Goal: Task Accomplishment & Management: Use online tool/utility

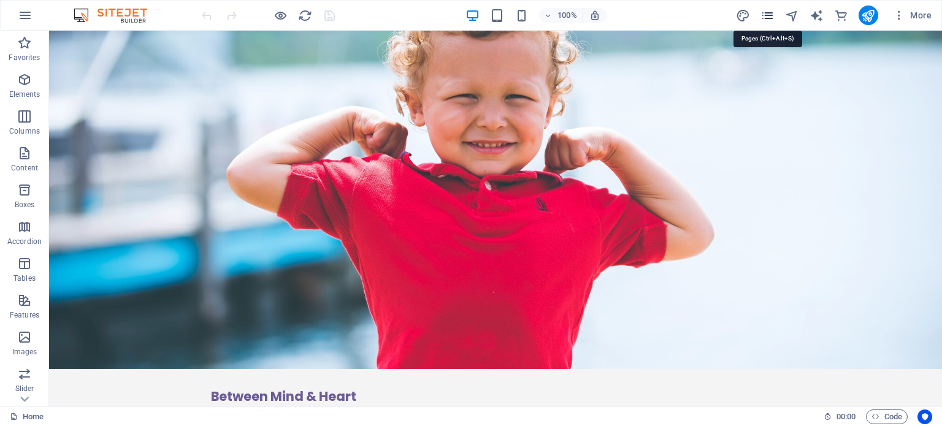
click at [0, 0] on icon "pages" at bounding box center [0, 0] width 0 height 0
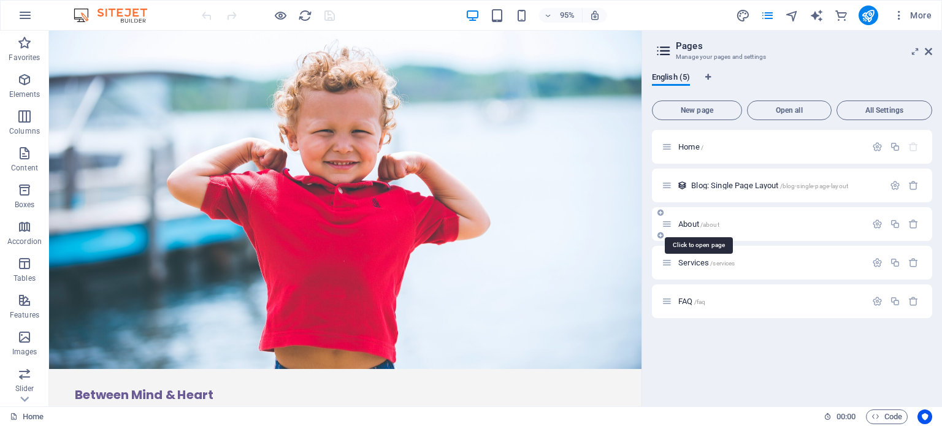
click at [689, 225] on span "About /about" at bounding box center [698, 224] width 41 height 9
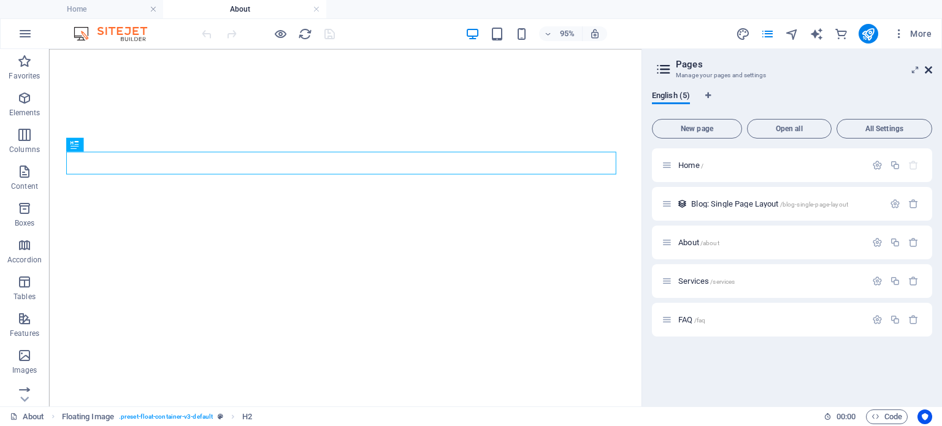
click at [928, 69] on icon at bounding box center [928, 70] width 7 height 10
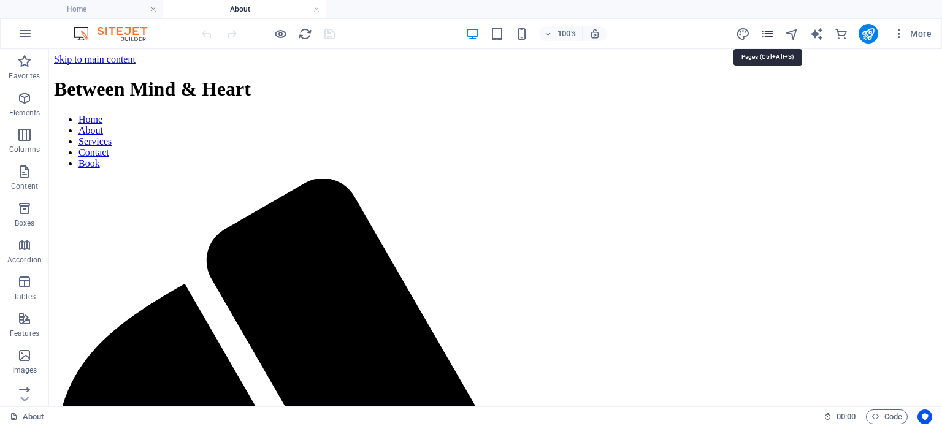
click at [770, 34] on icon "pages" at bounding box center [767, 34] width 14 height 14
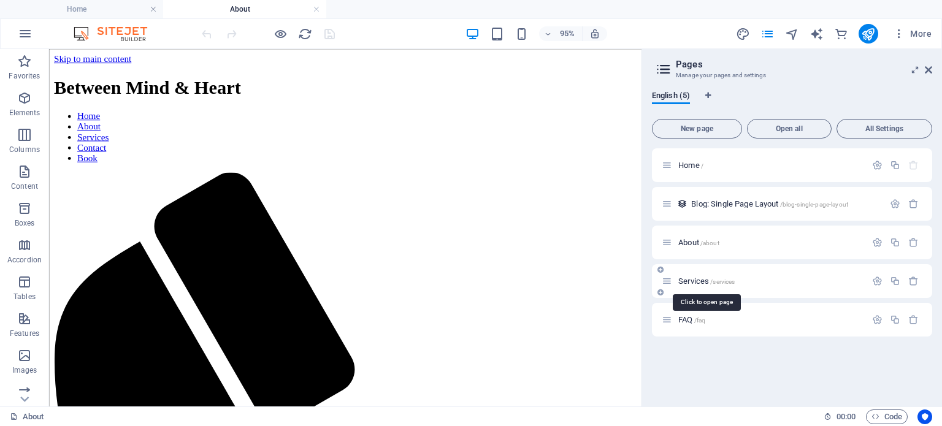
click at [700, 277] on span "Services /services" at bounding box center [706, 281] width 56 height 9
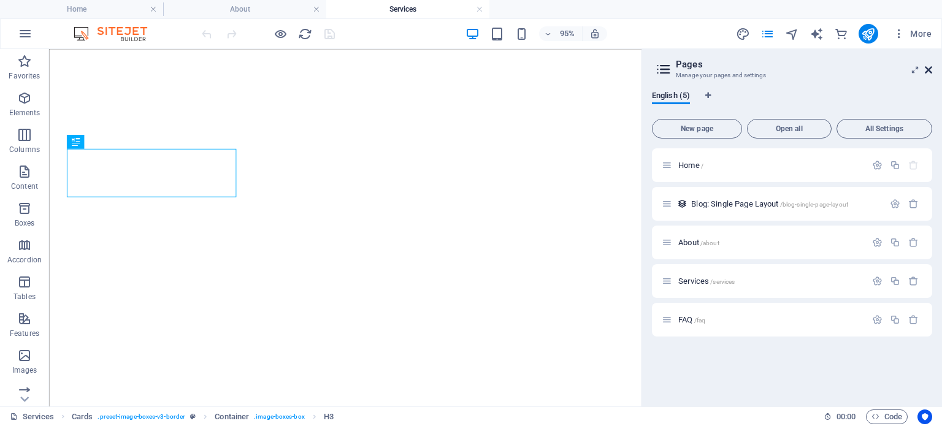
click at [926, 68] on icon at bounding box center [928, 70] width 7 height 10
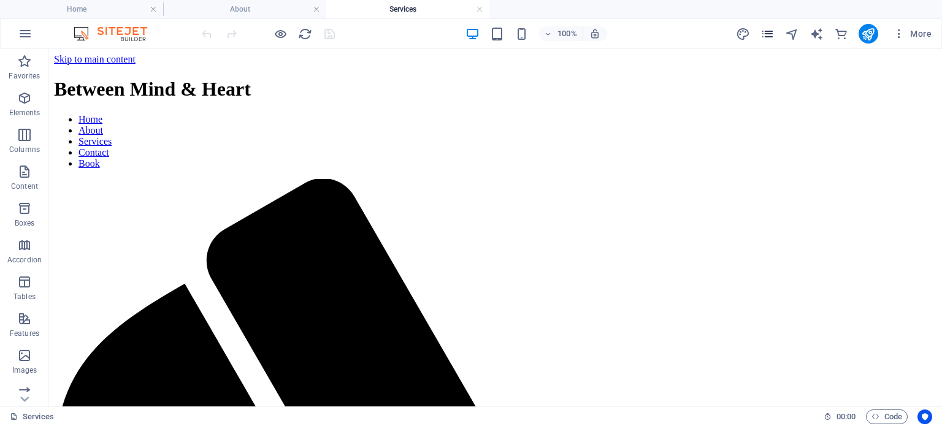
click at [765, 37] on icon "pages" at bounding box center [767, 34] width 14 height 14
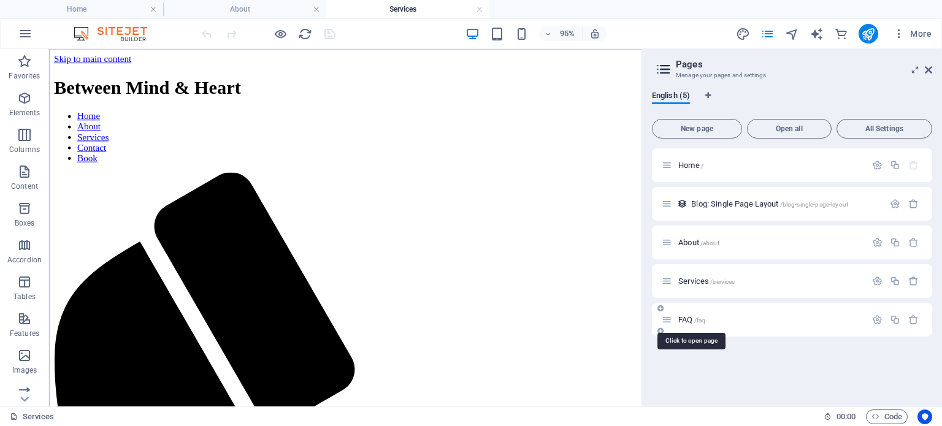
click at [692, 319] on span "FAQ /faq" at bounding box center [691, 319] width 27 height 9
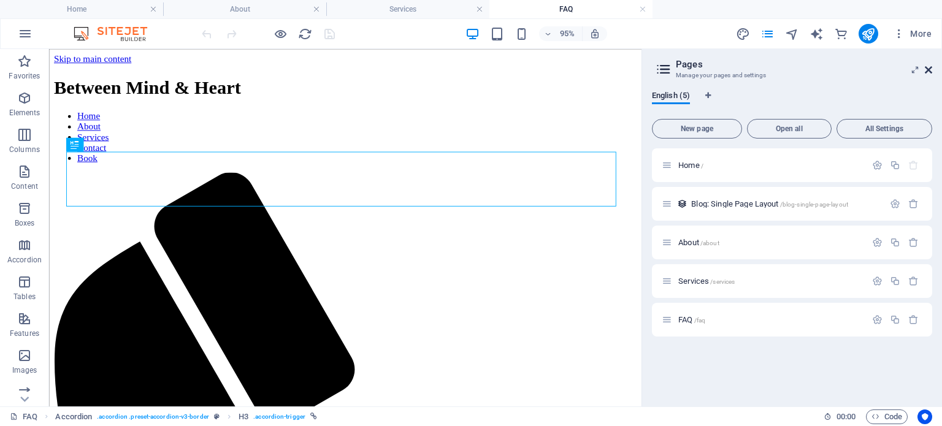
click at [927, 67] on icon at bounding box center [928, 70] width 7 height 10
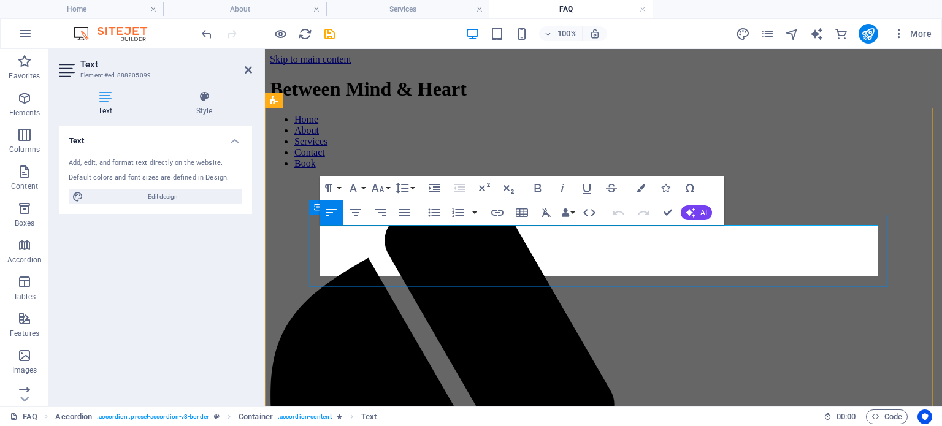
drag, startPoint x: 359, startPoint y: 271, endPoint x: 313, endPoint y: 230, distance: 61.7
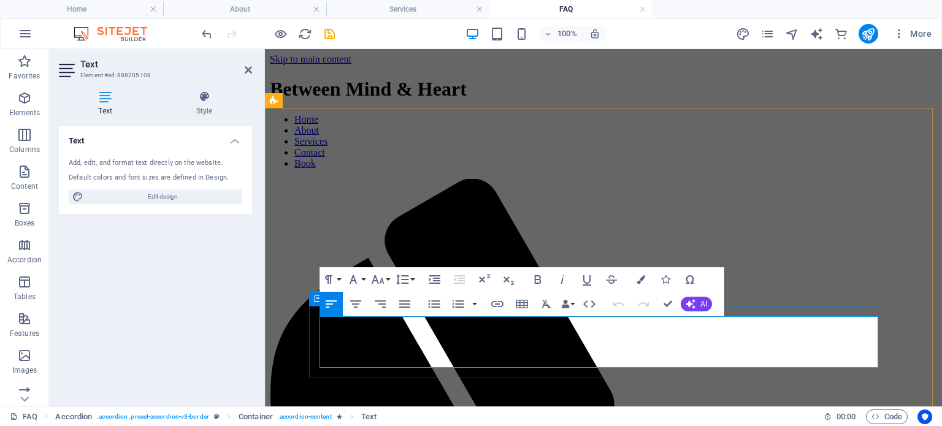
drag, startPoint x: 369, startPoint y: 364, endPoint x: 311, endPoint y: 328, distance: 68.6
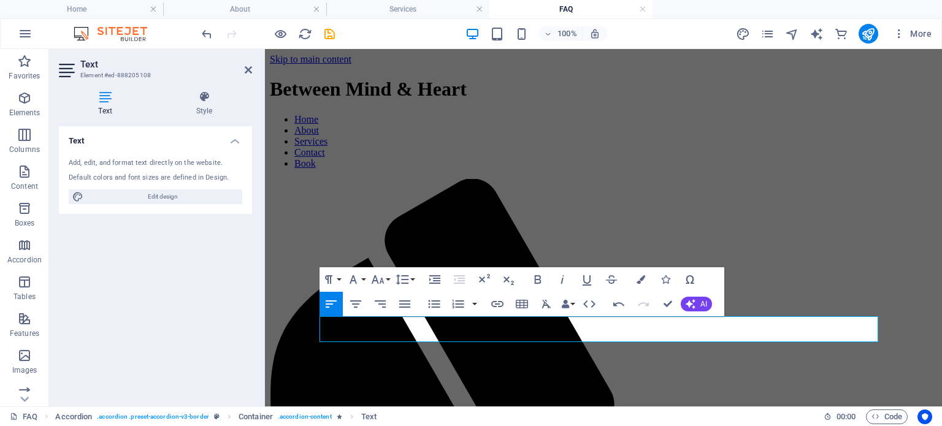
click at [216, 294] on div "Text Add, edit, and format text directly on the website. Default colors and fon…" at bounding box center [155, 261] width 193 height 270
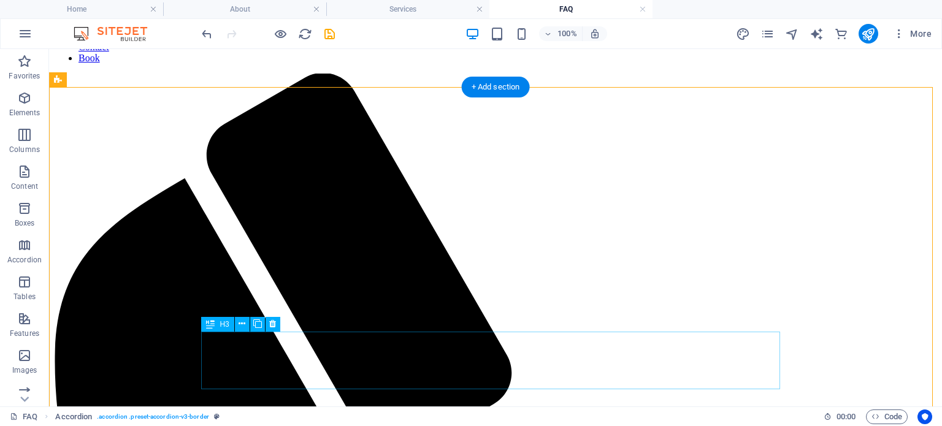
scroll to position [123, 0]
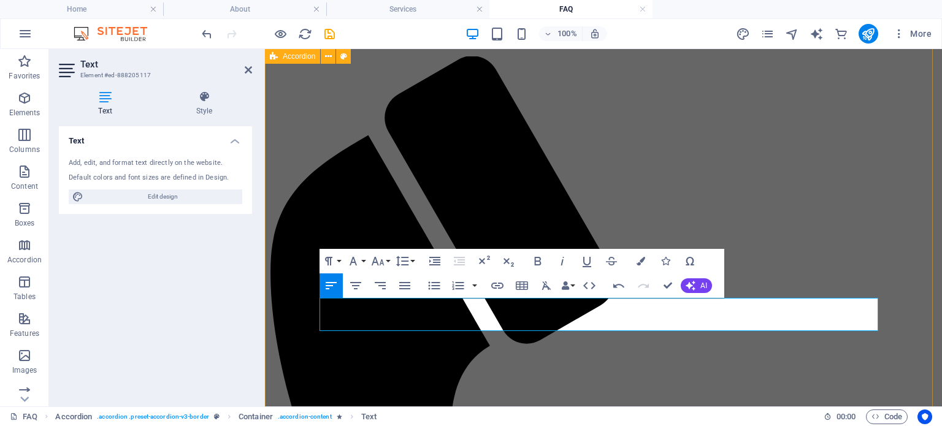
drag, startPoint x: 515, startPoint y: 321, endPoint x: 303, endPoint y: 304, distance: 212.9
drag, startPoint x: 390, startPoint y: 228, endPoint x: 192, endPoint y: 169, distance: 206.6
click at [390, 228] on div "H3" at bounding box center [352, 222] width 86 height 15
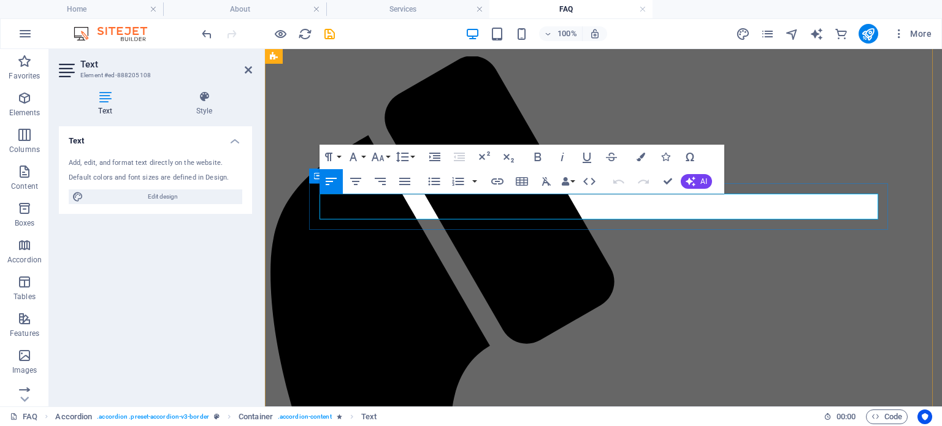
drag, startPoint x: 740, startPoint y: 210, endPoint x: 311, endPoint y: 199, distance: 429.4
click at [358, 159] on icon "button" at bounding box center [353, 157] width 15 height 15
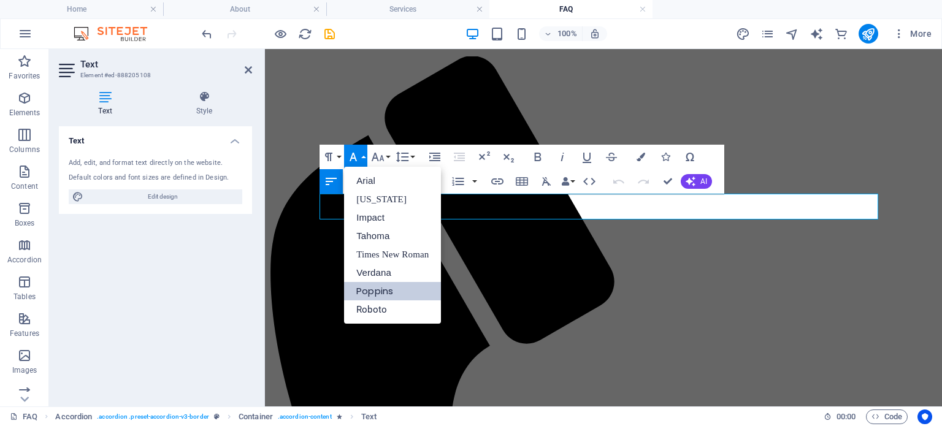
scroll to position [0, 0]
click at [358, 159] on icon "button" at bounding box center [353, 157] width 15 height 15
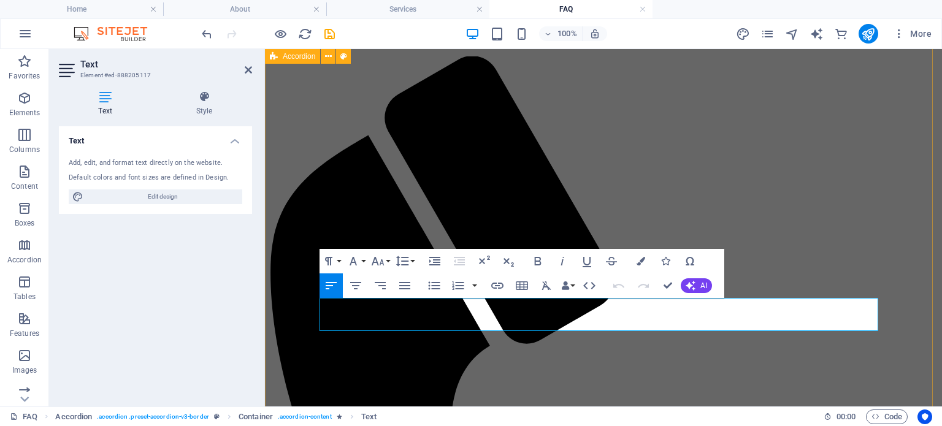
drag, startPoint x: 526, startPoint y: 321, endPoint x: 269, endPoint y: 301, distance: 257.1
click at [381, 264] on icon "button" at bounding box center [377, 261] width 15 height 15
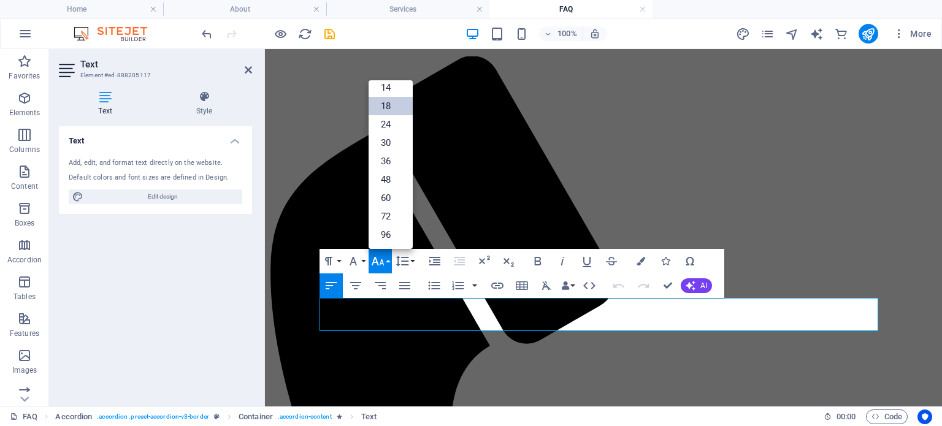
scroll to position [98, 0]
click at [381, 264] on icon "button" at bounding box center [377, 261] width 15 height 15
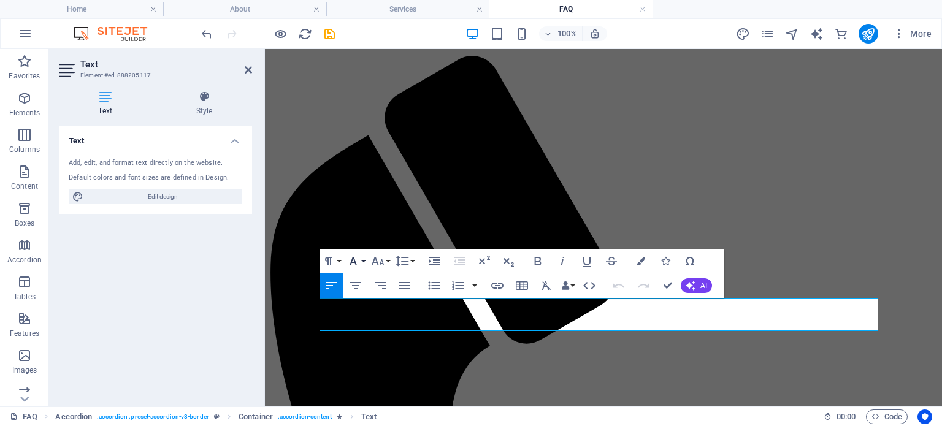
click at [348, 264] on icon "button" at bounding box center [353, 261] width 15 height 15
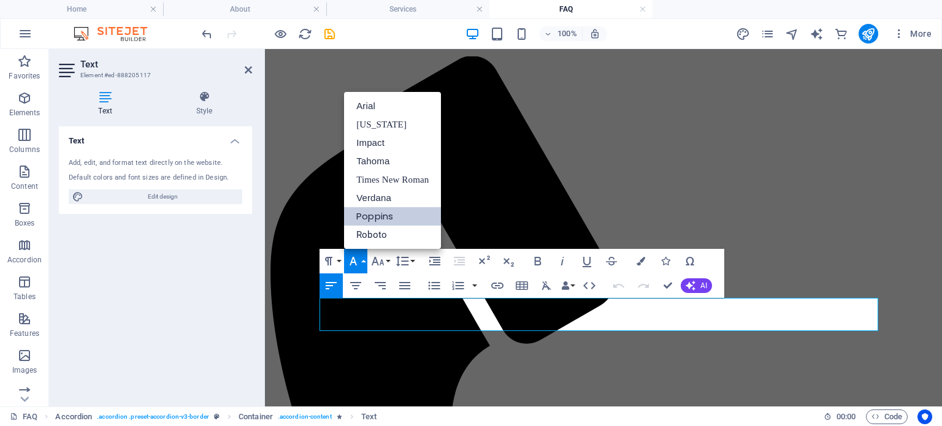
click at [390, 221] on link "Poppins" at bounding box center [392, 216] width 97 height 18
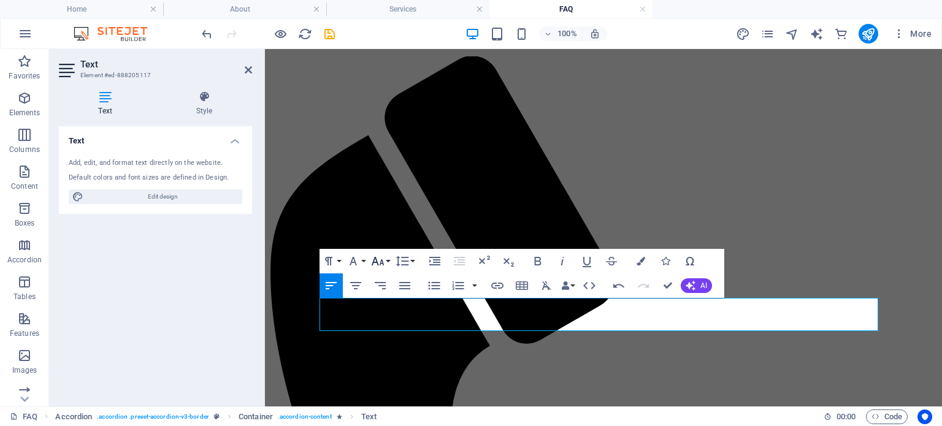
click at [378, 264] on icon "button" at bounding box center [378, 261] width 13 height 9
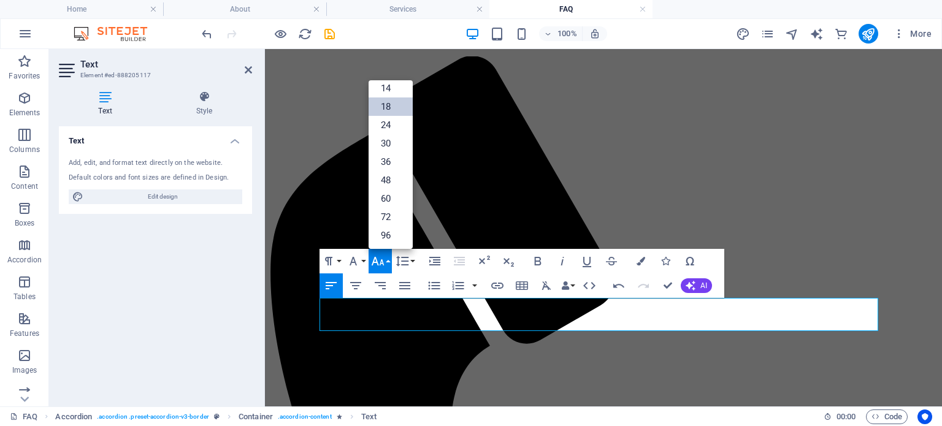
click at [378, 264] on icon "button" at bounding box center [378, 261] width 13 height 9
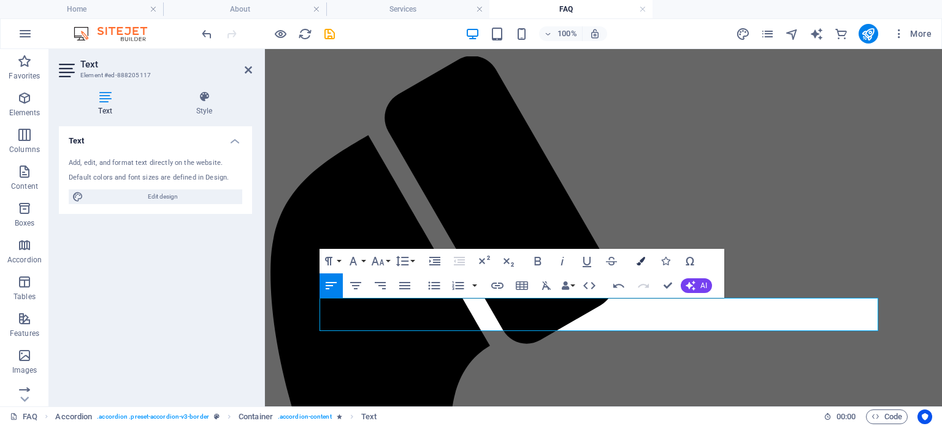
click at [639, 260] on icon "button" at bounding box center [641, 261] width 9 height 9
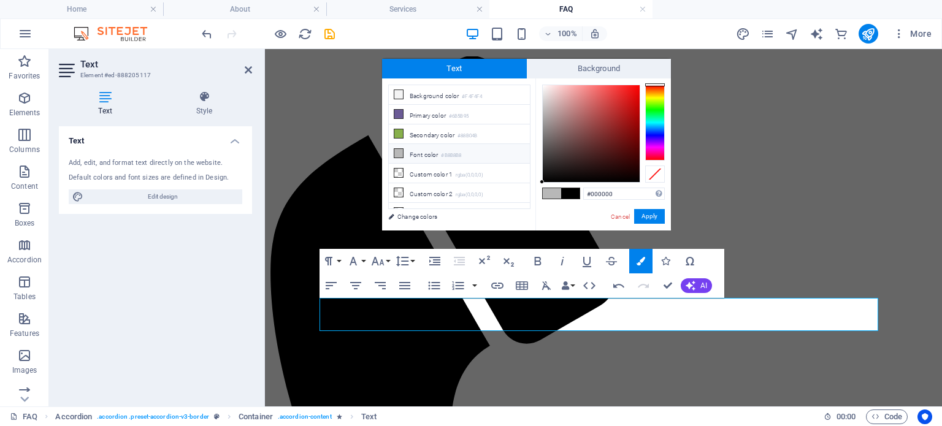
click at [445, 155] on small "#B8B8B8" at bounding box center [451, 155] width 20 height 9
type input "#b8b8b8"
click at [654, 219] on button "Apply" at bounding box center [649, 216] width 31 height 15
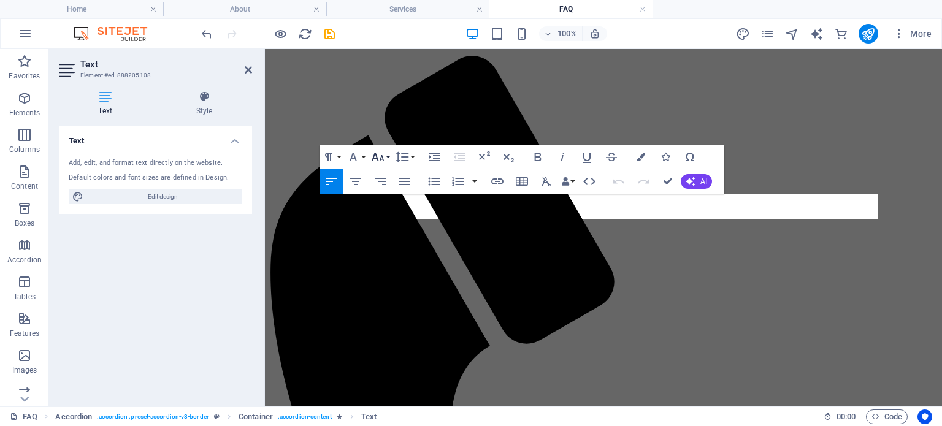
click at [376, 159] on icon "button" at bounding box center [378, 157] width 13 height 9
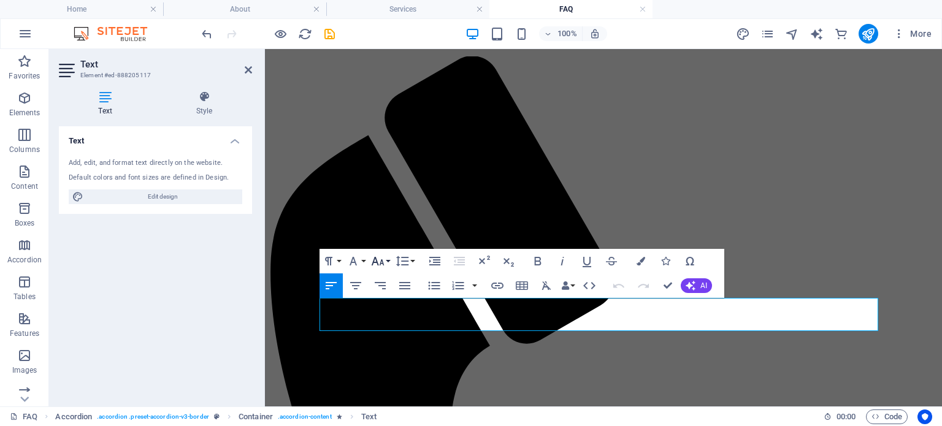
click at [385, 264] on button "Font Size" at bounding box center [380, 261] width 23 height 25
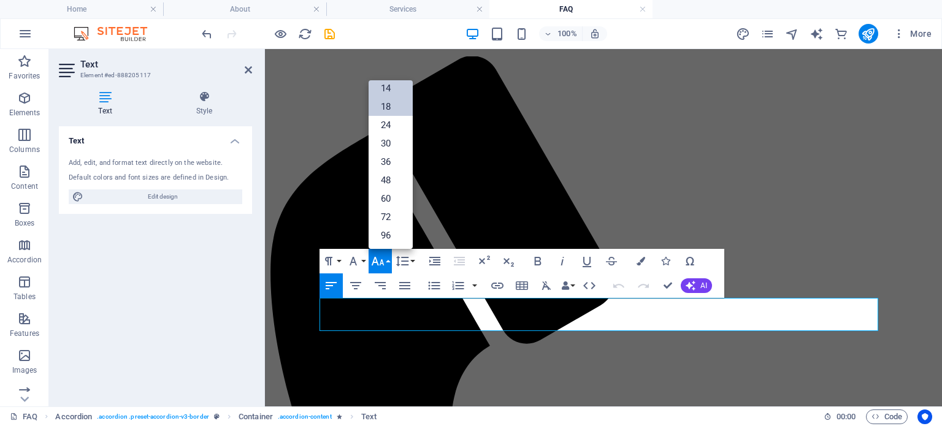
click at [390, 90] on link "14" at bounding box center [391, 88] width 44 height 18
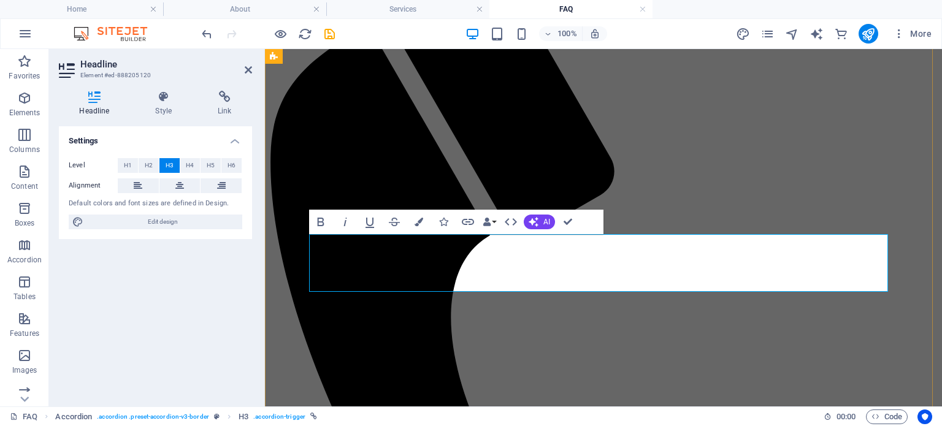
scroll to position [245, 0]
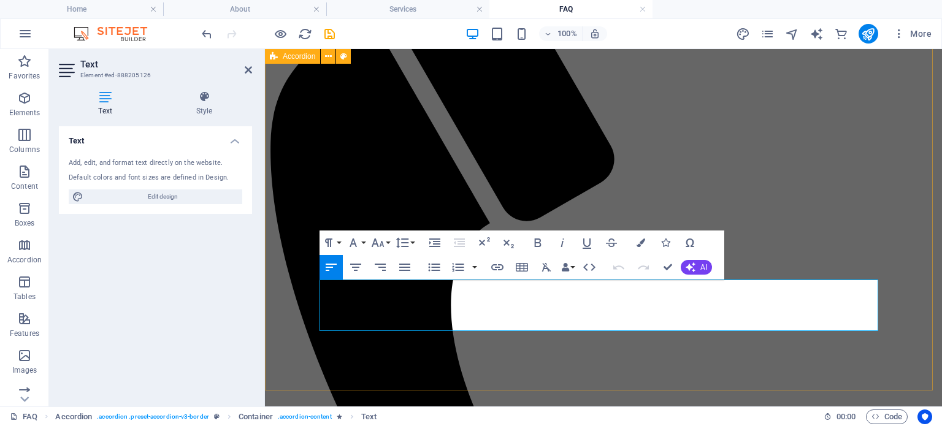
drag, startPoint x: 381, startPoint y: 326, endPoint x: 274, endPoint y: 288, distance: 114.4
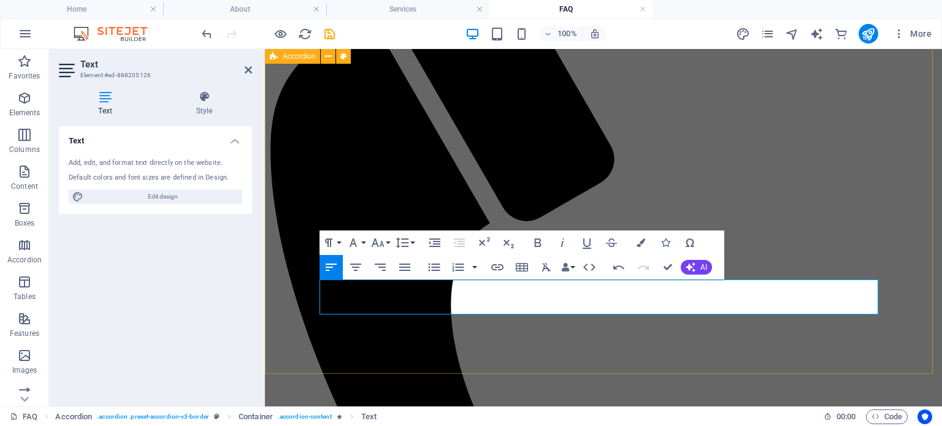
drag, startPoint x: 618, startPoint y: 304, endPoint x: 266, endPoint y: 280, distance: 353.5
click at [358, 241] on icon "button" at bounding box center [353, 242] width 15 height 15
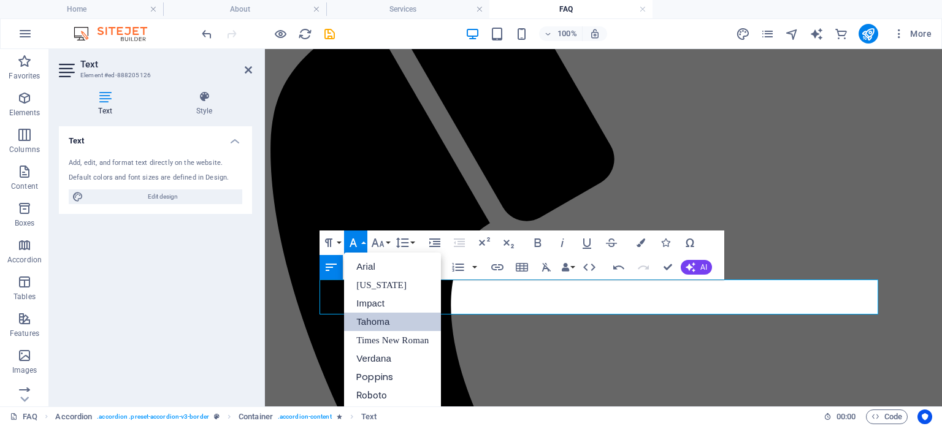
drag, startPoint x: 389, startPoint y: 380, endPoint x: 410, endPoint y: 325, distance: 58.8
click at [389, 379] on link "Poppins" at bounding box center [392, 377] width 97 height 18
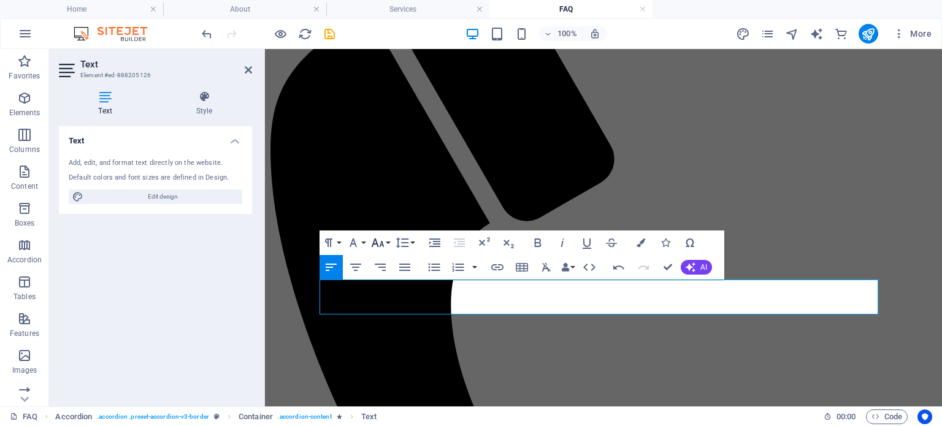
click at [374, 235] on button "Font Size" at bounding box center [380, 243] width 23 height 25
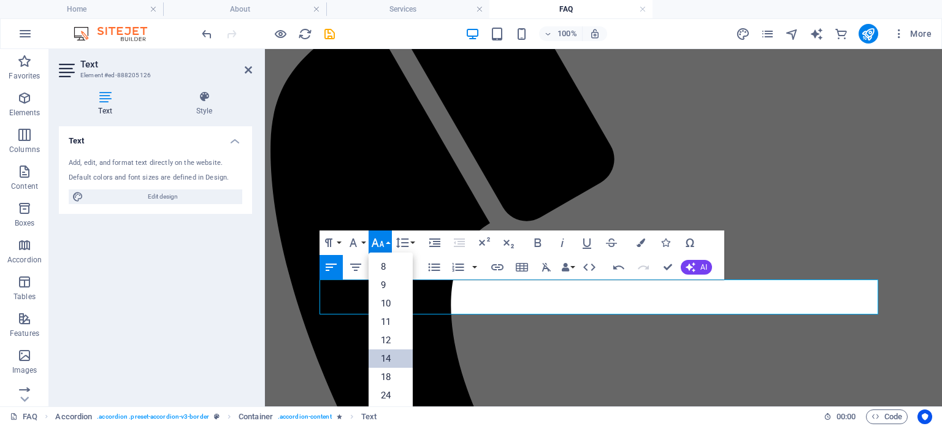
click at [394, 351] on link "14" at bounding box center [391, 359] width 44 height 18
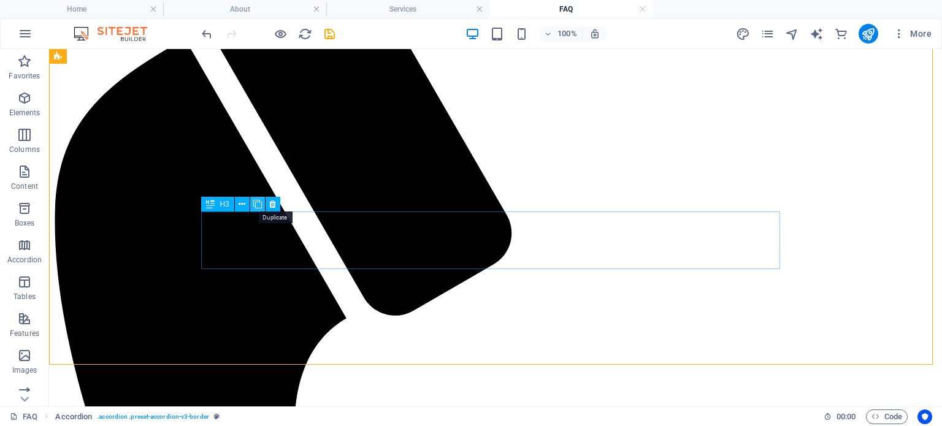
click at [258, 203] on icon at bounding box center [257, 204] width 9 height 13
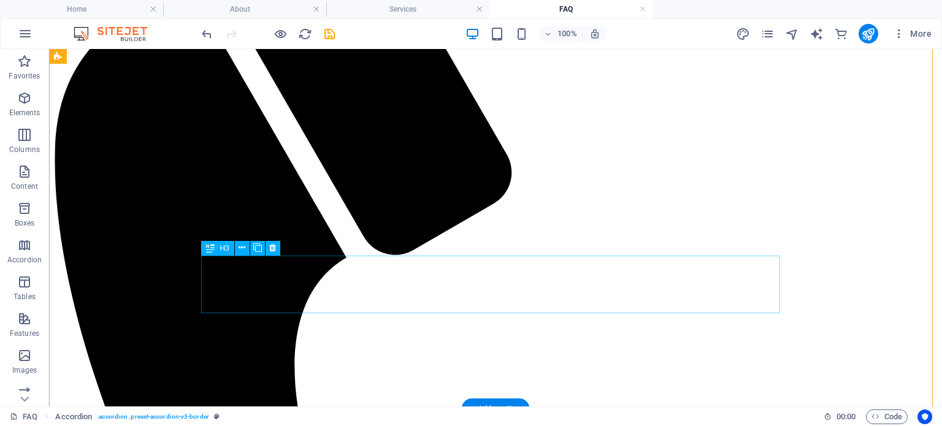
scroll to position [307, 0]
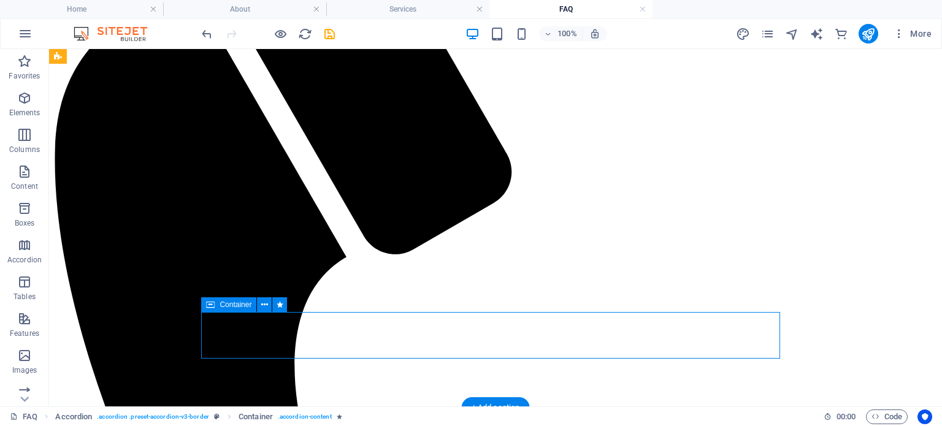
drag, startPoint x: 262, startPoint y: 350, endPoint x: 289, endPoint y: 324, distance: 36.9
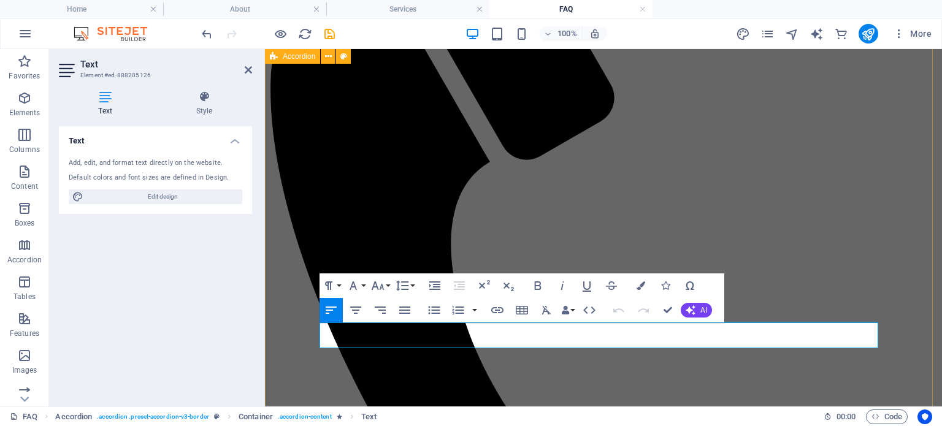
drag, startPoint x: 494, startPoint y: 342, endPoint x: 300, endPoint y: 329, distance: 194.2
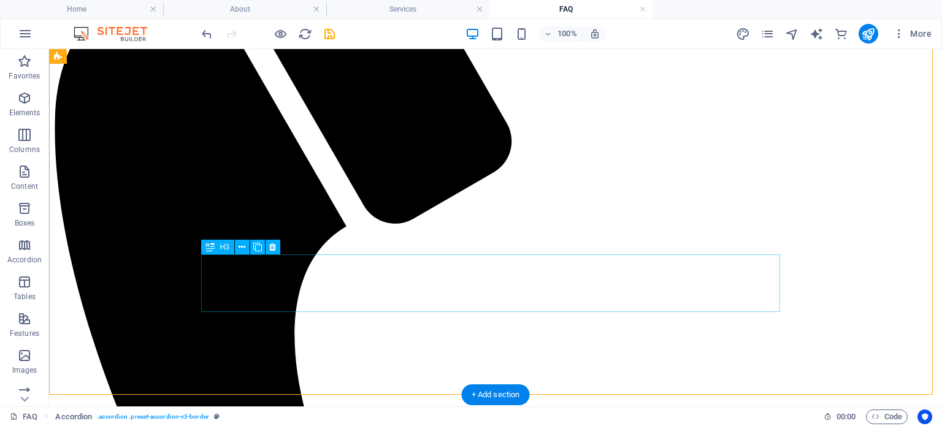
scroll to position [368, 0]
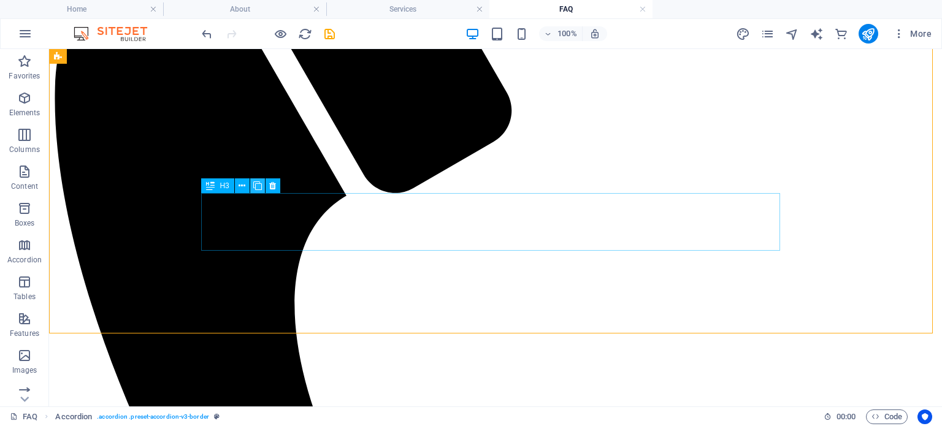
click at [259, 185] on icon at bounding box center [257, 186] width 9 height 13
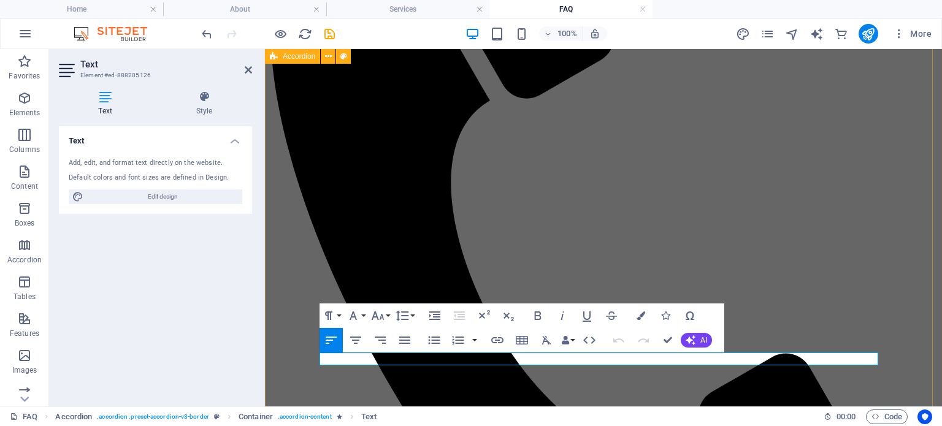
drag, startPoint x: 741, startPoint y: 360, endPoint x: 466, endPoint y: 416, distance: 280.5
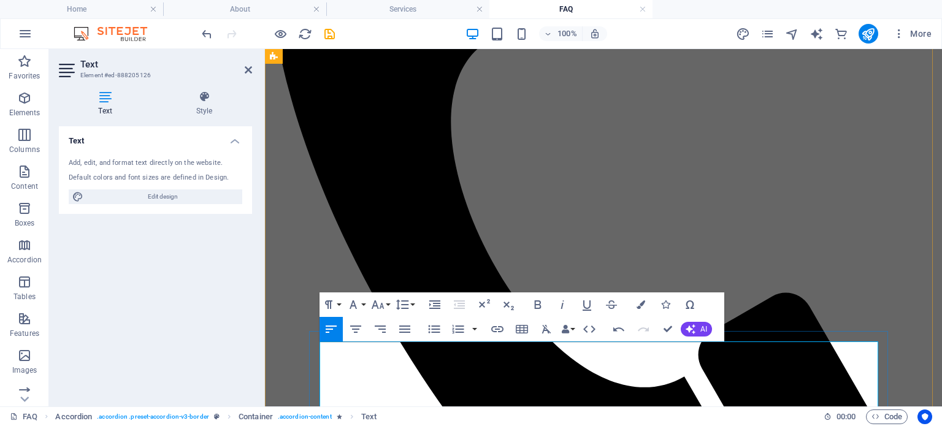
scroll to position [429, 0]
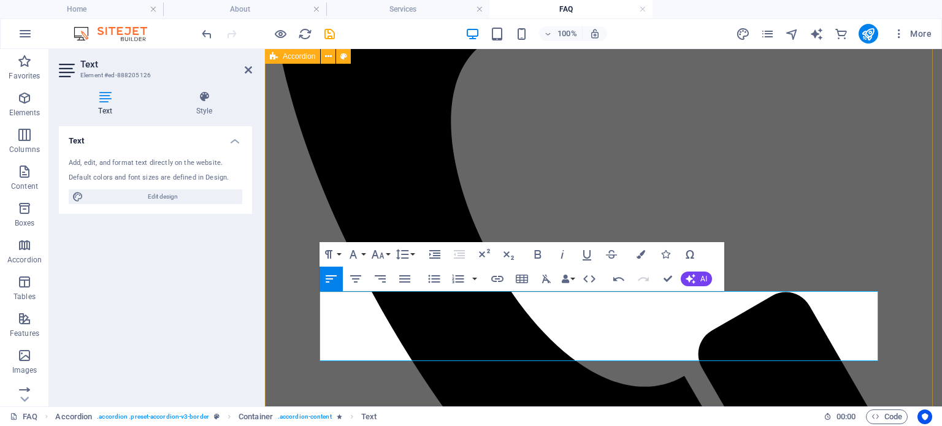
drag, startPoint x: 578, startPoint y: 356, endPoint x: 306, endPoint y: 299, distance: 277.6
click at [350, 252] on icon "button" at bounding box center [353, 254] width 15 height 15
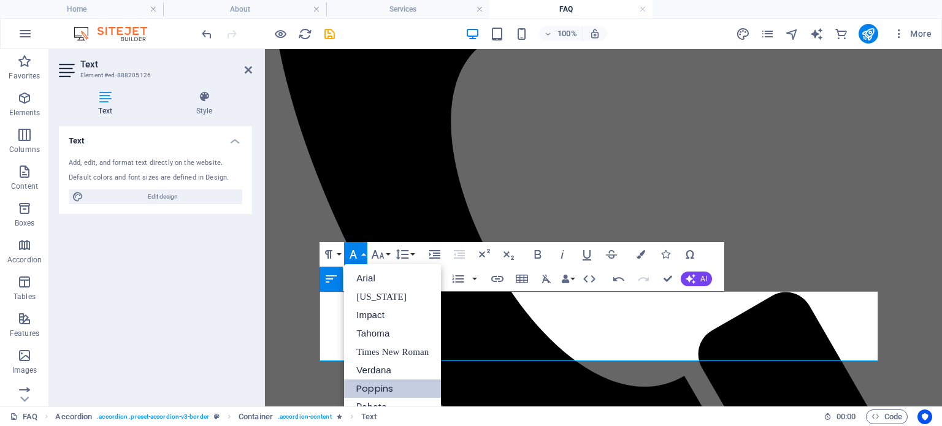
click at [387, 387] on link "Poppins" at bounding box center [392, 389] width 97 height 18
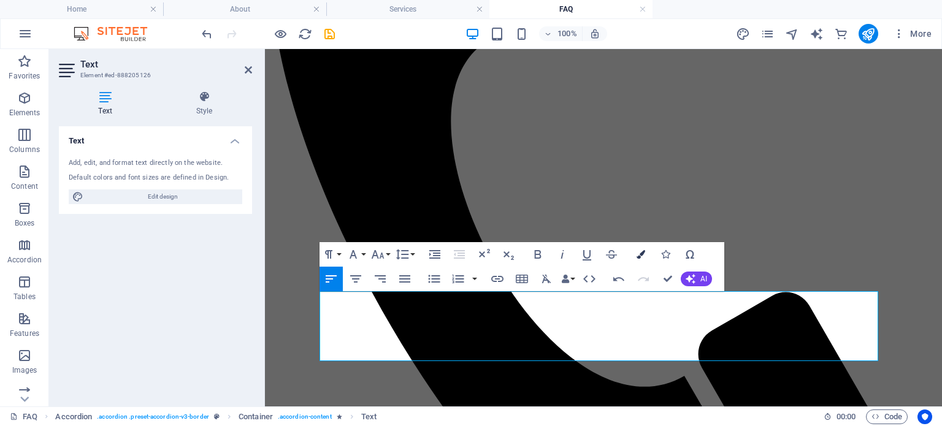
click at [641, 253] on icon "button" at bounding box center [641, 254] width 9 height 9
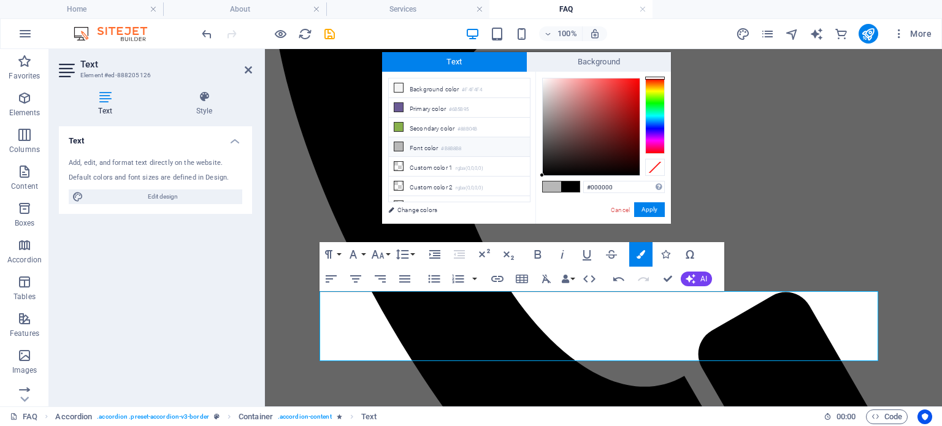
click at [432, 144] on li "Font color #B8B8B8" at bounding box center [459, 147] width 141 height 20
type input "#b8b8b8"
click at [648, 207] on button "Apply" at bounding box center [649, 209] width 31 height 15
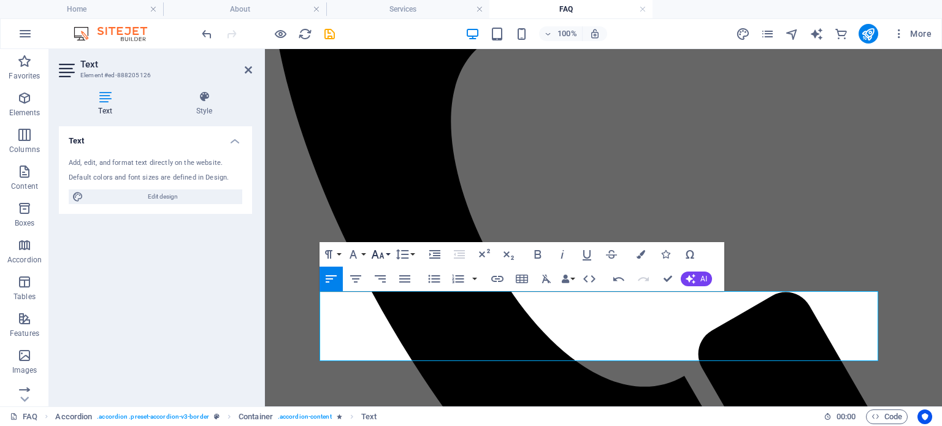
click at [379, 250] on icon "button" at bounding box center [377, 254] width 15 height 15
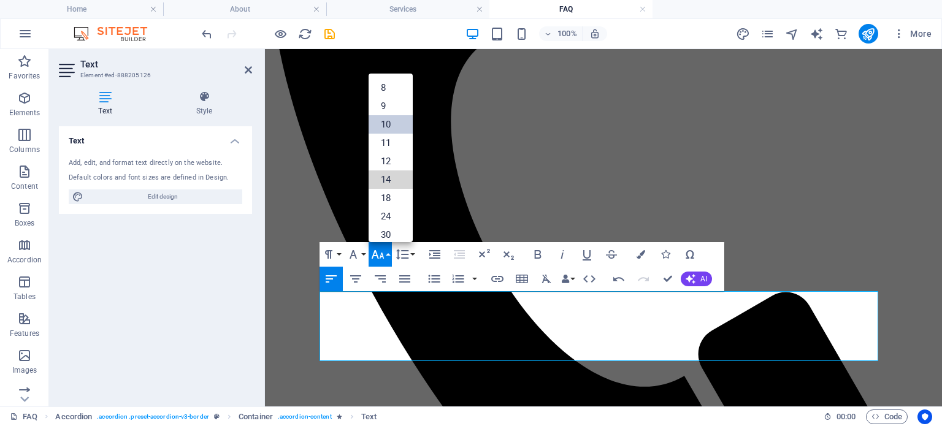
click at [397, 177] on link "14" at bounding box center [391, 179] width 44 height 18
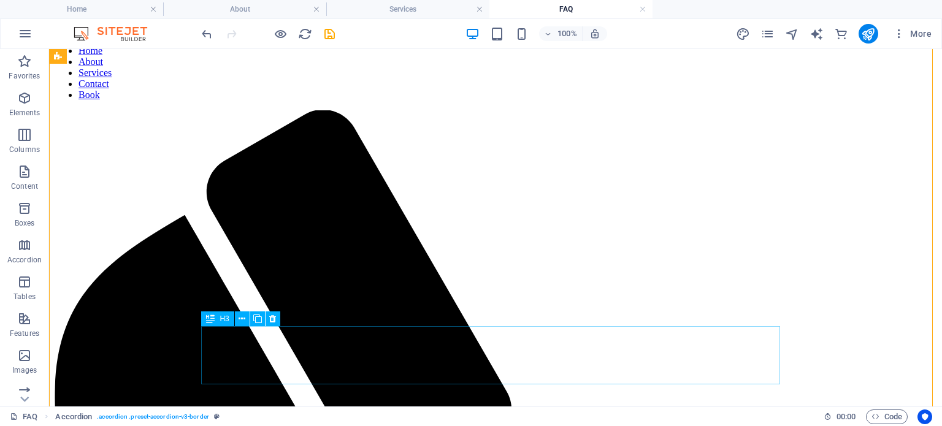
scroll to position [0, 0]
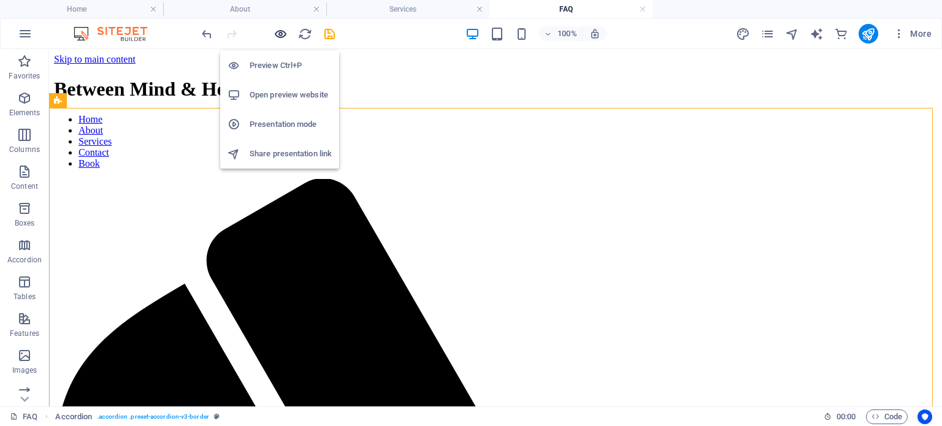
click at [278, 31] on icon "button" at bounding box center [281, 34] width 14 height 14
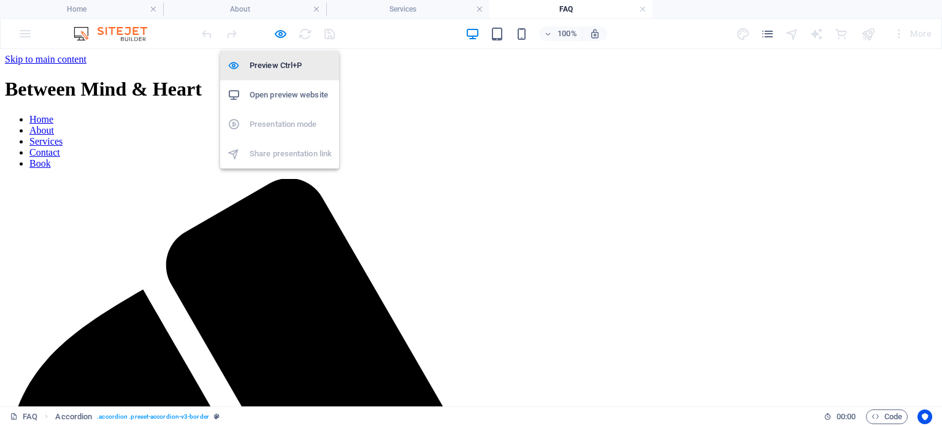
click at [277, 63] on h6 "Preview Ctrl+P" at bounding box center [291, 65] width 82 height 15
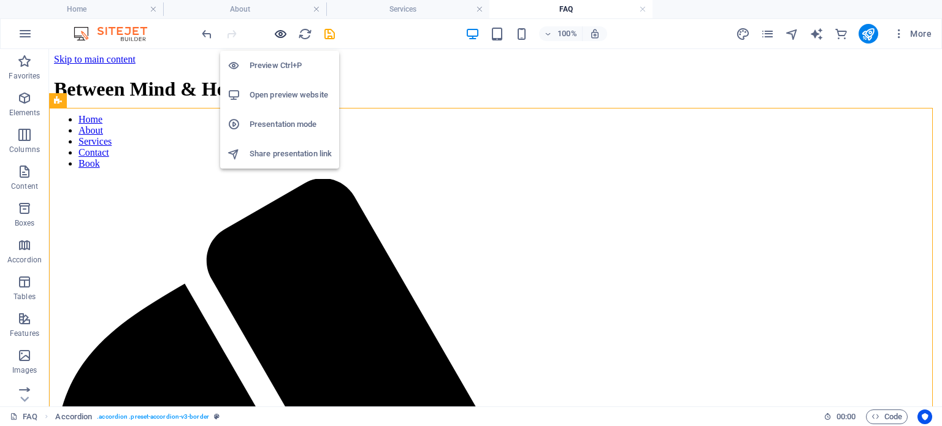
click at [280, 31] on icon "button" at bounding box center [281, 34] width 14 height 14
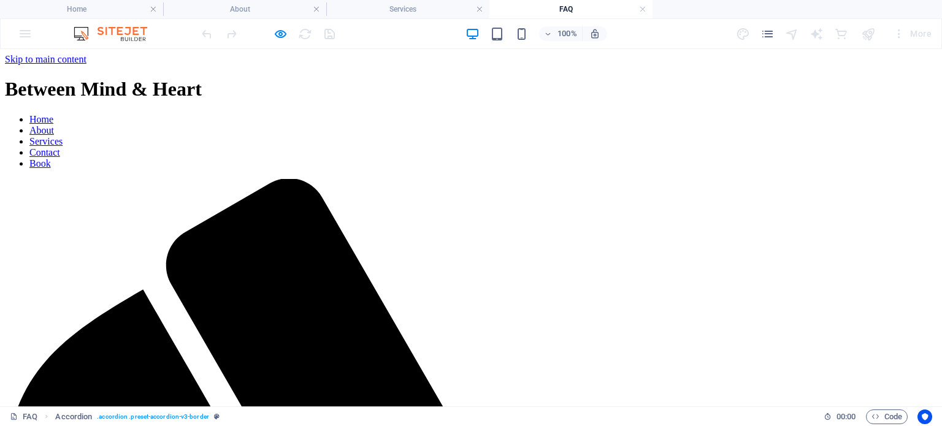
drag, startPoint x: 275, startPoint y: 29, endPoint x: 283, endPoint y: 37, distance: 12.1
click at [275, 29] on icon "button" at bounding box center [281, 34] width 14 height 14
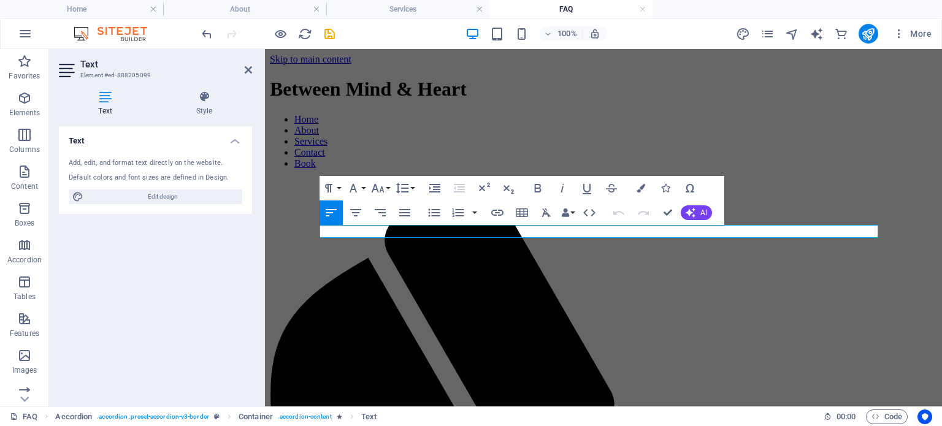
drag, startPoint x: 744, startPoint y: 229, endPoint x: 253, endPoint y: 229, distance: 490.6
click at [378, 193] on icon "button" at bounding box center [377, 188] width 15 height 15
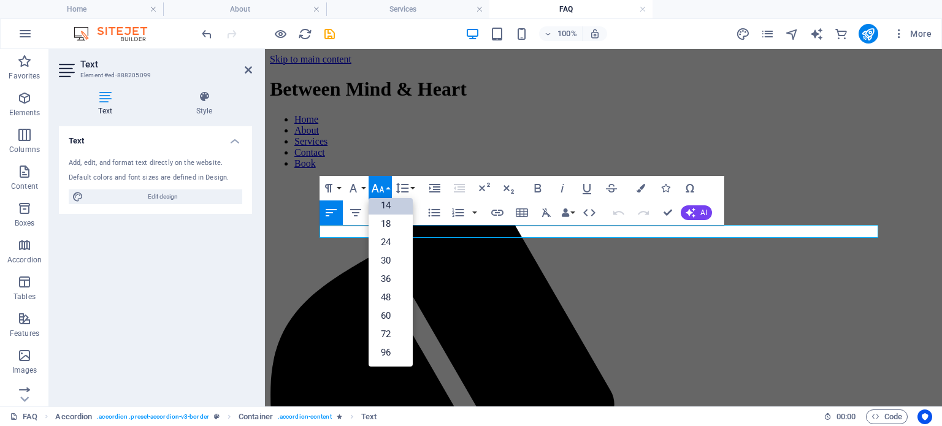
scroll to position [98, 0]
click at [400, 223] on link "18" at bounding box center [391, 224] width 44 height 18
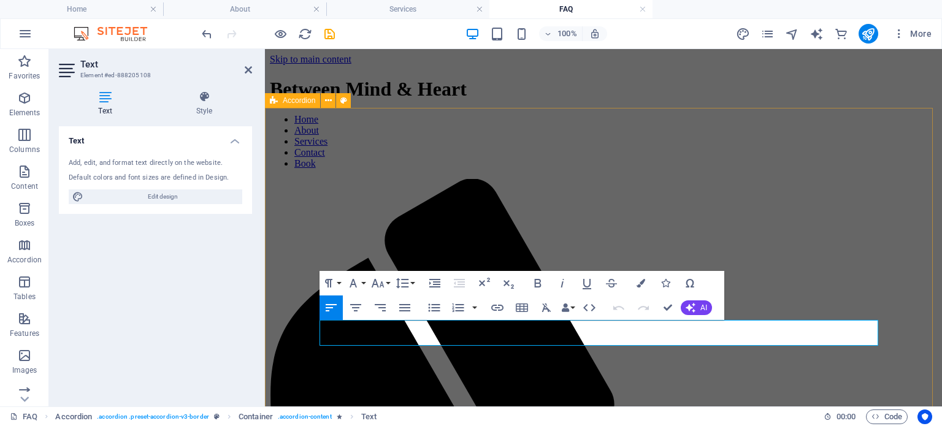
drag, startPoint x: 756, startPoint y: 342, endPoint x: 267, endPoint y: 321, distance: 489.2
click at [380, 283] on icon "button" at bounding box center [377, 283] width 15 height 15
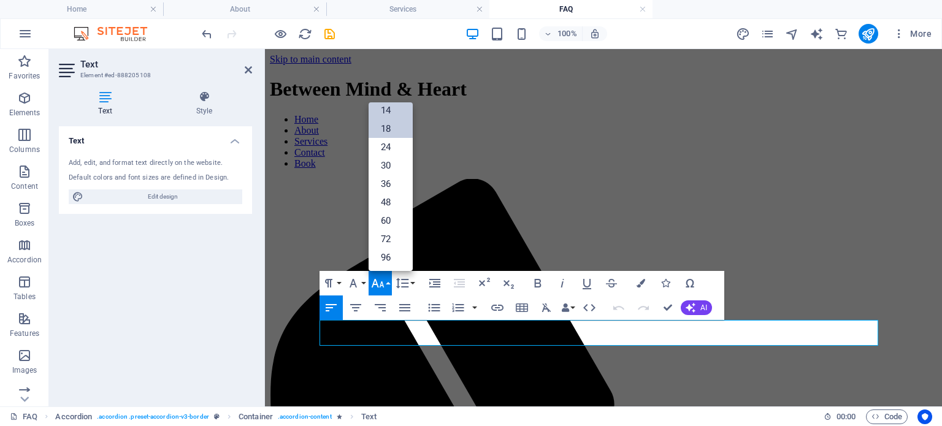
click at [386, 135] on link "18" at bounding box center [391, 129] width 44 height 18
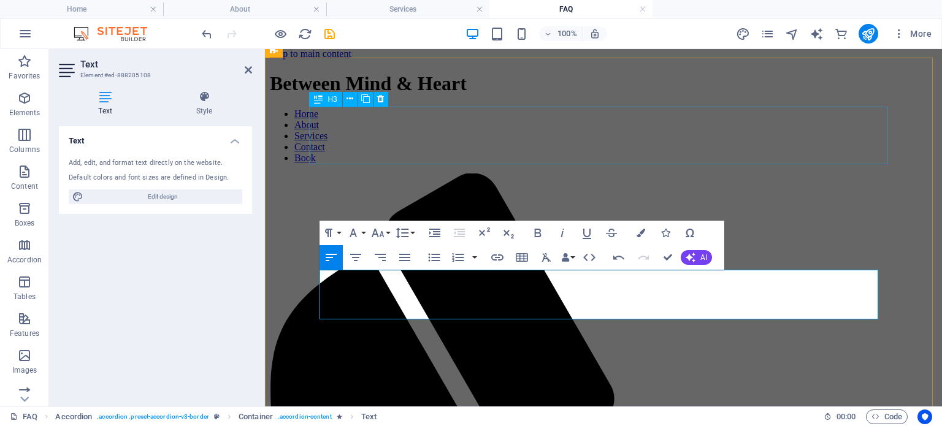
scroll to position [123, 0]
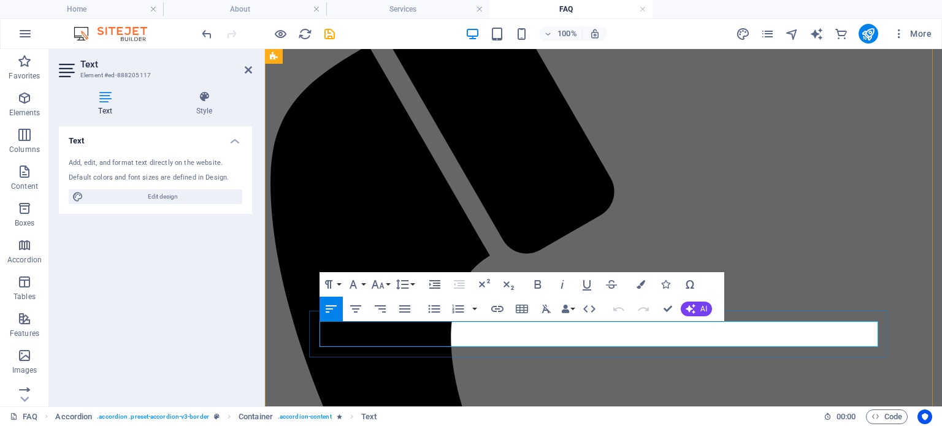
scroll to position [245, 0]
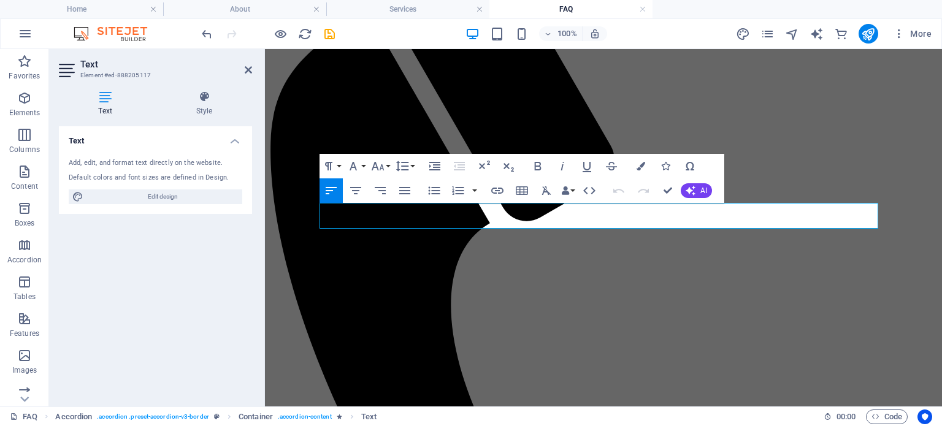
drag, startPoint x: 429, startPoint y: 225, endPoint x: 262, endPoint y: 210, distance: 166.9
click at [370, 166] on icon "button" at bounding box center [377, 166] width 15 height 15
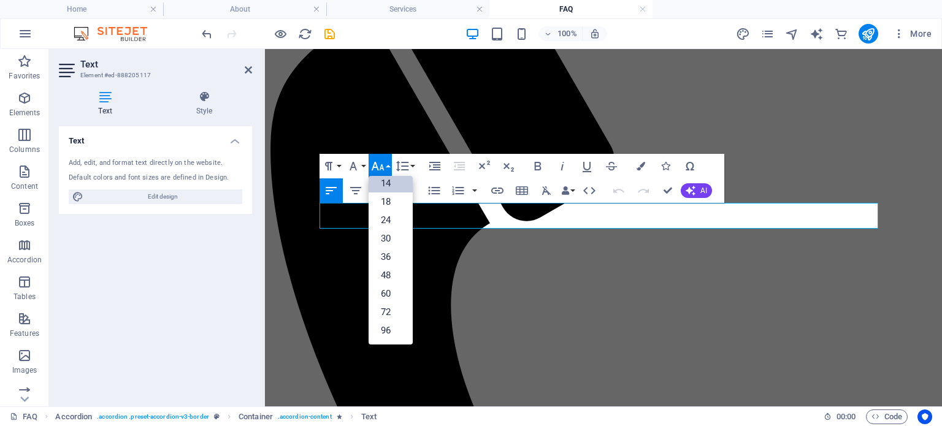
scroll to position [98, 0]
click at [389, 203] on link "18" at bounding box center [391, 202] width 44 height 18
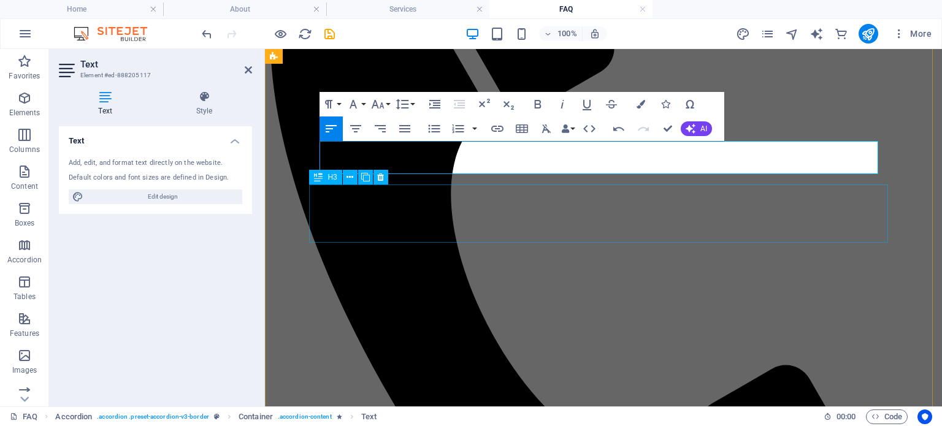
scroll to position [368, 0]
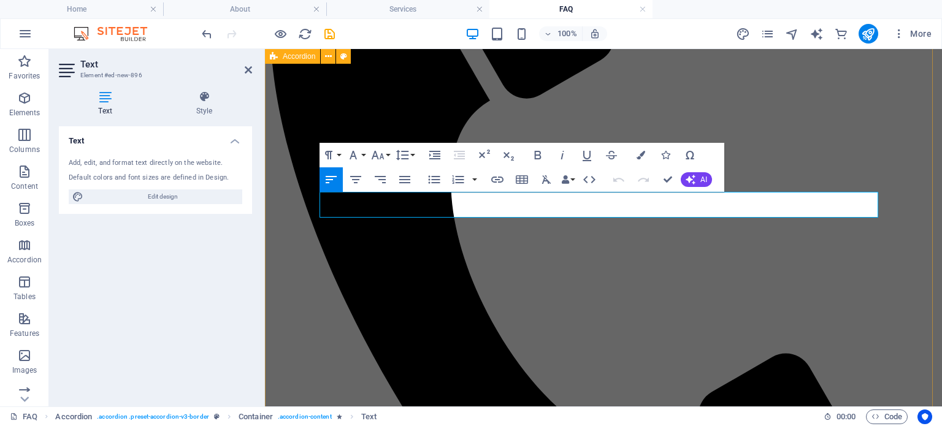
drag, startPoint x: 481, startPoint y: 208, endPoint x: 297, endPoint y: 203, distance: 184.7
click at [387, 155] on button "Font Size" at bounding box center [380, 155] width 23 height 25
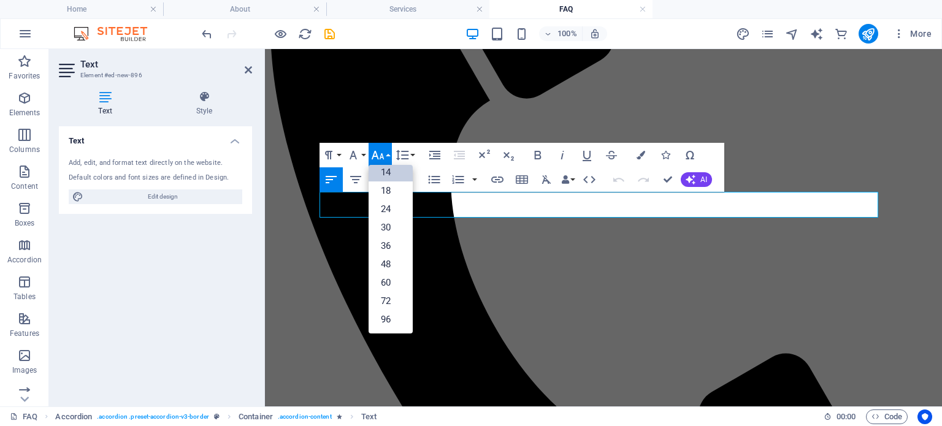
scroll to position [98, 0]
click at [401, 196] on link "18" at bounding box center [391, 191] width 44 height 18
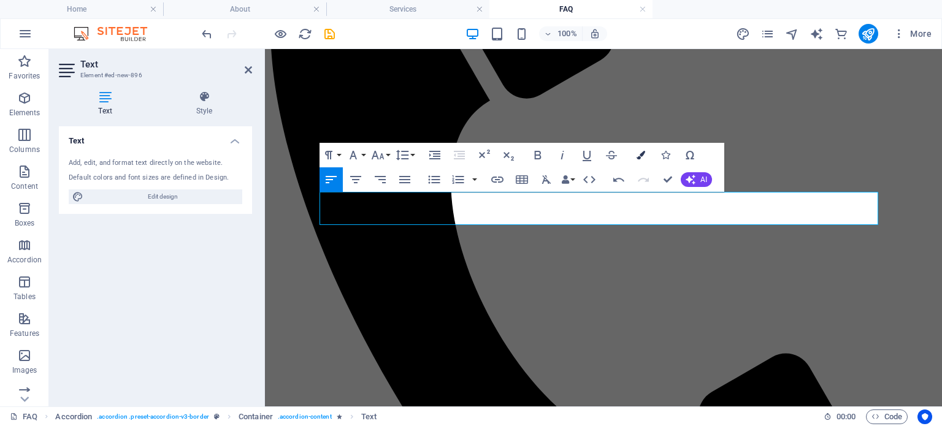
click at [643, 154] on icon "button" at bounding box center [641, 155] width 9 height 9
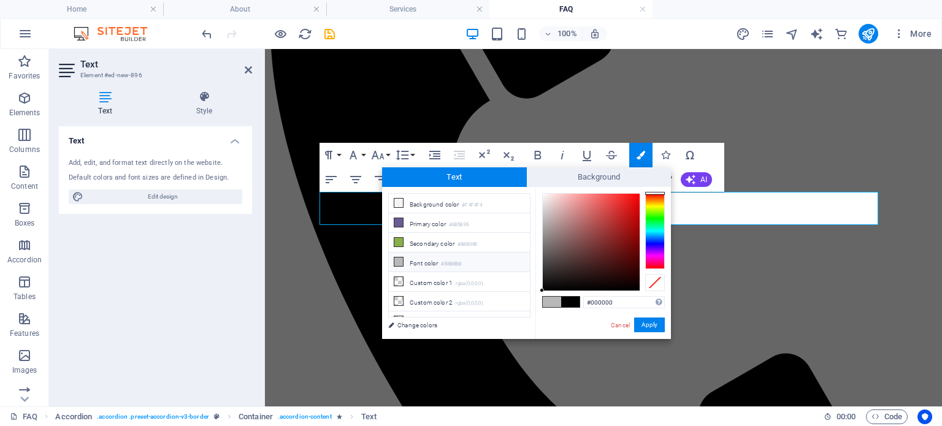
click at [424, 261] on li "Font color #B8B8B8" at bounding box center [459, 263] width 141 height 20
type input "#b8b8b8"
click at [649, 324] on button "Apply" at bounding box center [649, 325] width 31 height 15
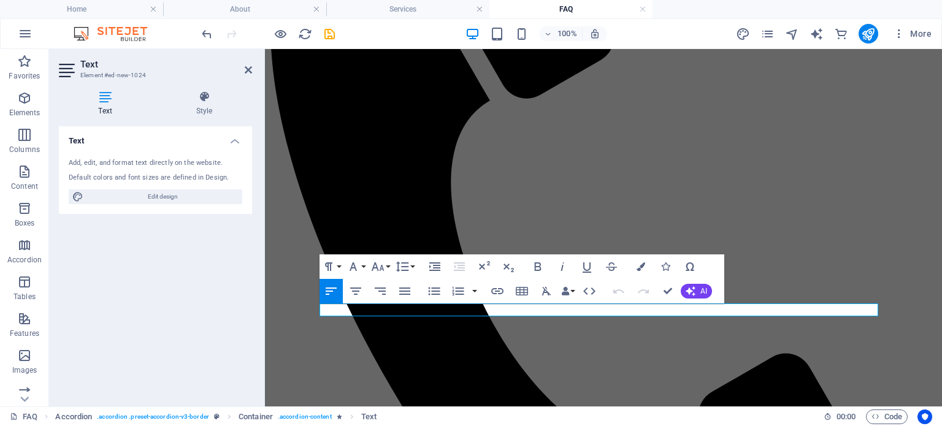
drag, startPoint x: 419, startPoint y: 297, endPoint x: 236, endPoint y: 284, distance: 183.2
click at [379, 265] on icon "button" at bounding box center [377, 266] width 15 height 15
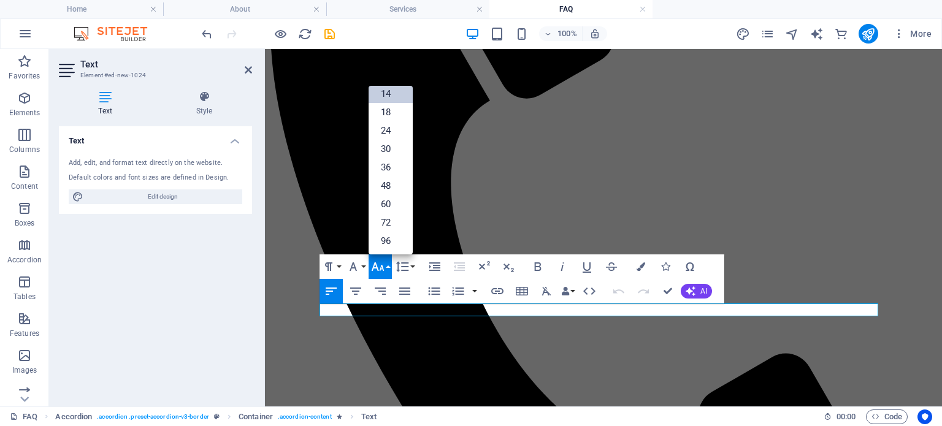
click at [394, 120] on link "18" at bounding box center [391, 112] width 44 height 18
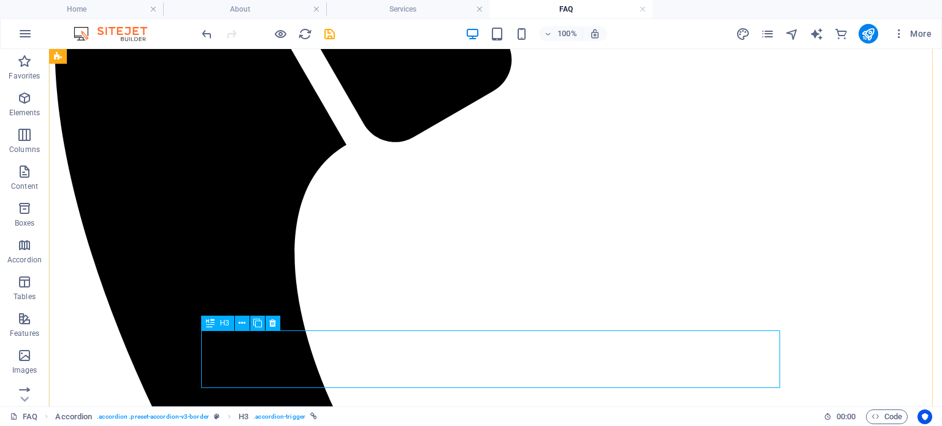
scroll to position [429, 0]
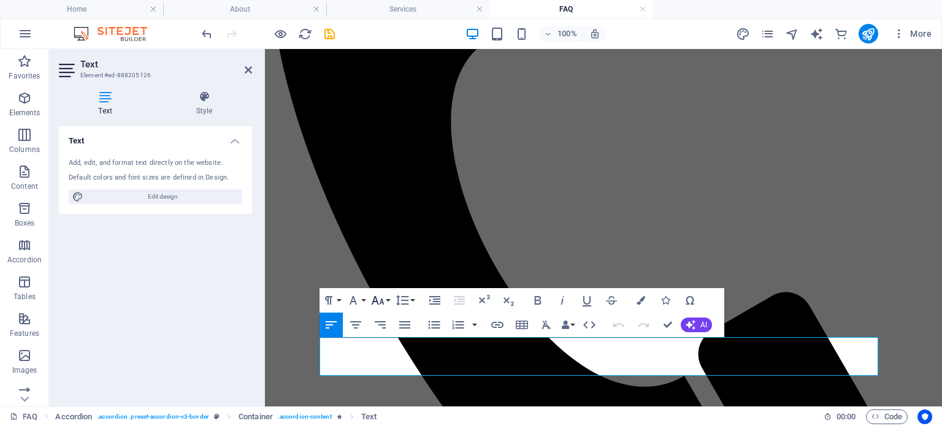
click at [379, 295] on icon "button" at bounding box center [377, 300] width 15 height 15
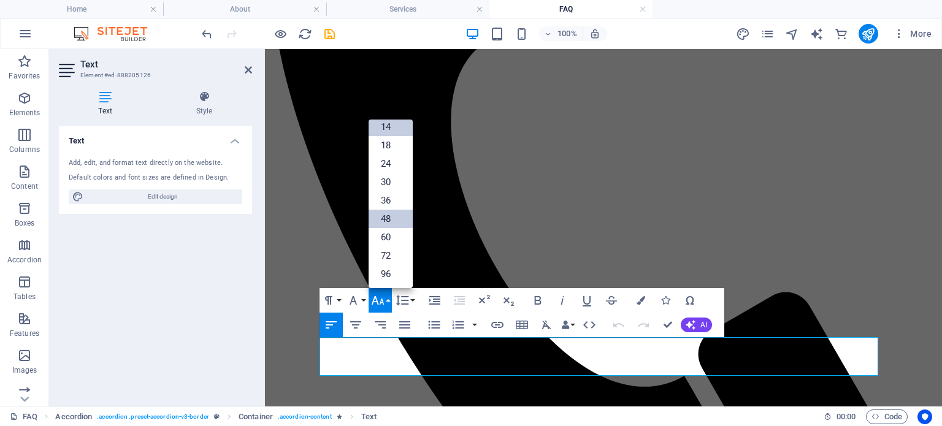
scroll to position [98, 0]
drag, startPoint x: 383, startPoint y: 145, endPoint x: 170, endPoint y: 120, distance: 214.3
click at [383, 145] on link "18" at bounding box center [391, 146] width 44 height 18
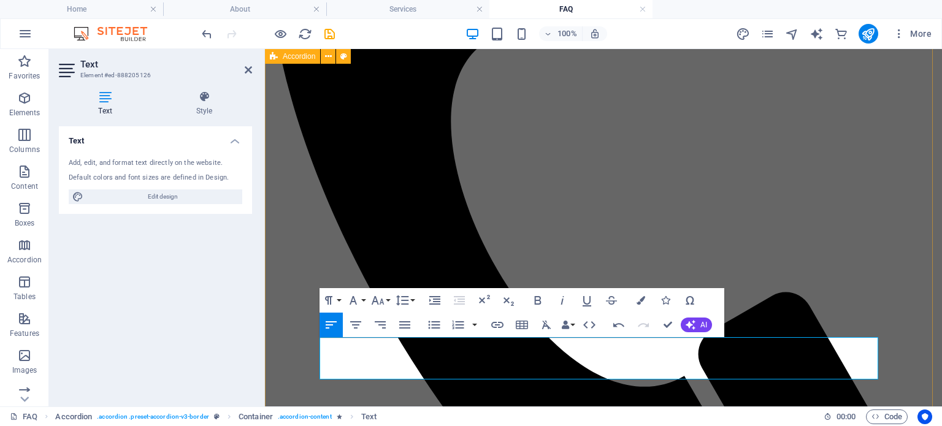
drag, startPoint x: 725, startPoint y: 377, endPoint x: 300, endPoint y: 346, distance: 425.5
click at [388, 300] on button "Font Size" at bounding box center [380, 300] width 23 height 25
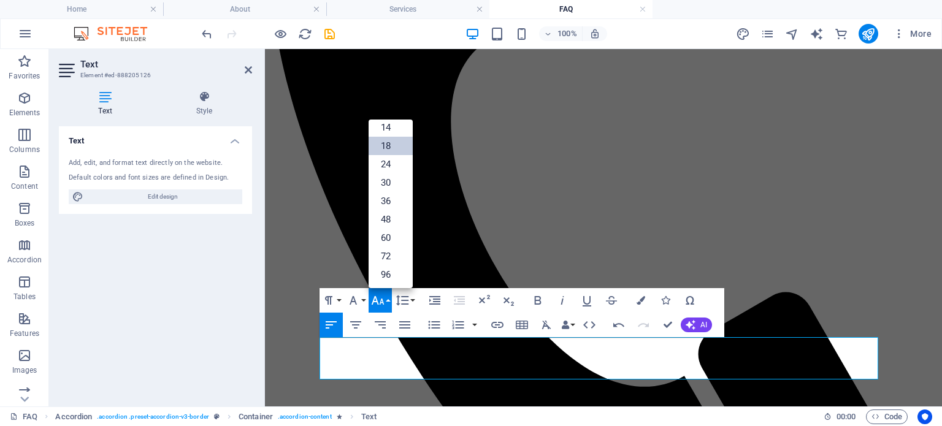
click at [390, 139] on link "18" at bounding box center [391, 146] width 44 height 18
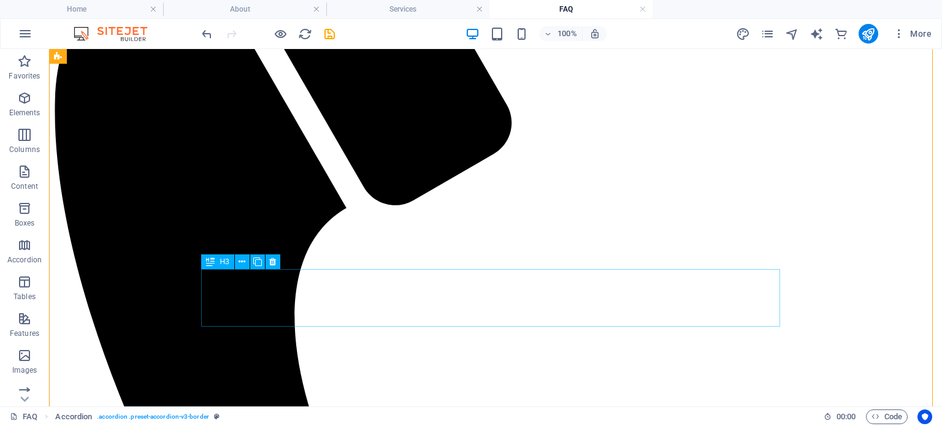
scroll to position [184, 0]
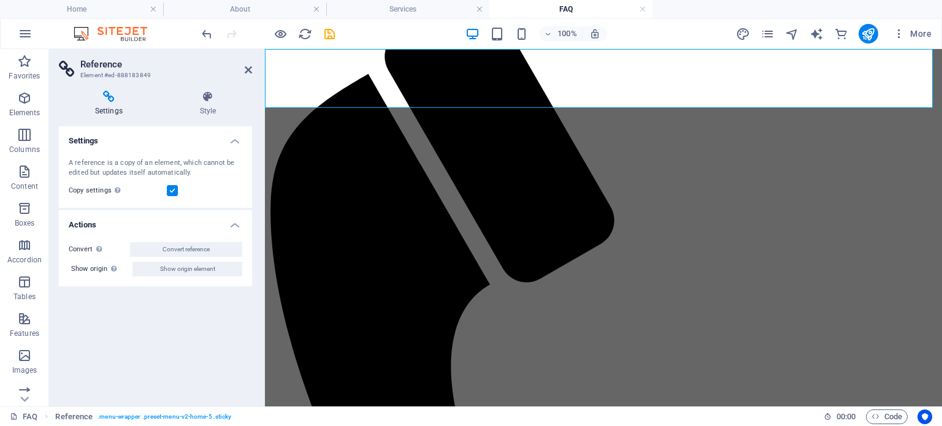
click at [227, 145] on h4 "Settings" at bounding box center [155, 137] width 193 height 22
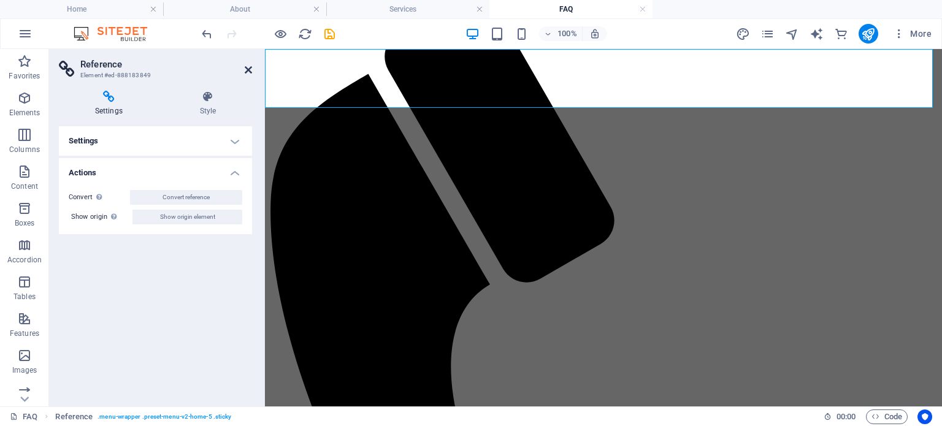
click at [248, 74] on icon at bounding box center [248, 70] width 7 height 10
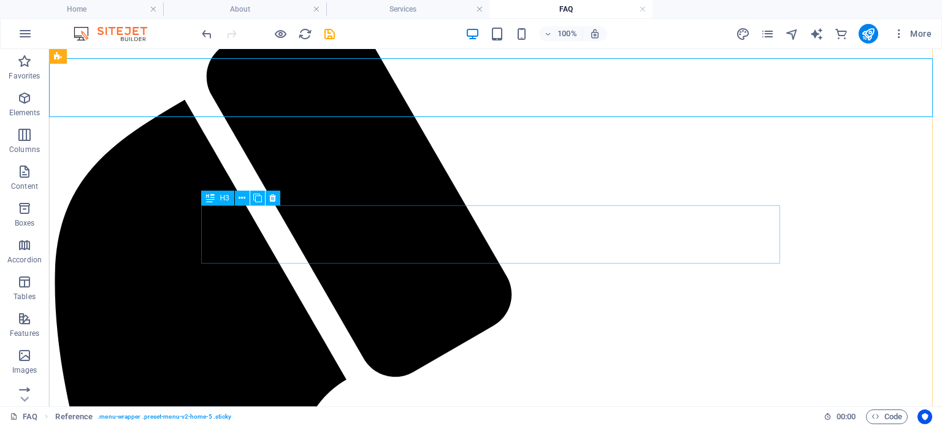
scroll to position [0, 0]
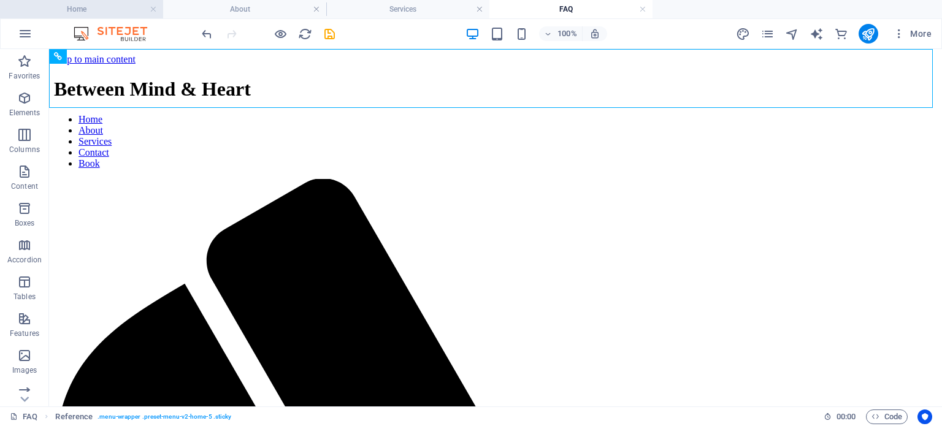
click at [96, 3] on h4 "Home" at bounding box center [81, 8] width 163 height 13
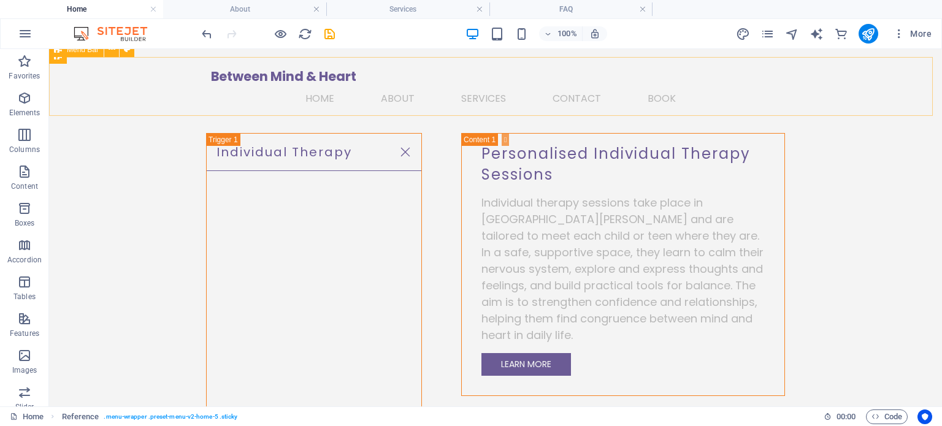
scroll to position [1410, 0]
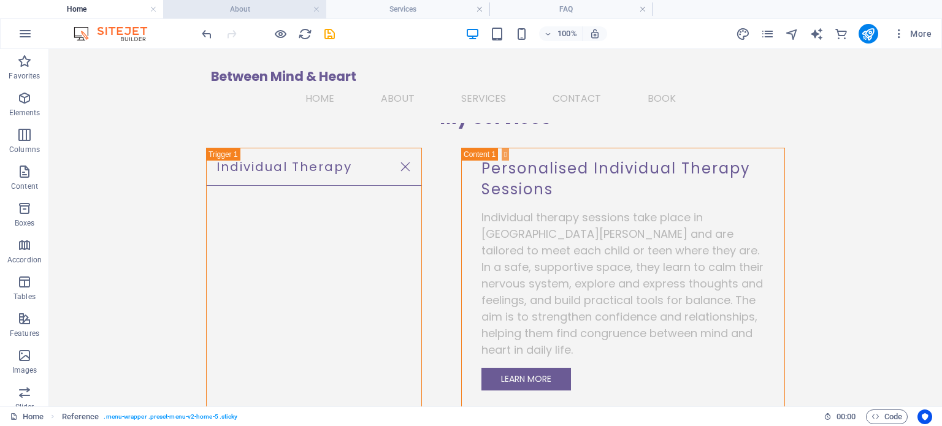
click at [245, 12] on h4 "About" at bounding box center [244, 8] width 163 height 13
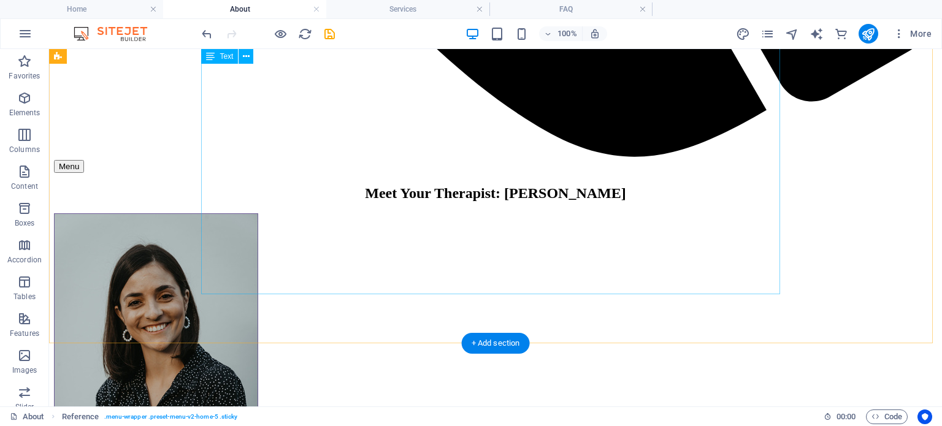
scroll to position [1269, 0]
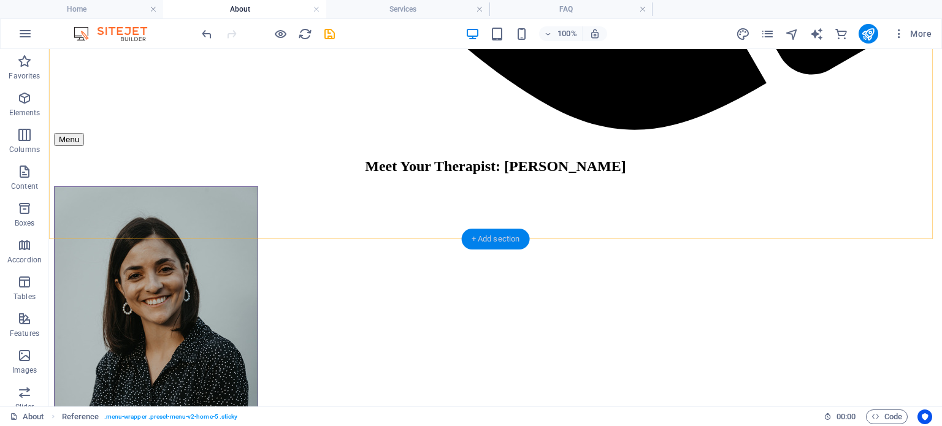
drag, startPoint x: 477, startPoint y: 234, endPoint x: 217, endPoint y: 183, distance: 264.8
click at [477, 234] on div "+ Add section" at bounding box center [496, 239] width 68 height 21
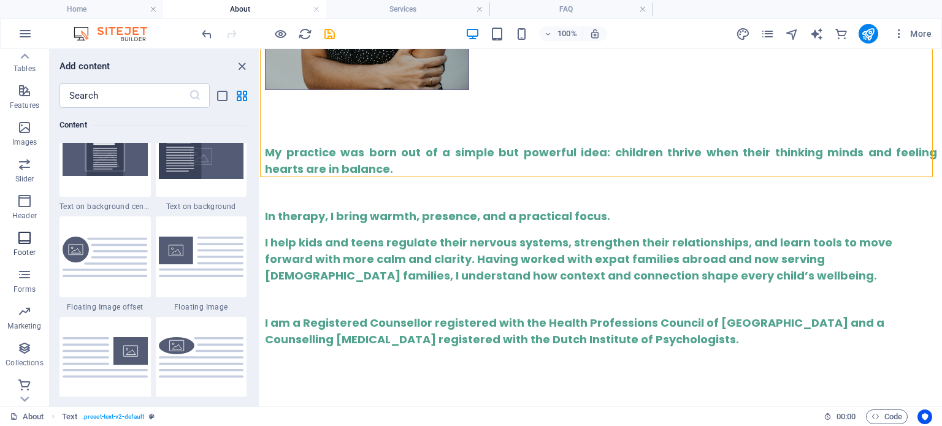
scroll to position [231, 0]
click at [35, 308] on span "Marketing" at bounding box center [24, 316] width 49 height 29
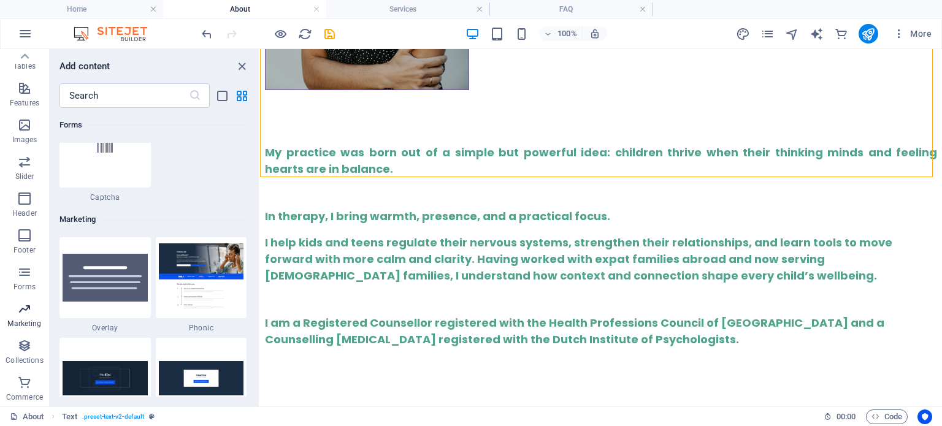
scroll to position [9989, 0]
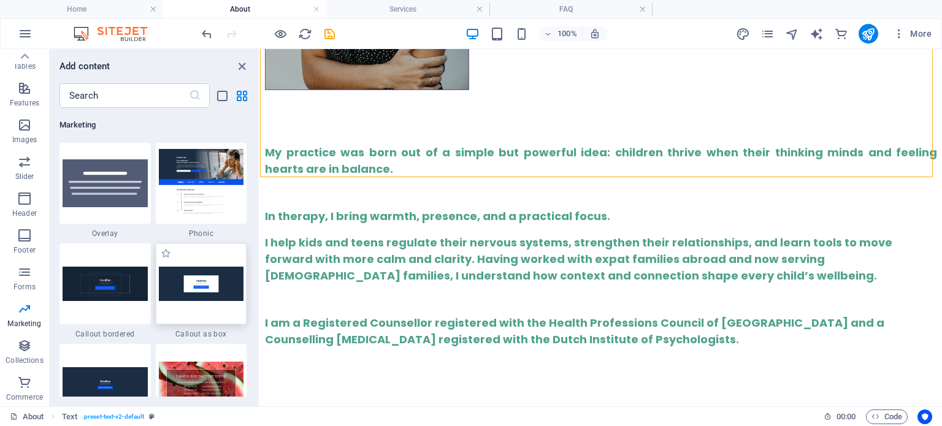
click at [208, 296] on img at bounding box center [201, 284] width 85 height 34
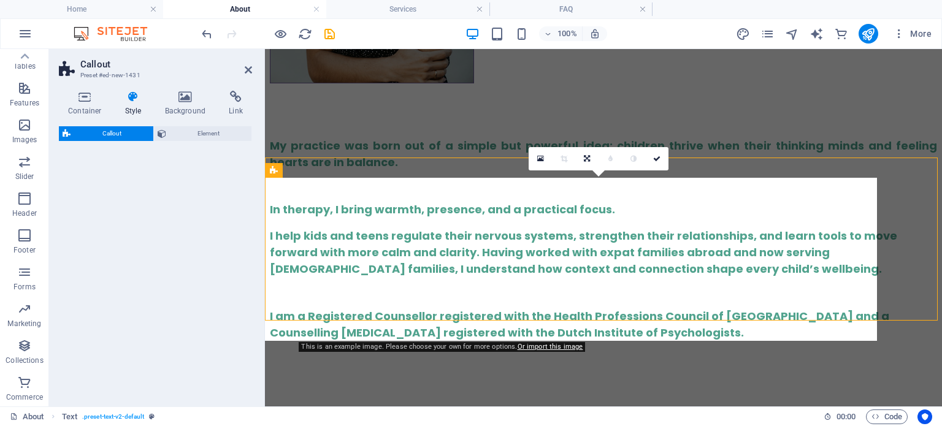
select select "rem"
select select "px"
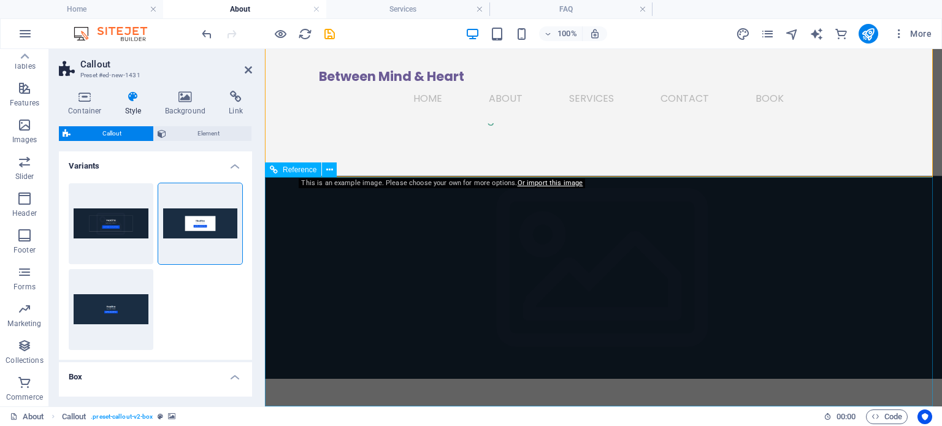
scroll to position [1309, 0]
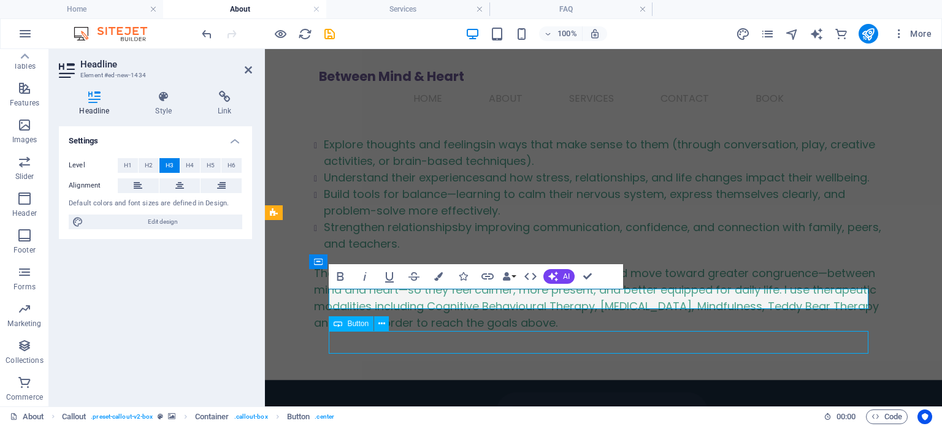
scroll to position [1227, 0]
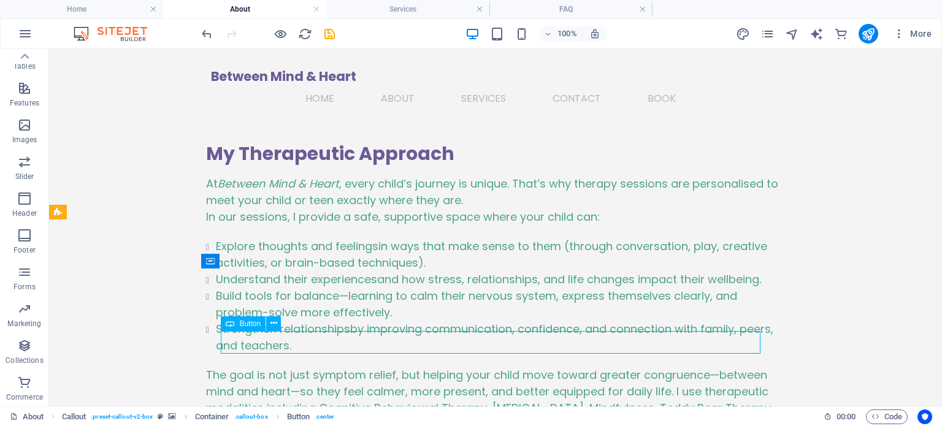
scroll to position [1309, 0]
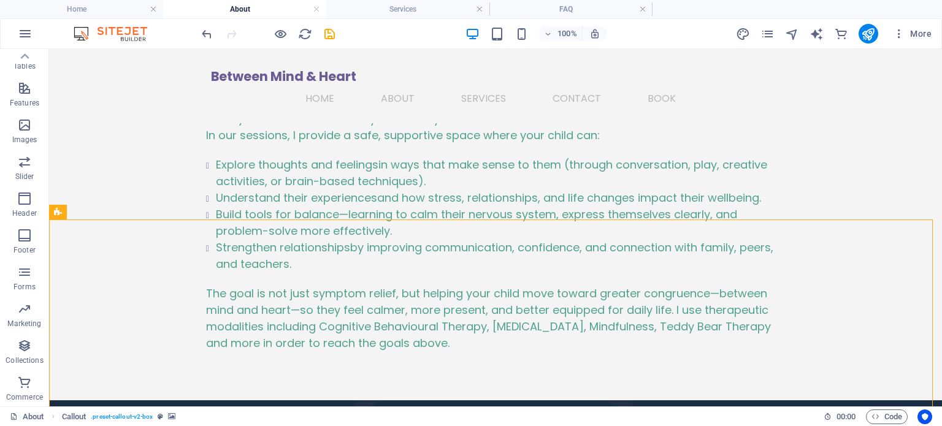
scroll to position [1227, 0]
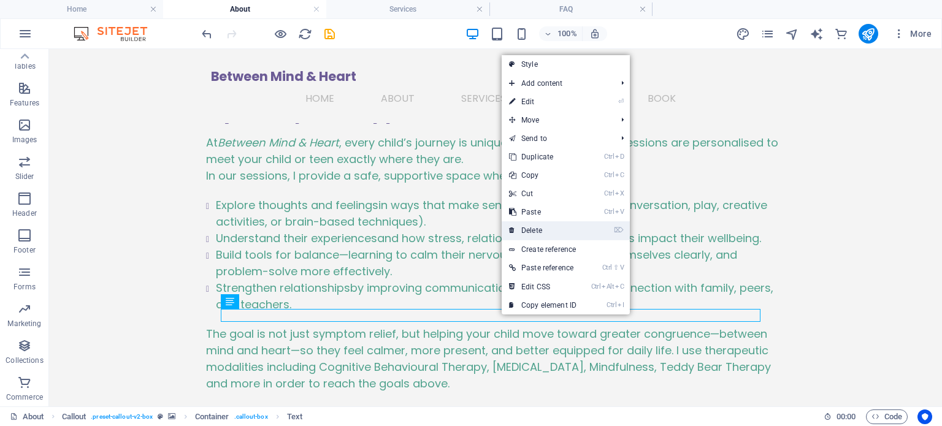
click at [548, 230] on link "⌦ Delete" at bounding box center [543, 230] width 82 height 18
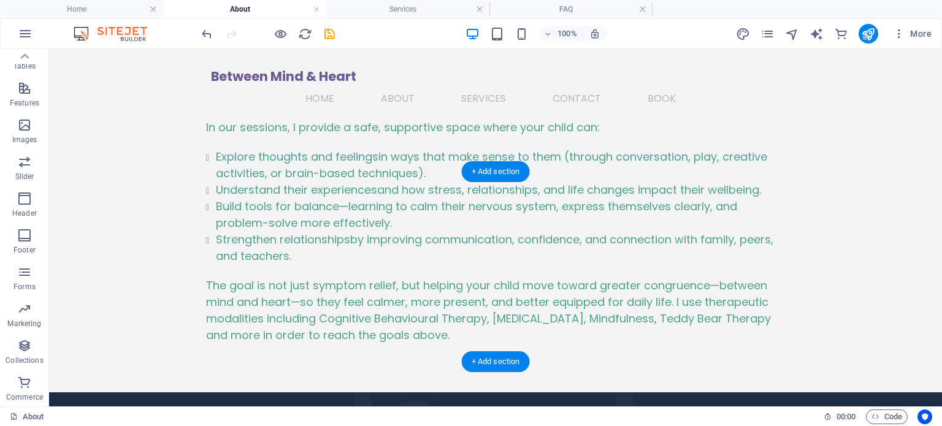
select select "rem"
select select "px"
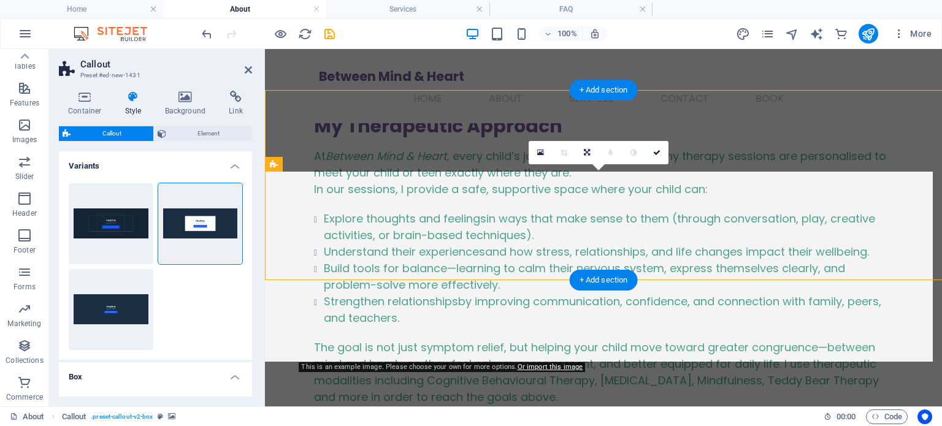
scroll to position [1356, 0]
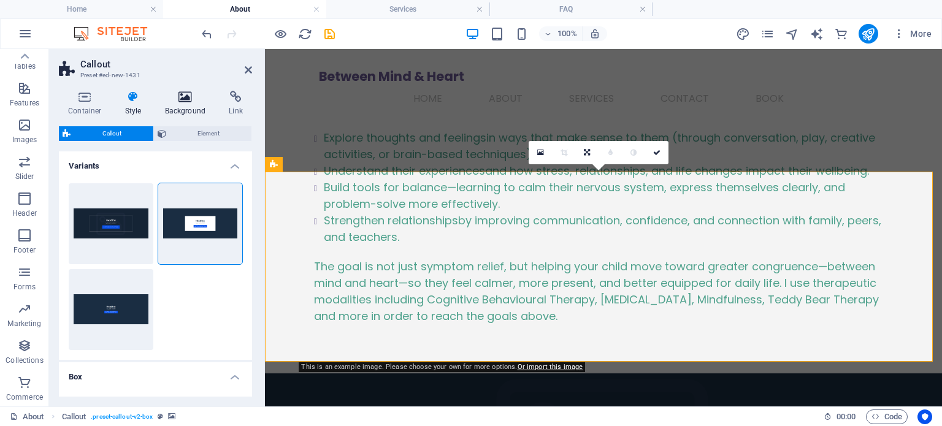
click at [186, 99] on icon at bounding box center [185, 97] width 59 height 12
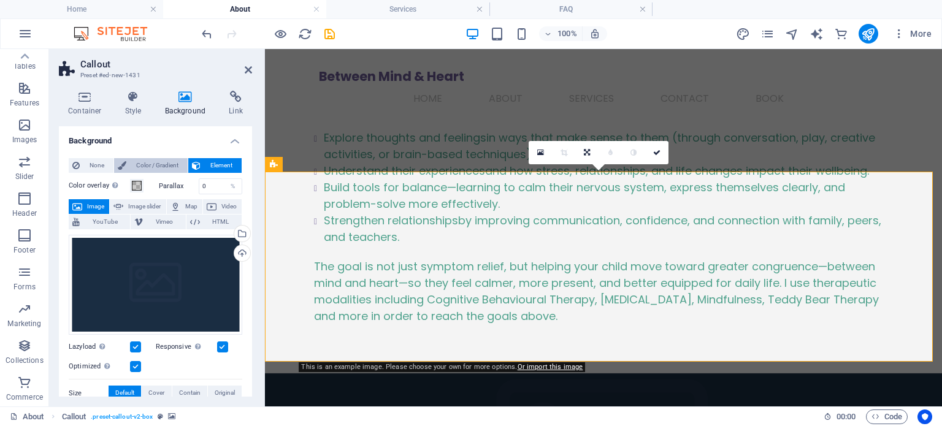
click at [159, 161] on span "Color / Gradient" at bounding box center [157, 165] width 54 height 15
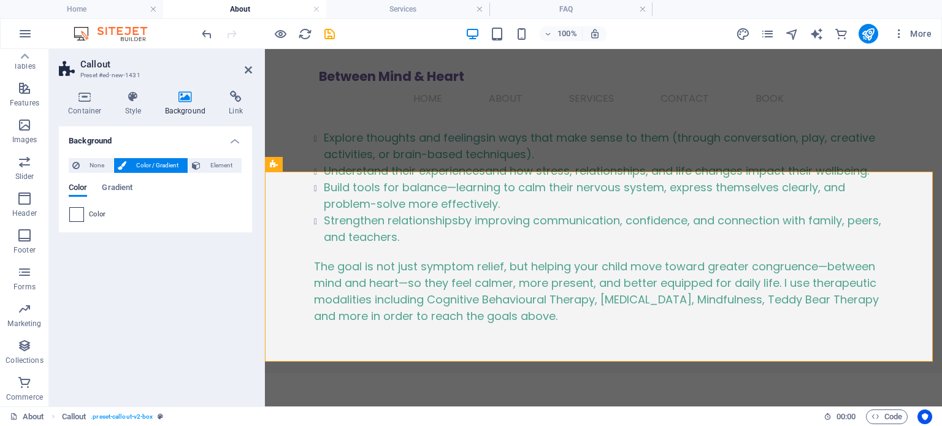
click at [81, 216] on span at bounding box center [76, 214] width 13 height 13
type input "#ffffff"
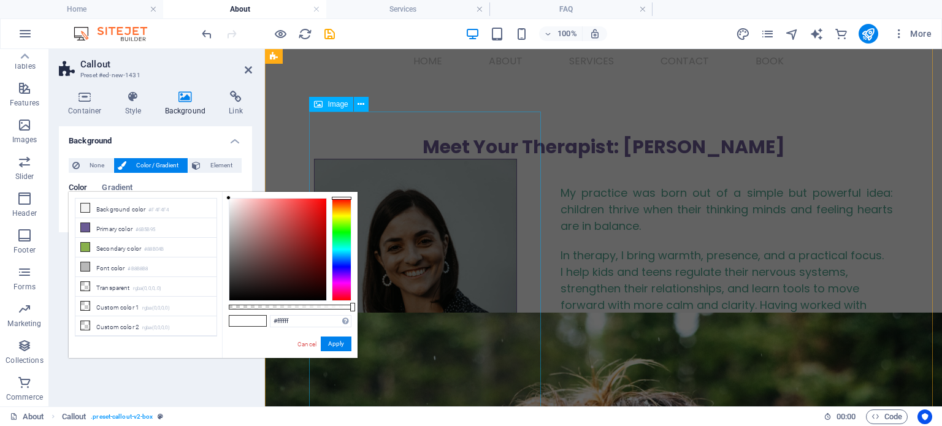
scroll to position [0, 0]
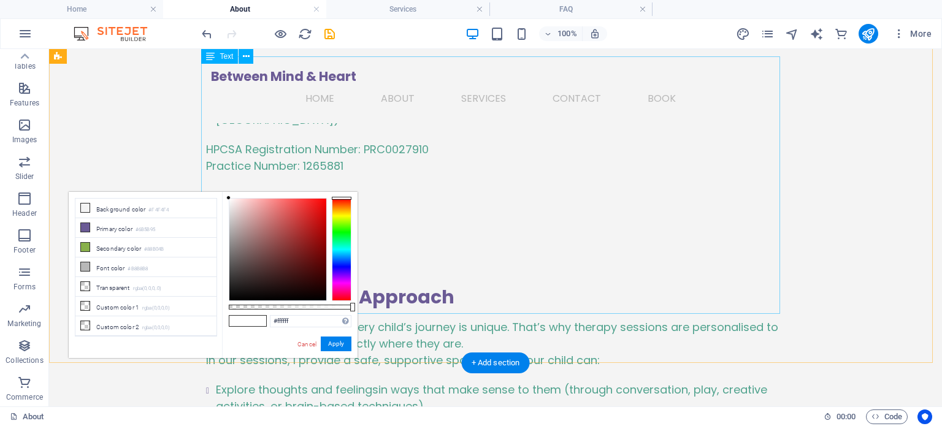
scroll to position [1030, 0]
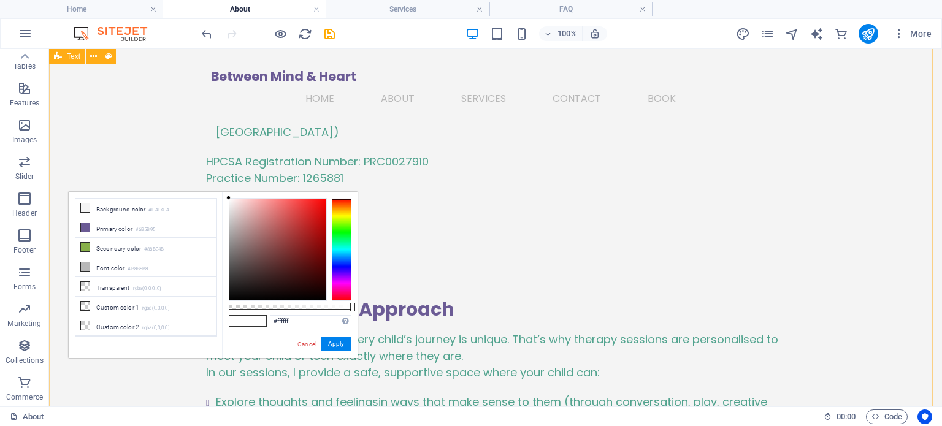
click at [309, 343] on link "Cancel" at bounding box center [306, 344] width 21 height 9
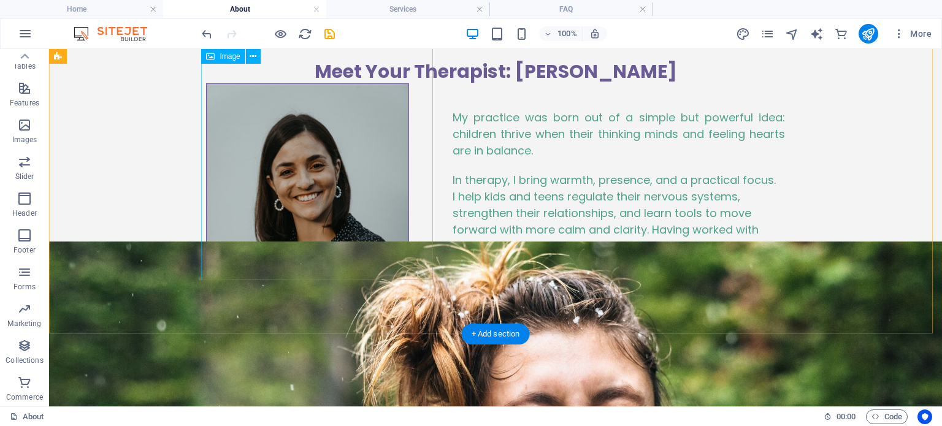
scroll to position [0, 0]
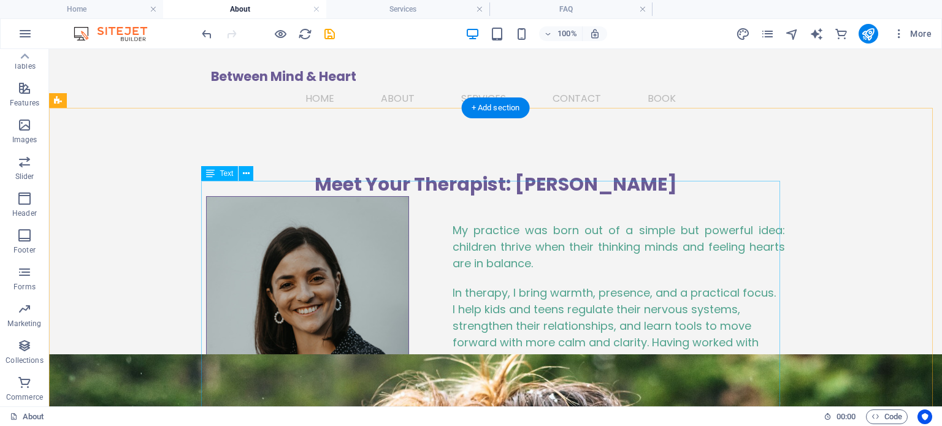
click at [540, 272] on div "My practice was born out of a simple but powerful idea: children thrive when th…" at bounding box center [495, 337] width 579 height 283
click at [539, 271] on div "My practice was born out of a simple but powerful idea: children thrive when th…" at bounding box center [495, 337] width 579 height 283
click at [531, 323] on div "My practice was born out of a simple but powerful idea: children thrive when th…" at bounding box center [495, 337] width 579 height 283
click at [531, 322] on div "My practice was born out of a simple but powerful idea: children thrive when th…" at bounding box center [495, 337] width 579 height 283
click at [412, 237] on figure at bounding box center [322, 348] width 232 height 304
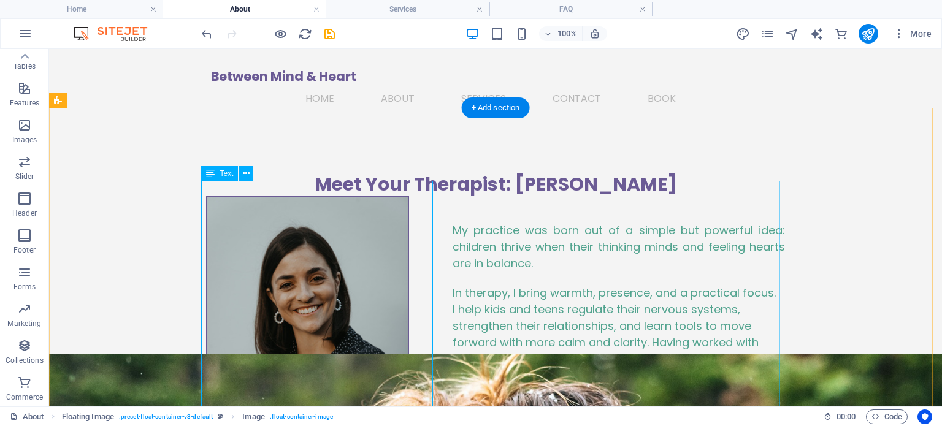
click at [540, 270] on div "My practice was born out of a simple but powerful idea: children thrive when th…" at bounding box center [495, 337] width 579 height 283
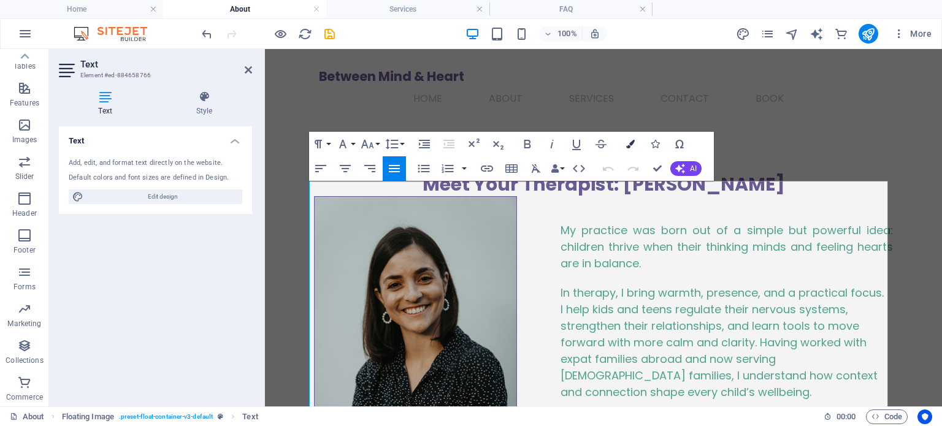
click at [640, 141] on button "Colors" at bounding box center [630, 144] width 23 height 25
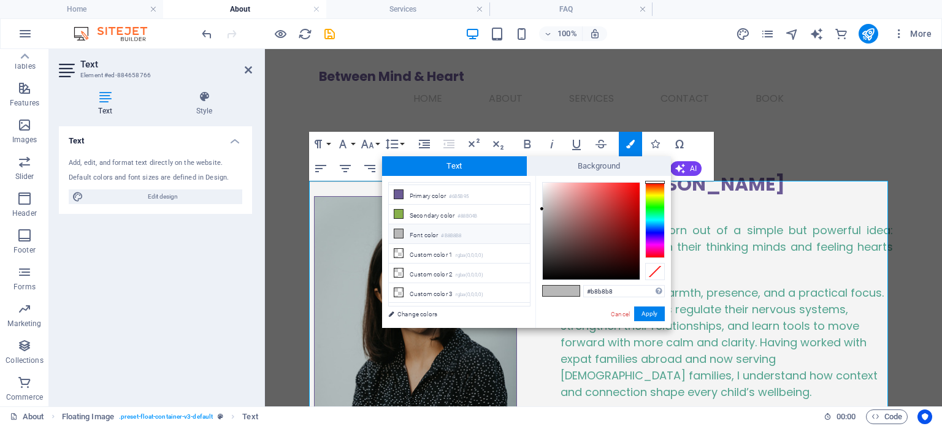
scroll to position [47, 0]
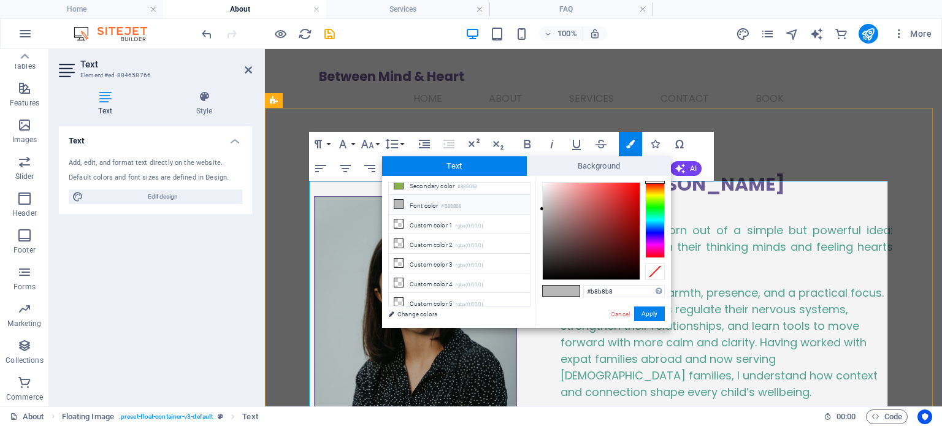
click at [752, 302] on strong "I help kids and teens regulate their nervous systems, strengthen their relation…" at bounding box center [719, 351] width 317 height 98
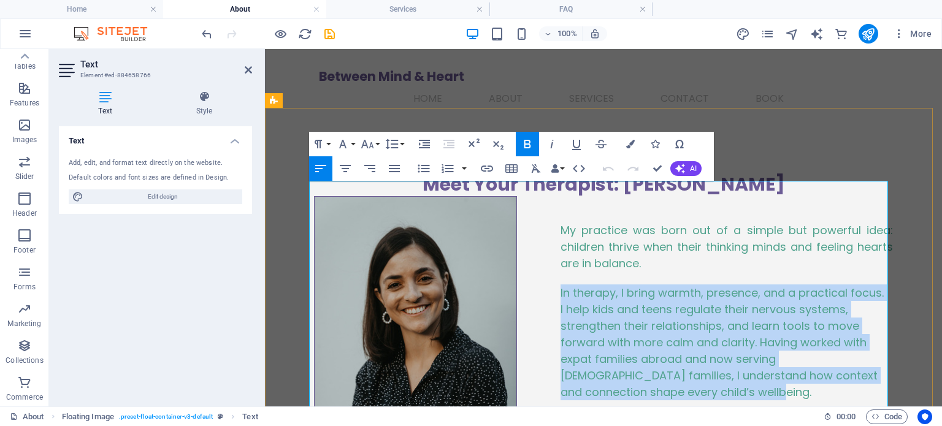
drag, startPoint x: 697, startPoint y: 372, endPoint x: 546, endPoint y: 269, distance: 182.2
click at [546, 269] on div "My practice was born out of a simple but powerful idea: children thrive when th…" at bounding box center [603, 337] width 579 height 283
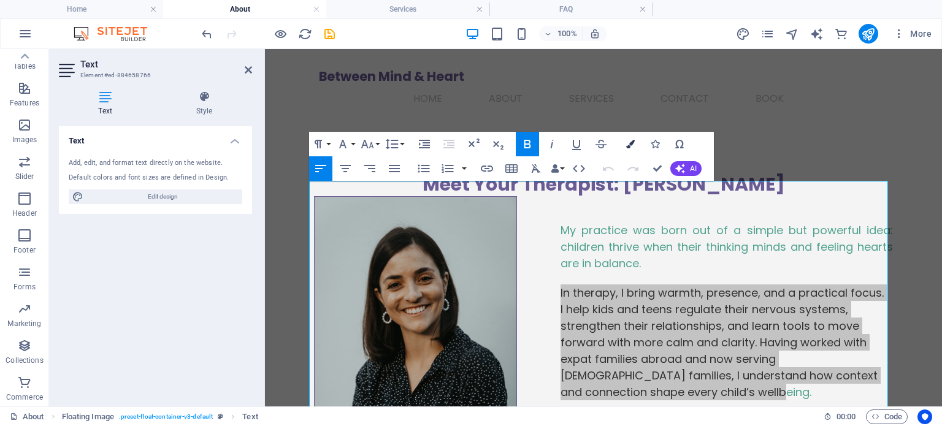
click at [635, 145] on button "Colors" at bounding box center [630, 144] width 23 height 25
type input "#51a38e"
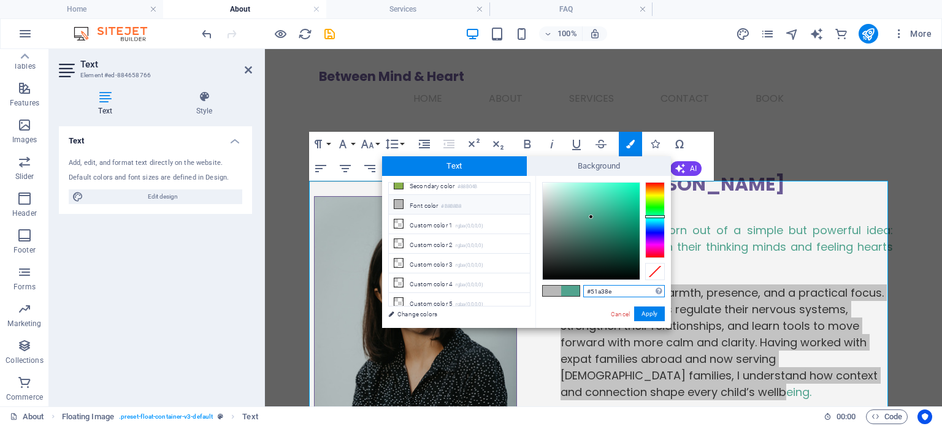
drag, startPoint x: 610, startPoint y: 292, endPoint x: 554, endPoint y: 290, distance: 55.8
click at [554, 290] on div "#51a38e Supported formats #0852ed rgb(8, 82, 237) rgba(8, 82, 237, 90%) hsv(221…" at bounding box center [603, 341] width 136 height 330
click at [821, 172] on div "Meet Your Therapist: [PERSON_NAME]" at bounding box center [603, 184] width 579 height 24
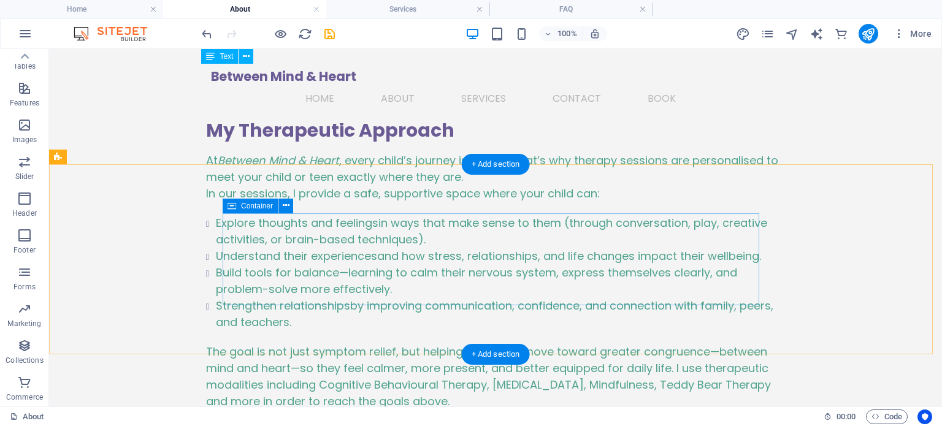
scroll to position [1283, 0]
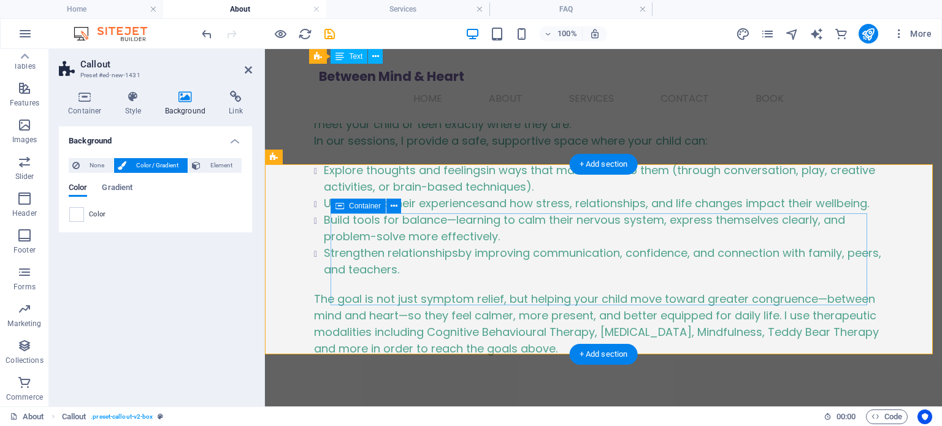
scroll to position [1364, 0]
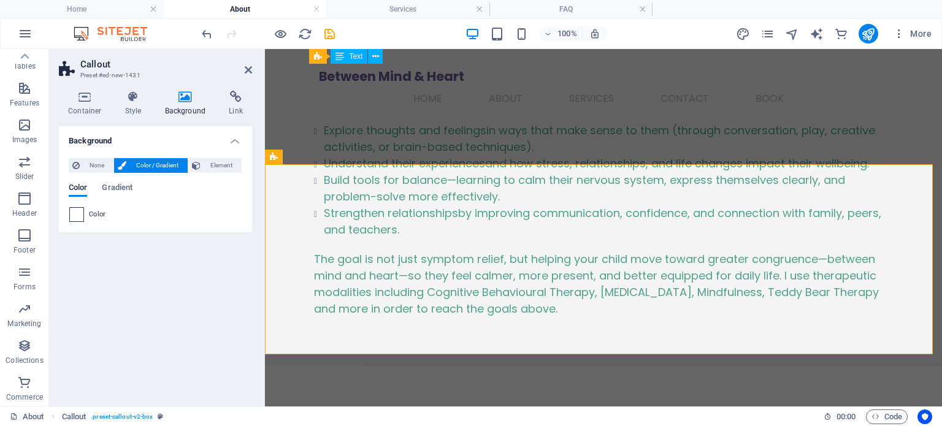
click at [81, 213] on span at bounding box center [76, 214] width 13 height 13
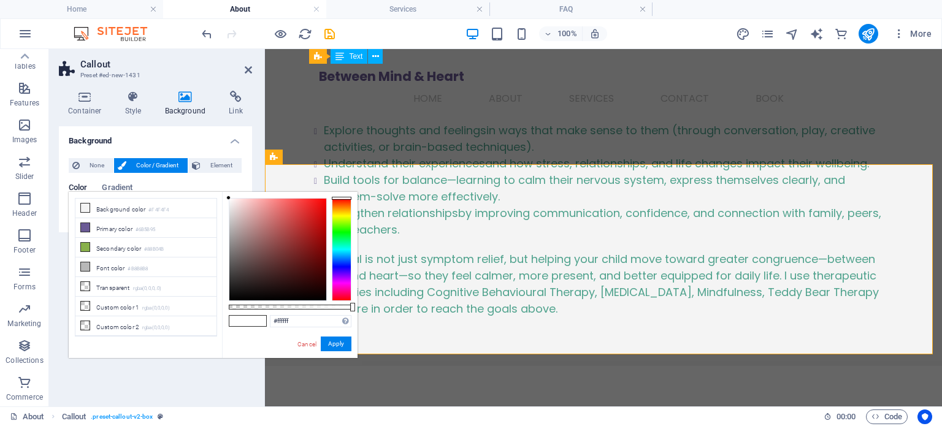
drag, startPoint x: 264, startPoint y: 348, endPoint x: 201, endPoint y: 341, distance: 64.1
click at [201, 341] on div "less Background color #F4F4F4 Primary color #6B5B95 Secondary color #88B04B Fon…" at bounding box center [213, 275] width 289 height 166
drag, startPoint x: 299, startPoint y: 319, endPoint x: 229, endPoint y: 310, distance: 71.0
click at [229, 310] on div "#ffffff Supported formats #0852ed rgb(8, 82, 237) rgba(8, 82, 237, 90%) hsv(221…" at bounding box center [290, 364] width 136 height 344
paste input "51a38e"
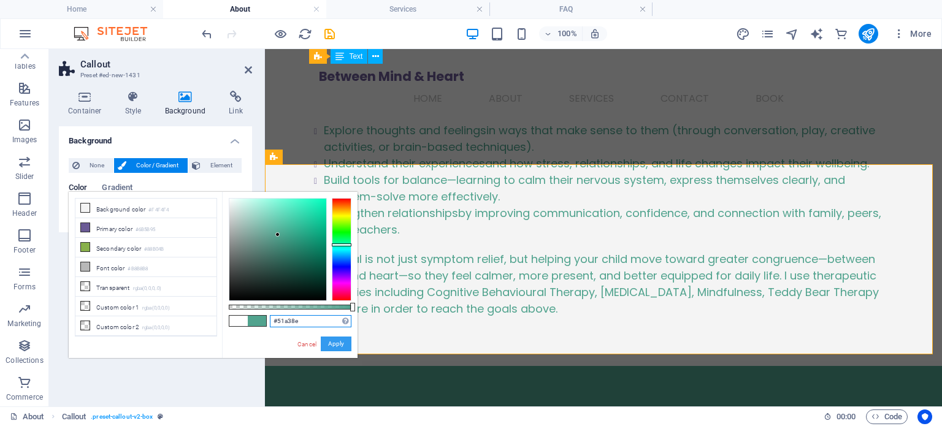
type input "#51a38e"
click at [337, 346] on button "Apply" at bounding box center [336, 344] width 31 height 15
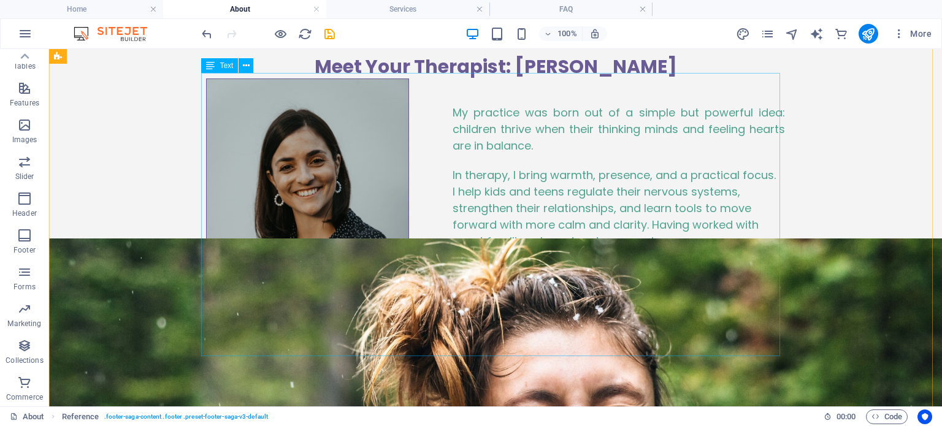
scroll to position [0, 0]
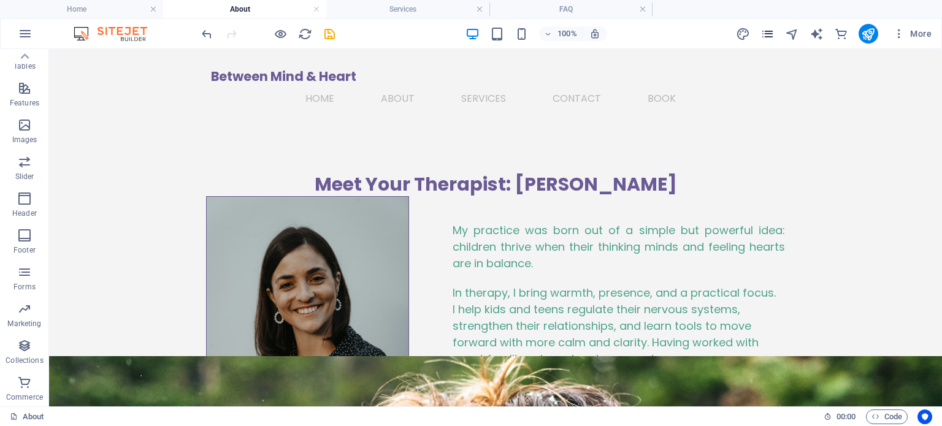
click at [773, 36] on icon "pages" at bounding box center [767, 34] width 14 height 14
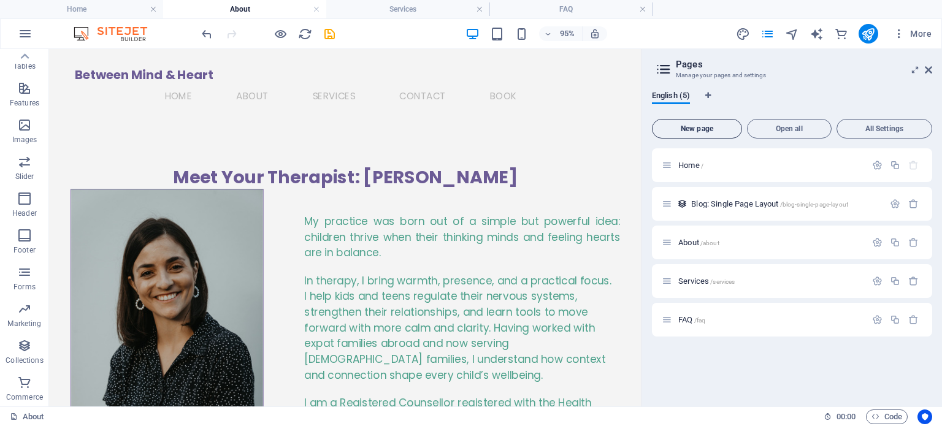
click at [716, 127] on span "New page" at bounding box center [696, 128] width 79 height 7
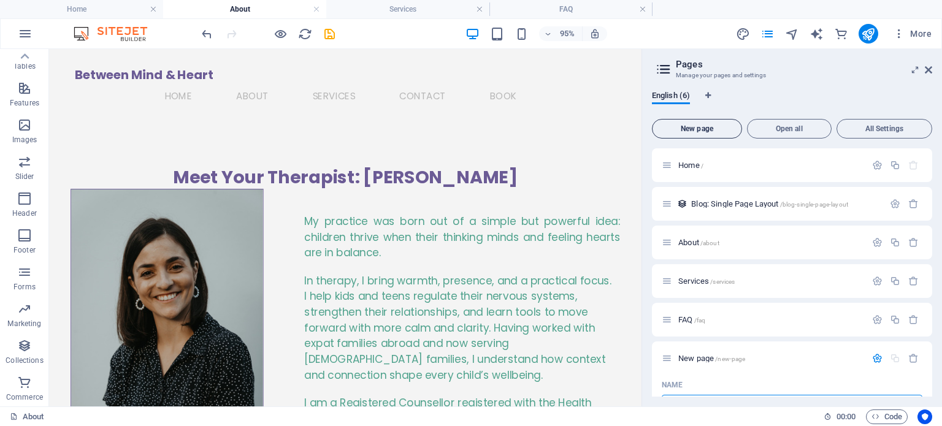
scroll to position [17, 0]
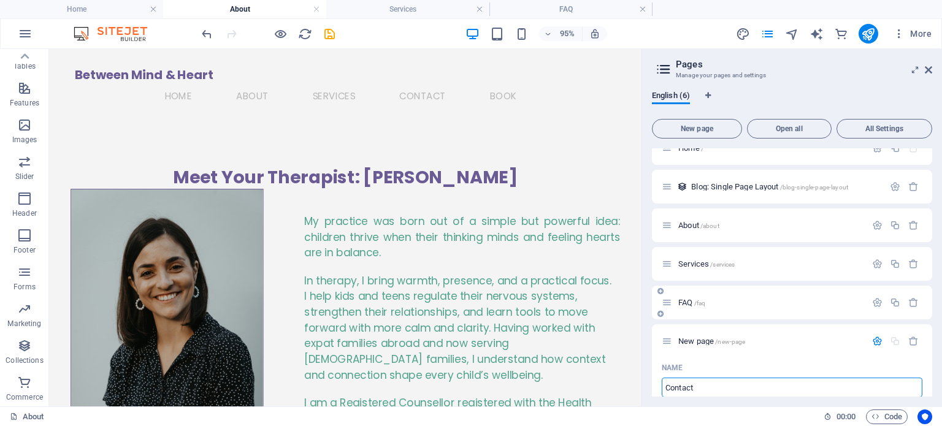
type input "Contact"
type input "/contact"
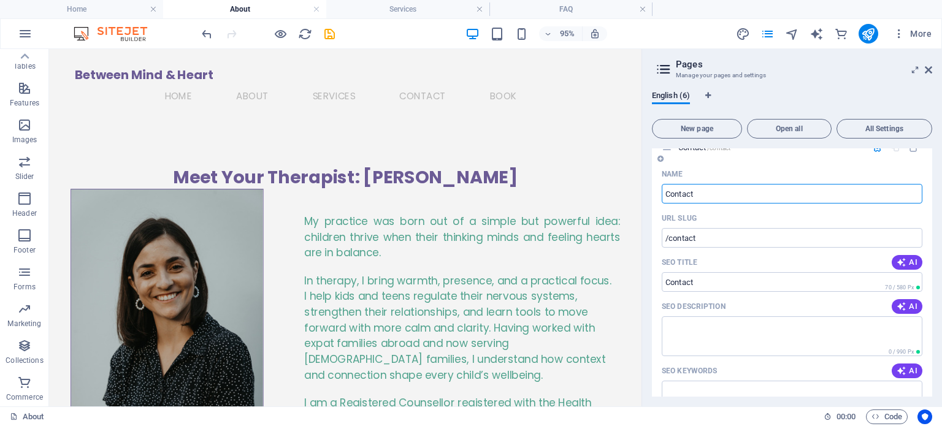
scroll to position [165, 0]
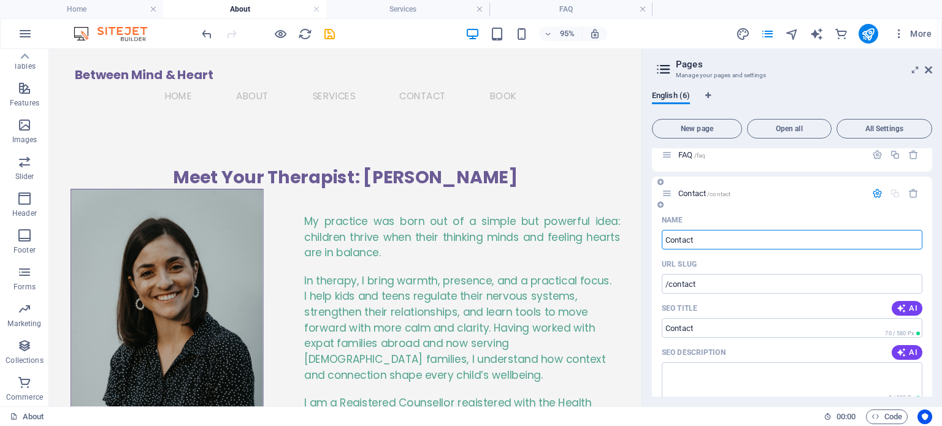
type input "Contact"
click at [791, 192] on p "Contact /contact" at bounding box center [770, 193] width 184 height 8
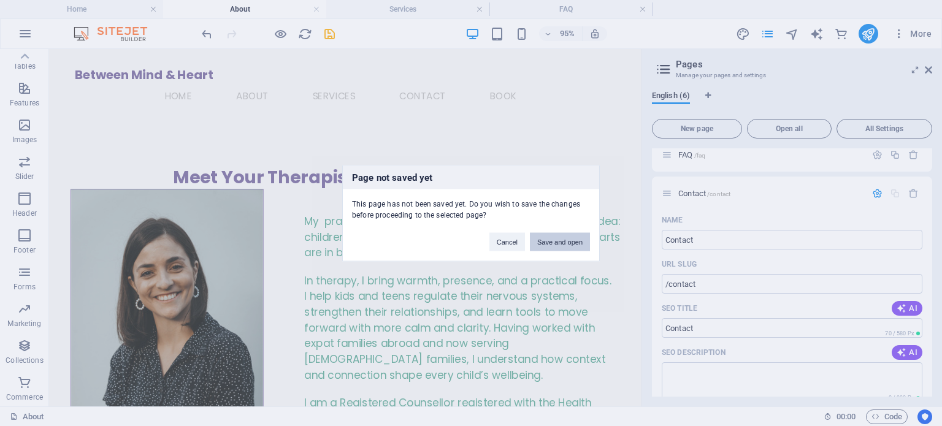
click at [572, 242] on button "Save and open" at bounding box center [560, 241] width 60 height 18
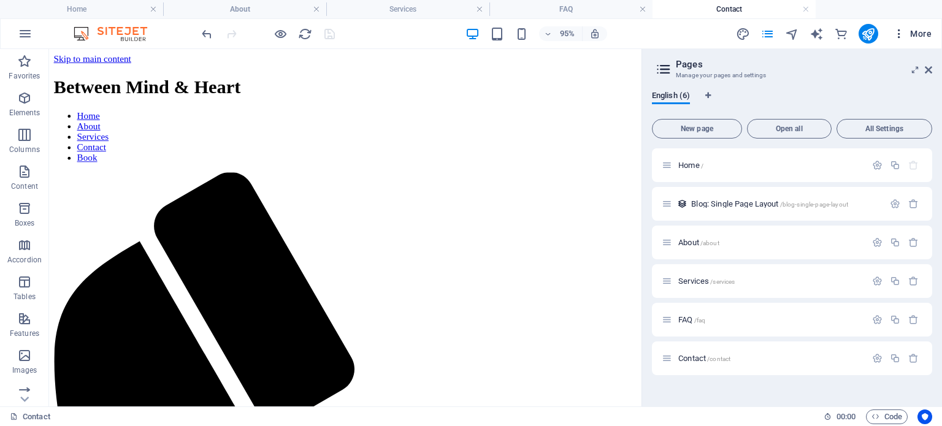
scroll to position [0, 0]
click at [932, 37] on button "More" at bounding box center [912, 34] width 48 height 20
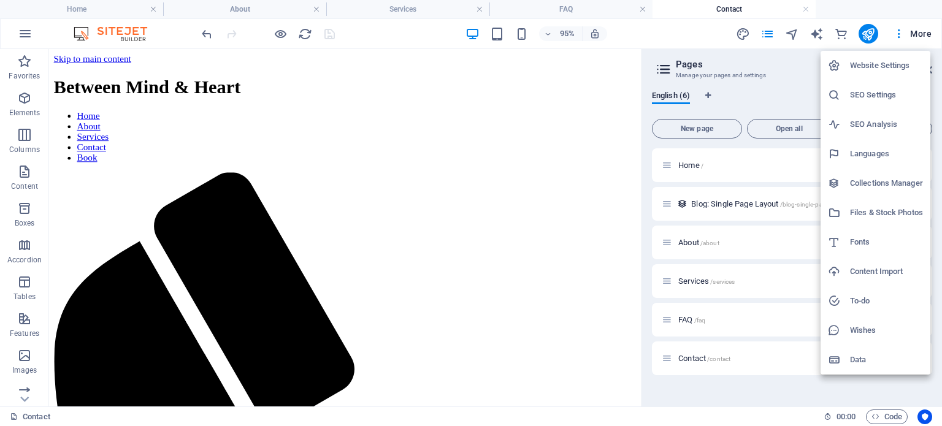
click at [479, 115] on div at bounding box center [471, 213] width 942 height 426
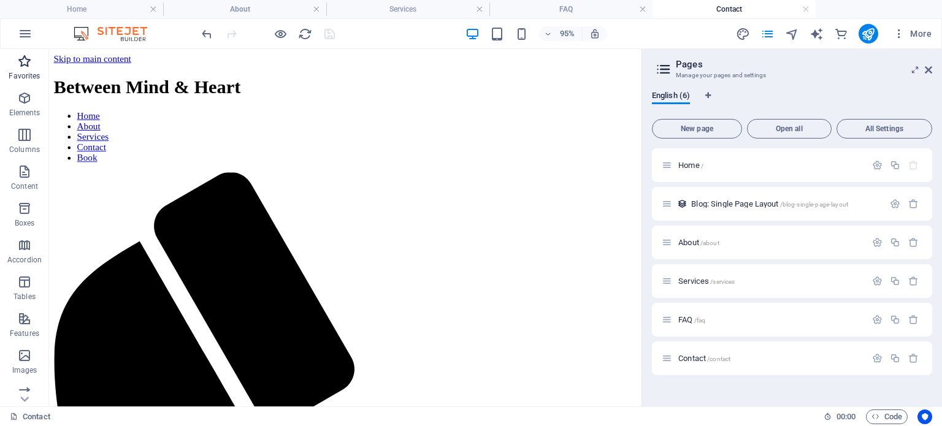
click at [23, 63] on icon "button" at bounding box center [24, 61] width 15 height 15
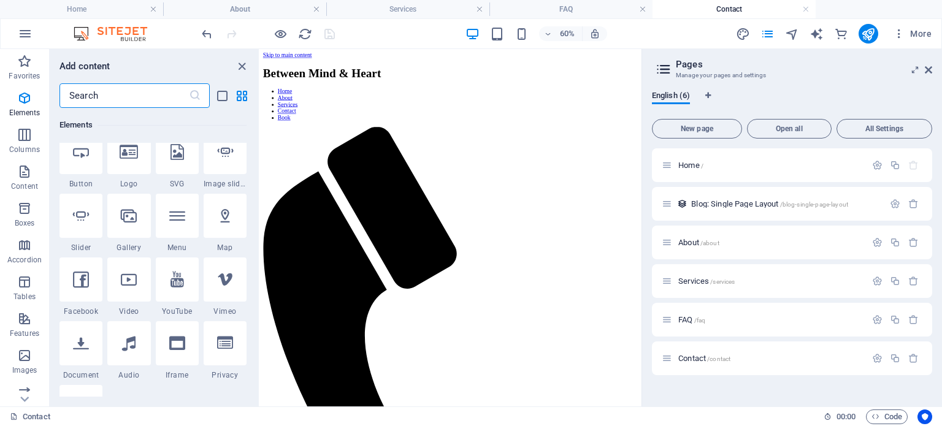
scroll to position [307, 0]
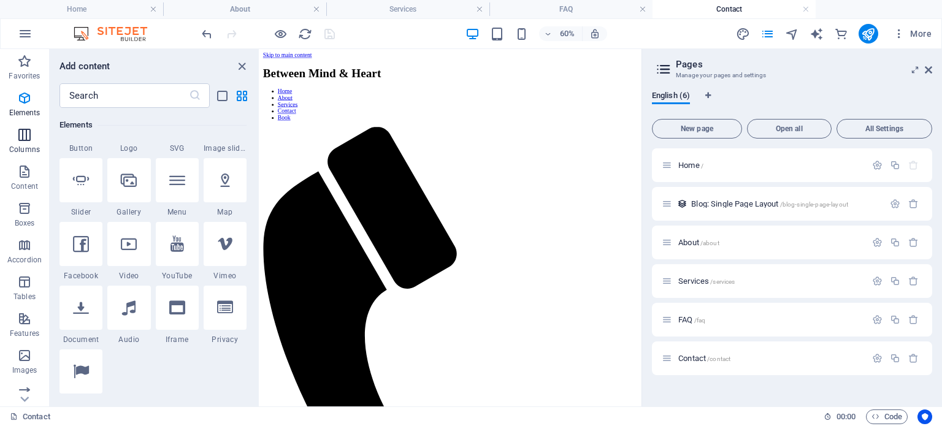
click at [21, 137] on icon "button" at bounding box center [24, 135] width 15 height 15
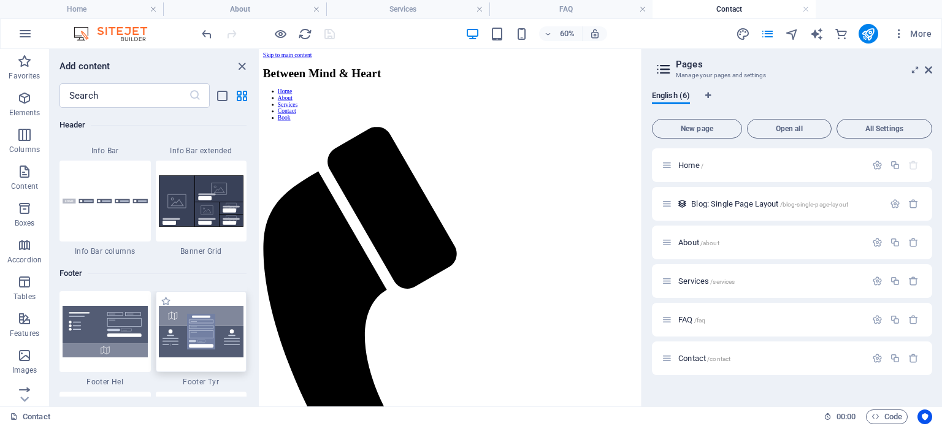
scroll to position [8027, 0]
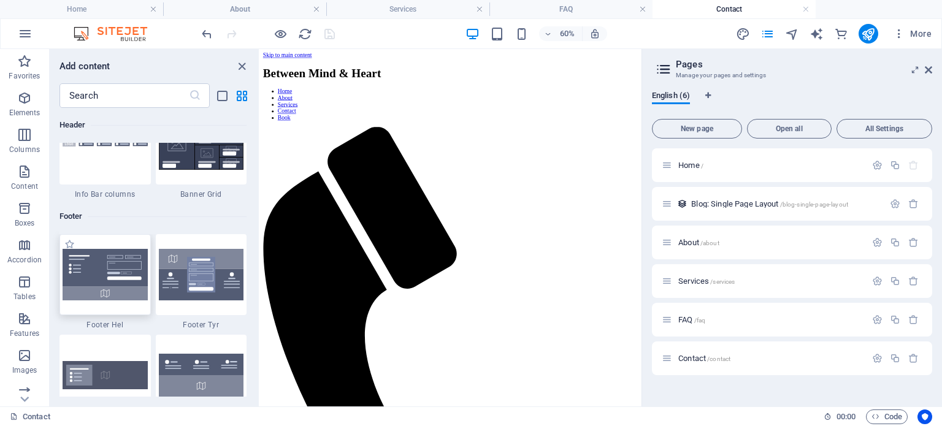
click at [86, 269] on img at bounding box center [105, 275] width 85 height 52
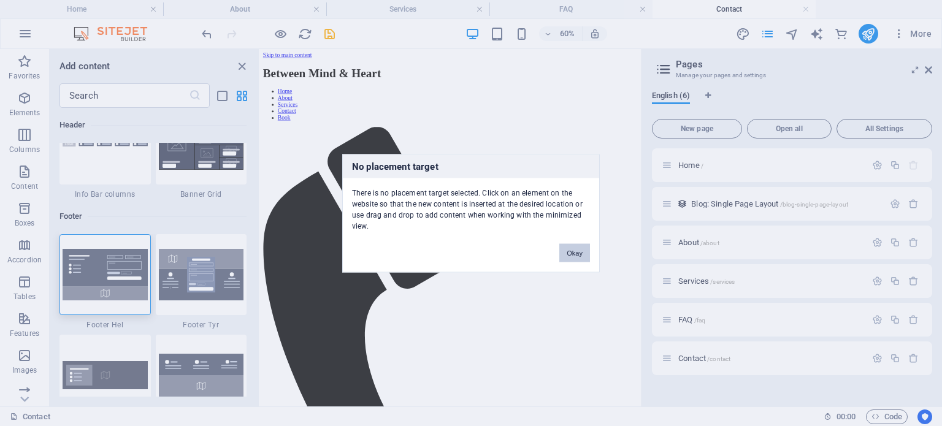
click at [405, 129] on div "No placement target There is no placement target selected. Click on an element …" at bounding box center [471, 213] width 942 height 426
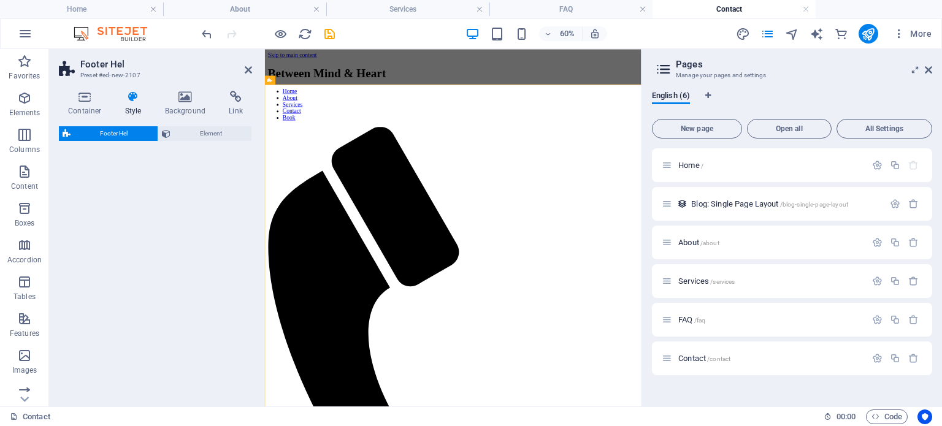
select select "%"
select select "rem"
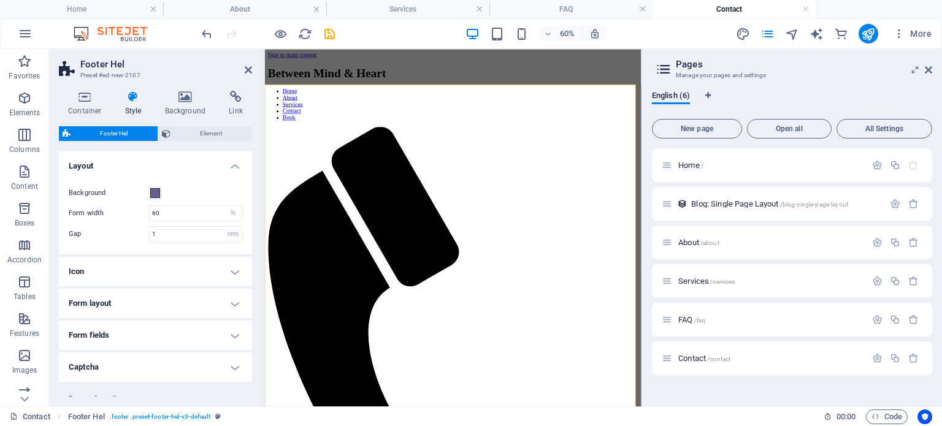
click at [934, 71] on aside "Pages Manage your pages and settings English (6) New page Open all All Settings…" at bounding box center [791, 228] width 300 height 358
click at [928, 70] on icon at bounding box center [928, 70] width 7 height 10
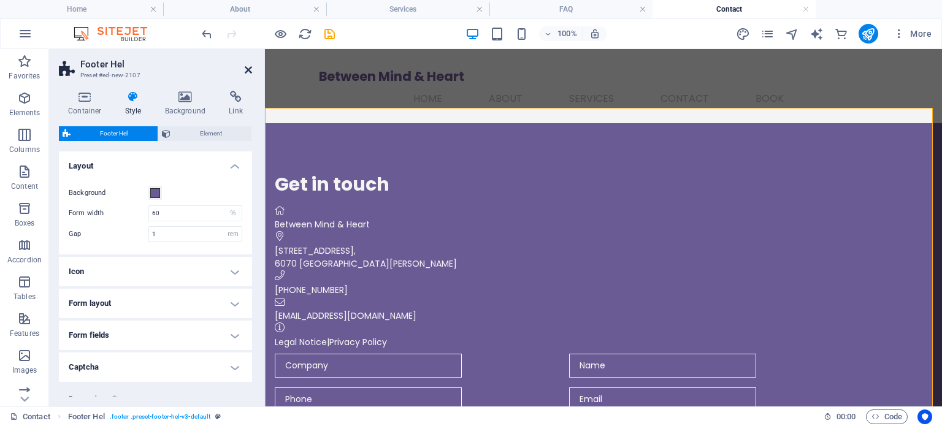
click at [248, 71] on icon at bounding box center [248, 70] width 7 height 10
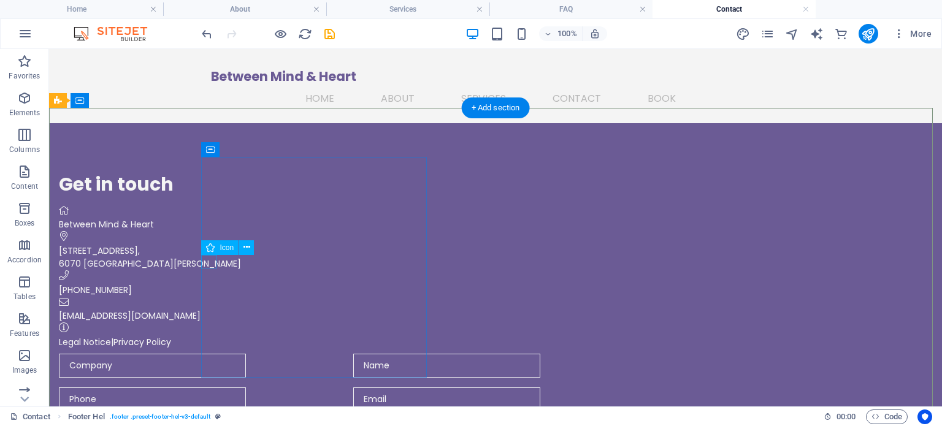
click at [203, 323] on figure at bounding box center [348, 329] width 579 height 13
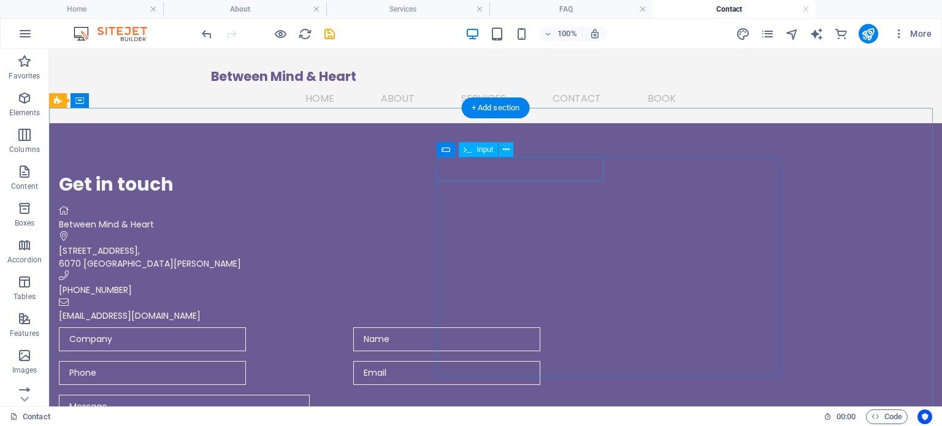
click at [343, 327] on div at bounding box center [201, 339] width 285 height 24
click at [313, 245] on div "43 6th Avenue , 6070 Port Elizabeth" at bounding box center [348, 258] width 579 height 26
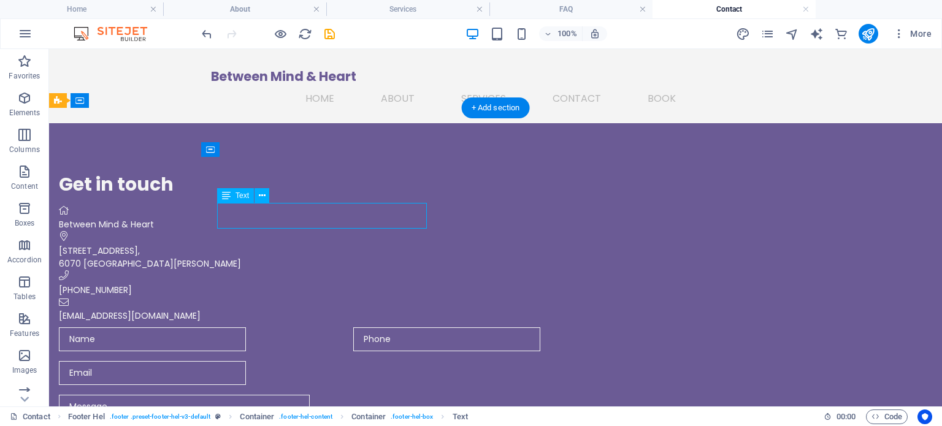
click at [308, 245] on div "43 6th Avenue , 6070 Port Elizabeth" at bounding box center [348, 258] width 579 height 26
click at [288, 245] on div "43 6th Avenue , 6070 Port Elizabeth" at bounding box center [348, 258] width 579 height 26
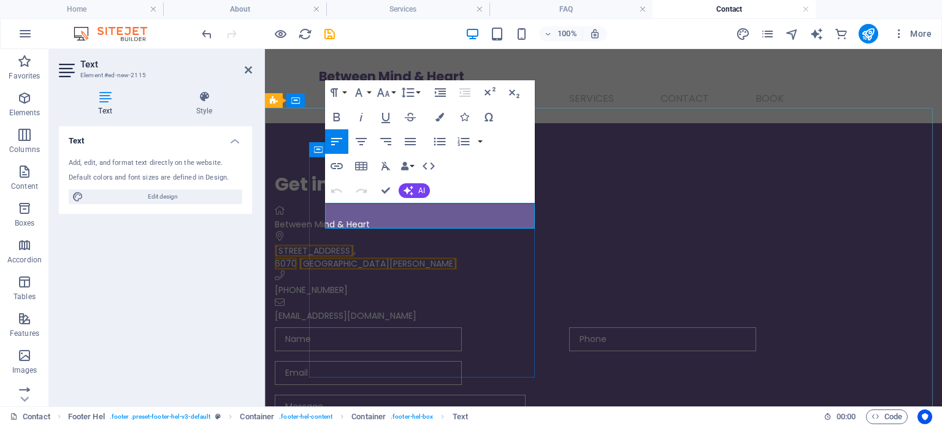
click at [406, 245] on p "43 6th Avenue ," at bounding box center [564, 251] width 579 height 13
click at [225, 262] on div "Text Add, edit, and format text directly on the website. Default colors and fon…" at bounding box center [155, 261] width 193 height 270
drag, startPoint x: 384, startPoint y: 192, endPoint x: 335, endPoint y: 142, distance: 70.3
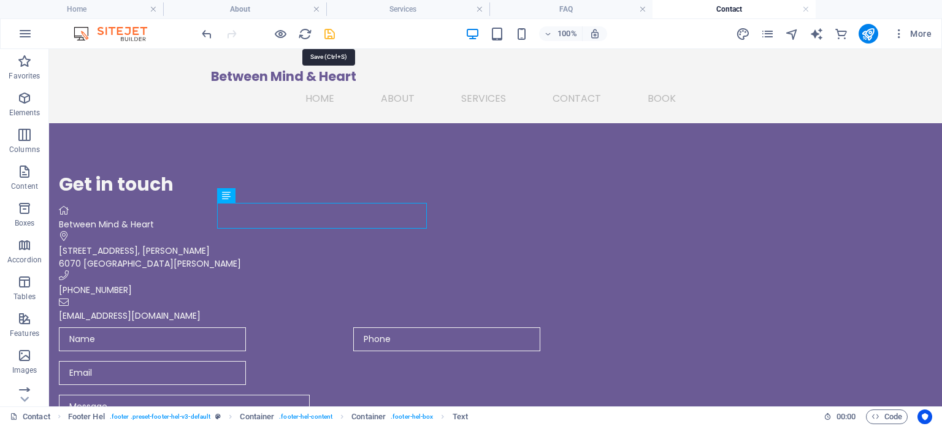
click at [326, 33] on icon "save" at bounding box center [330, 34] width 14 height 14
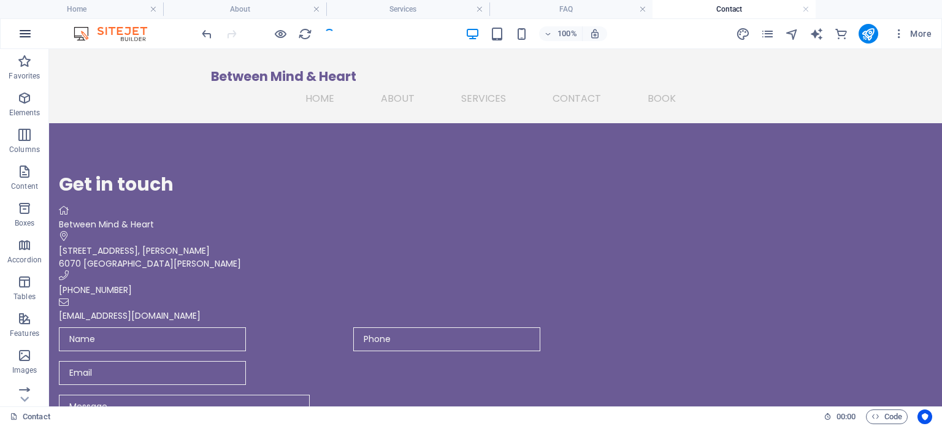
click at [20, 26] on icon "button" at bounding box center [25, 33] width 15 height 15
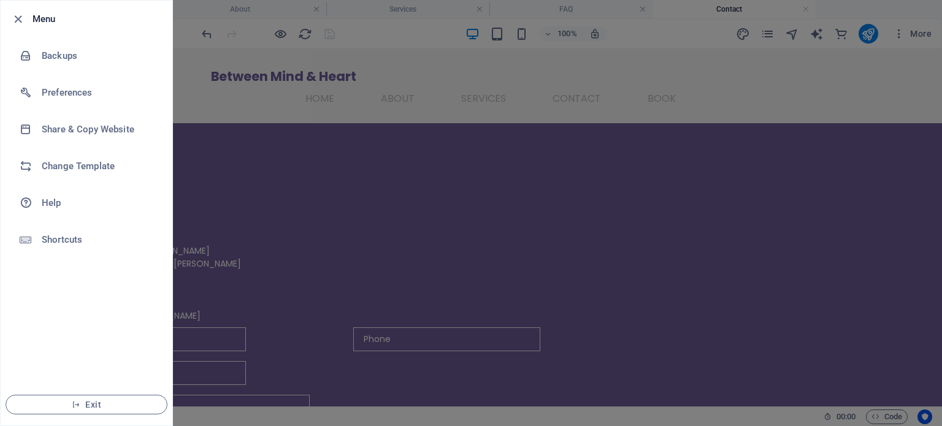
drag, startPoint x: 355, startPoint y: 144, endPoint x: 357, endPoint y: 136, distance: 8.2
click at [355, 144] on div at bounding box center [471, 213] width 942 height 426
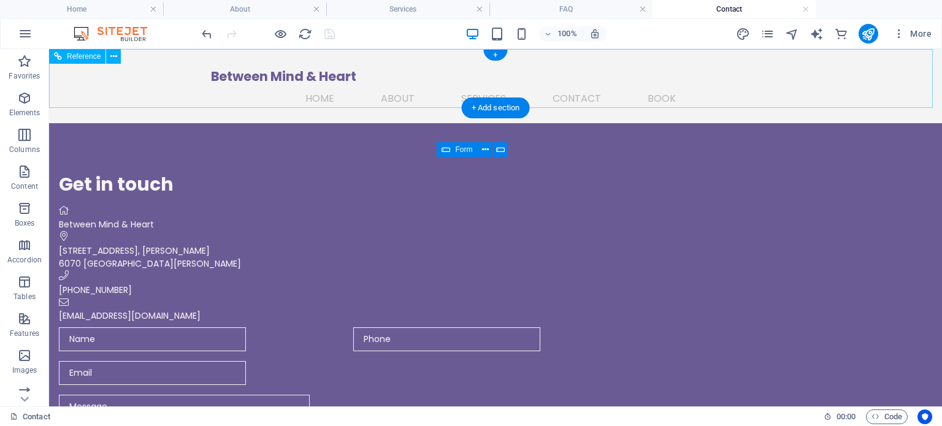
click at [441, 59] on div "Between Mind & Heart Home About Services Contact Book Menu" at bounding box center [495, 86] width 893 height 74
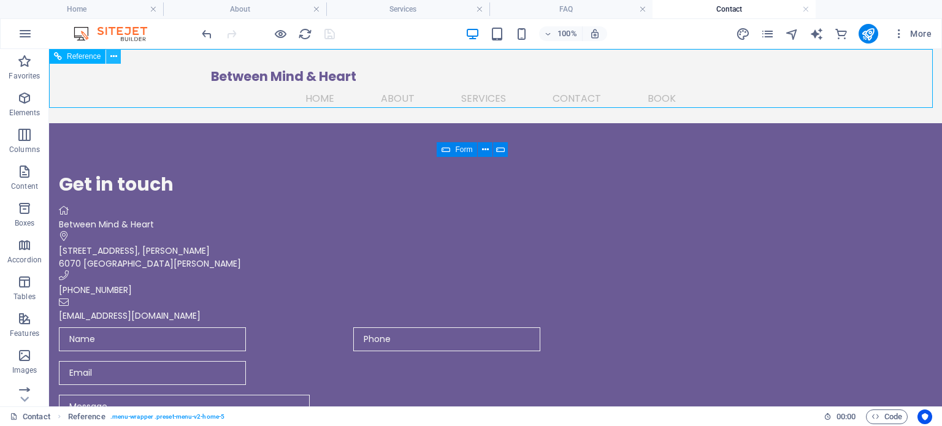
click at [113, 61] on icon at bounding box center [113, 56] width 7 height 13
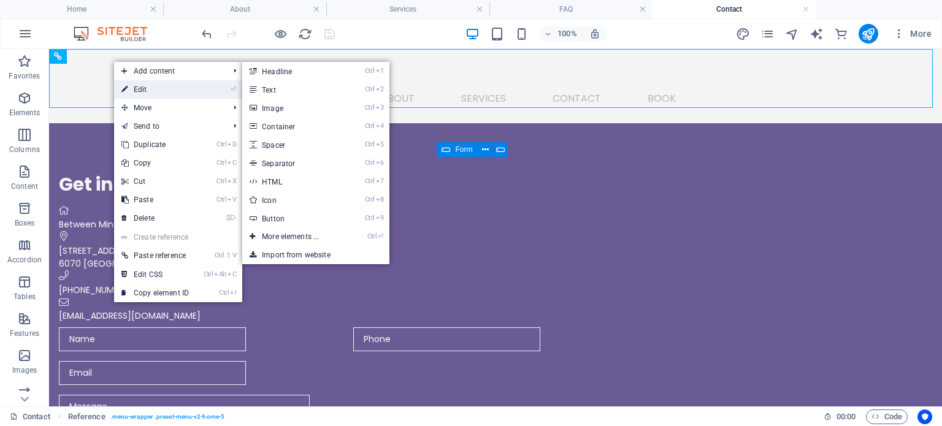
click at [184, 95] on link "⏎ Edit" at bounding box center [155, 89] width 82 height 18
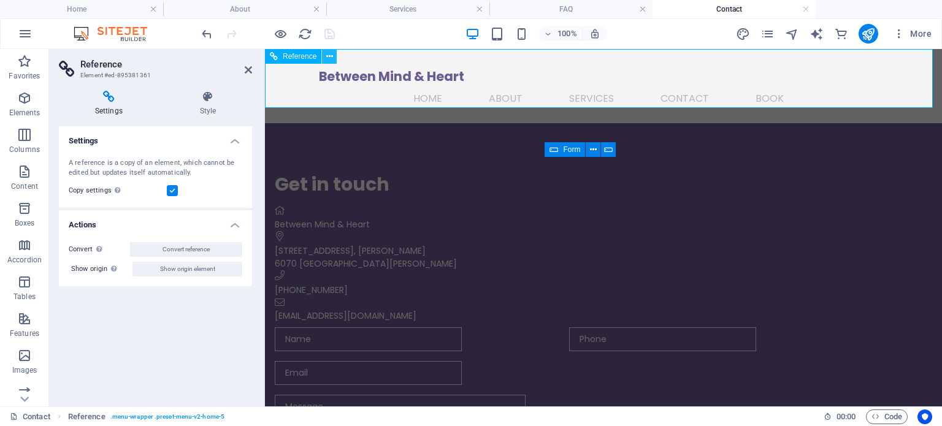
click at [327, 61] on icon at bounding box center [329, 56] width 7 height 13
click at [838, 84] on nav "Home About Services Contact Book" at bounding box center [603, 98] width 569 height 29
click at [248, 68] on icon at bounding box center [248, 70] width 7 height 10
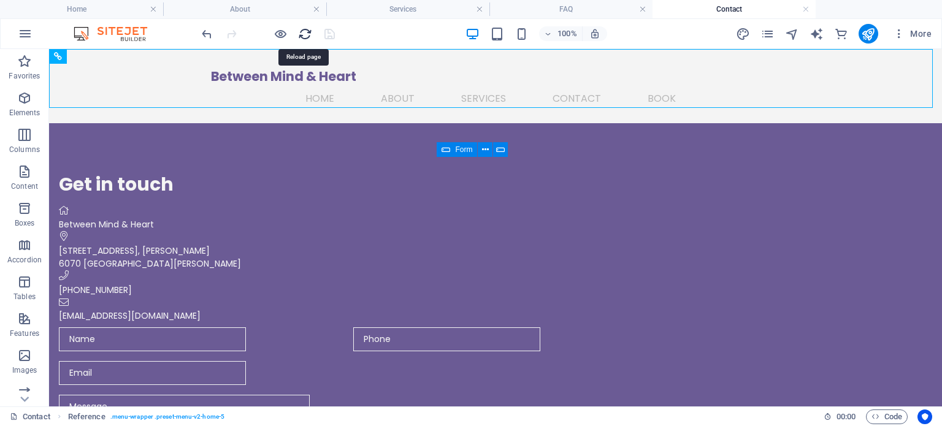
click at [304, 33] on icon "reload" at bounding box center [305, 34] width 14 height 14
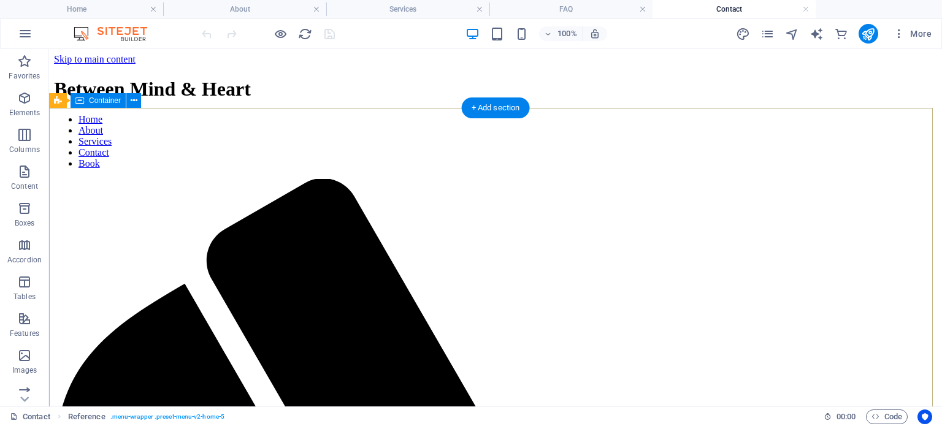
scroll to position [0, 0]
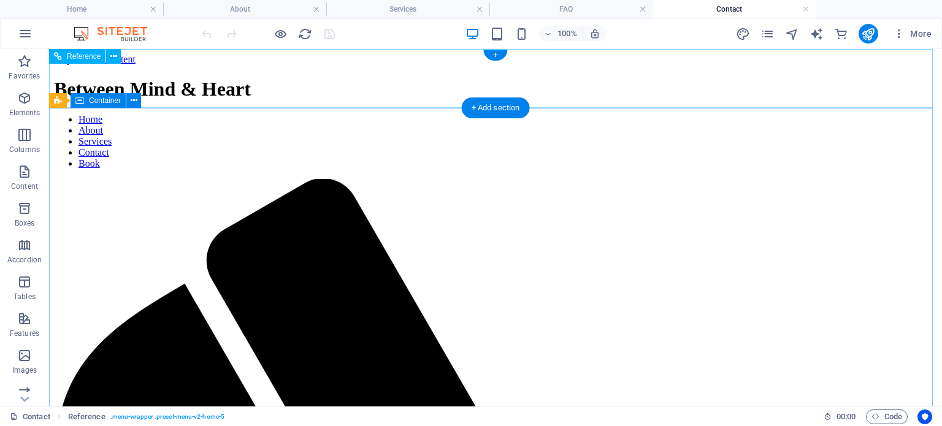
click at [721, 114] on nav "Home About Services Contact Book" at bounding box center [495, 141] width 883 height 55
click at [115, 58] on icon at bounding box center [113, 56] width 7 height 13
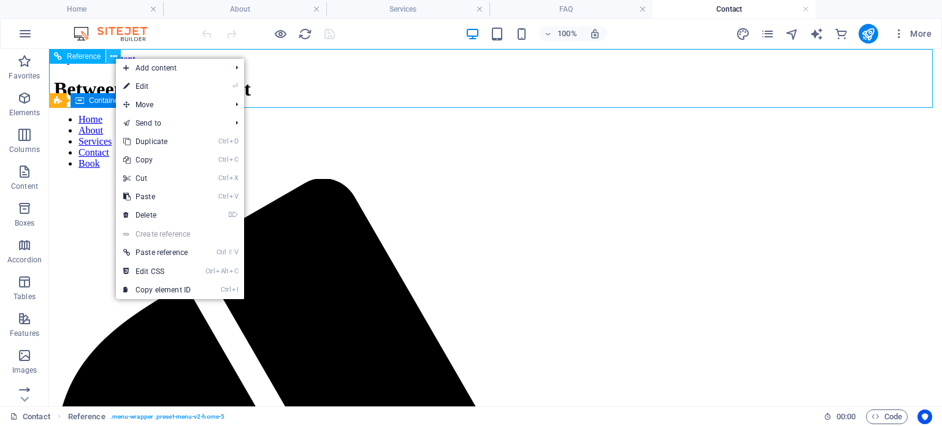
click at [115, 58] on icon at bounding box center [113, 56] width 7 height 13
click at [192, 91] on link "⏎ Edit" at bounding box center [157, 86] width 82 height 18
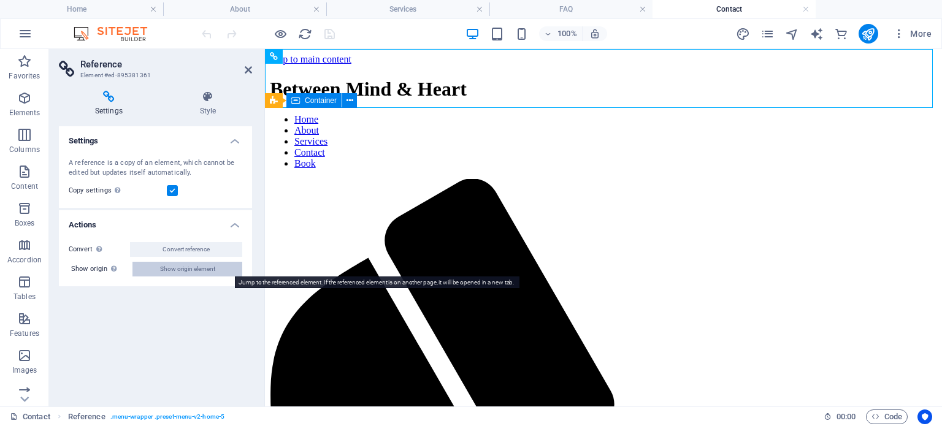
click at [210, 273] on span "Show origin element" at bounding box center [187, 269] width 55 height 15
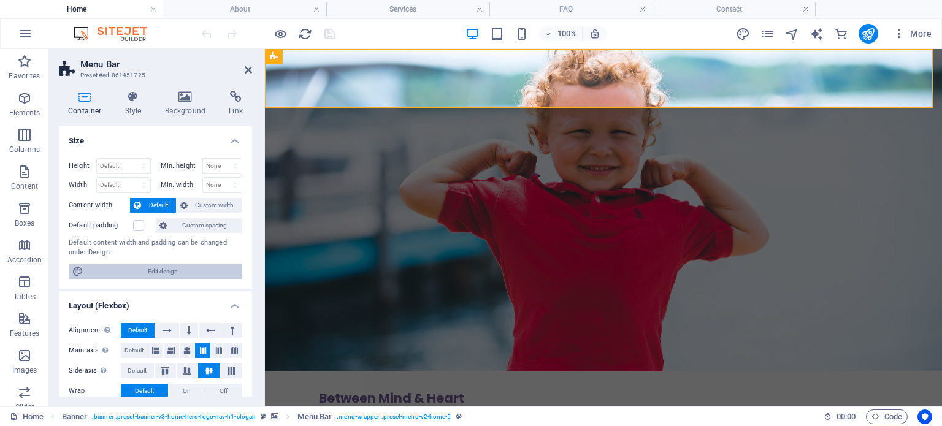
drag, startPoint x: 113, startPoint y: 267, endPoint x: 347, endPoint y: 329, distance: 242.5
click at [113, 267] on span "Edit design" at bounding box center [162, 271] width 151 height 15
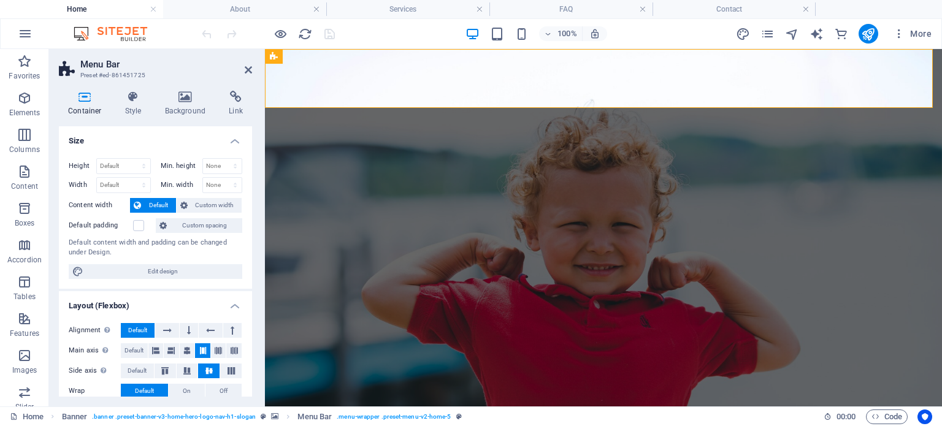
select select "rem"
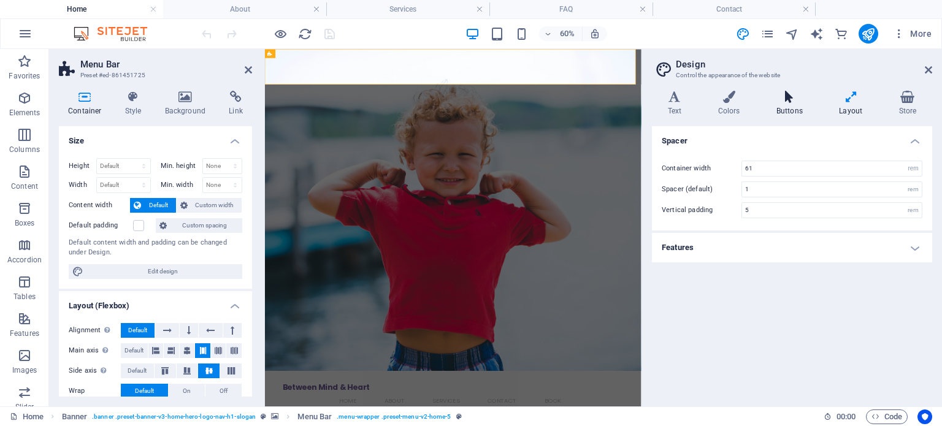
click at [798, 104] on h4 "Buttons" at bounding box center [791, 104] width 63 height 26
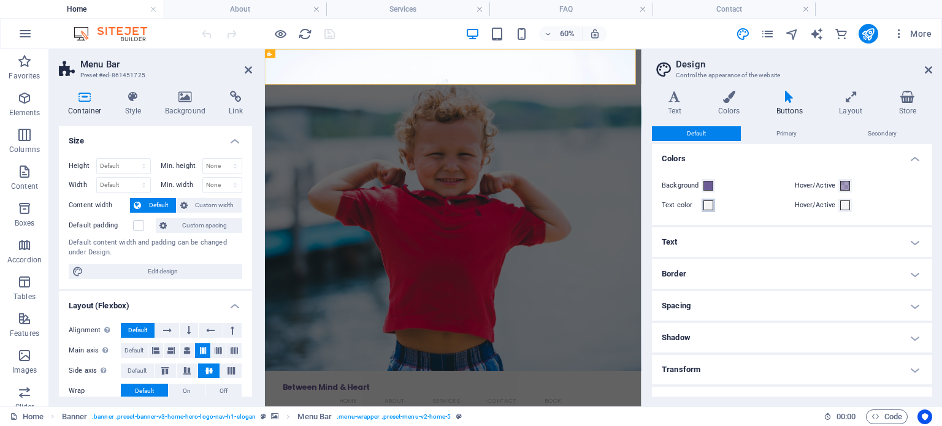
click at [705, 205] on span at bounding box center [708, 206] width 10 height 10
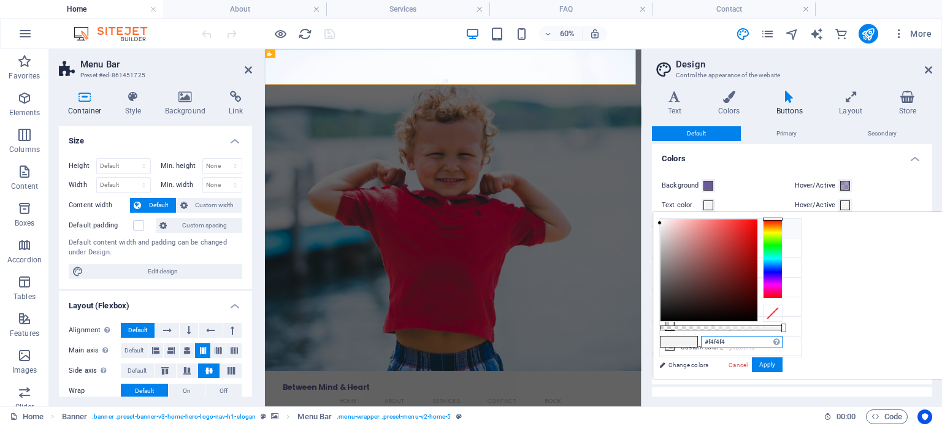
drag, startPoint x: 892, startPoint y: 343, endPoint x: 821, endPoint y: 340, distance: 71.8
click at [789, 340] on div "#f4f4f4 Supported formats #0852ed rgb(8, 82, 237) rgba(8, 82, 237, 90%) hsv(221…" at bounding box center [721, 385] width 136 height 344
paste input "51a38e"
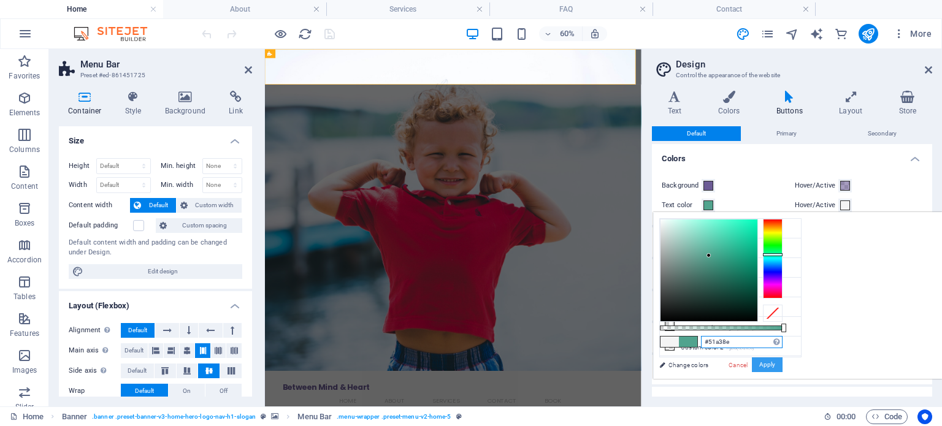
type input "#51a38e"
click at [782, 362] on button "Apply" at bounding box center [767, 365] width 31 height 15
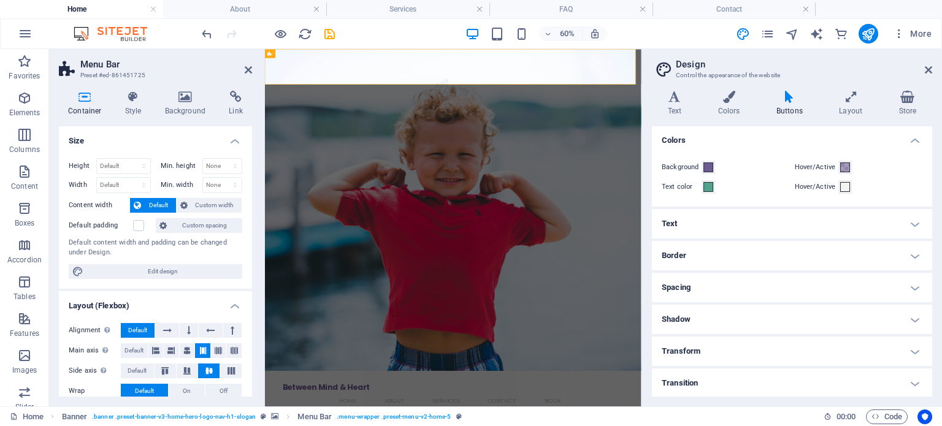
scroll to position [19, 0]
click at [706, 319] on h4 "Shadow" at bounding box center [792, 318] width 280 height 29
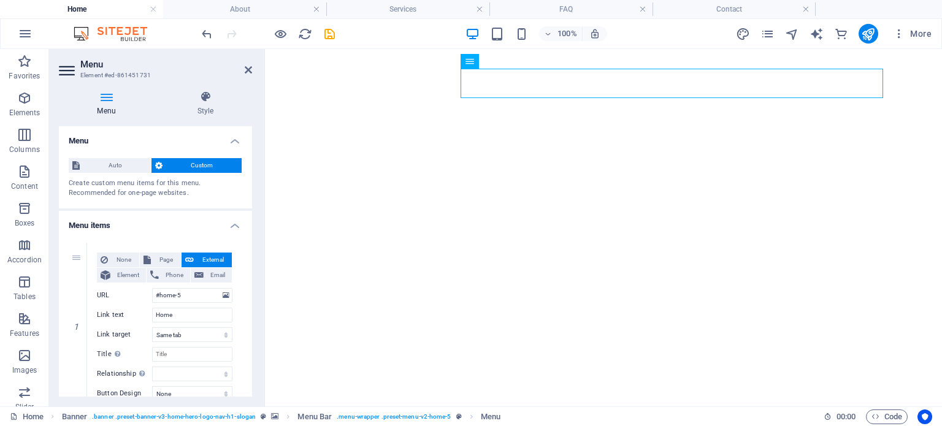
select select
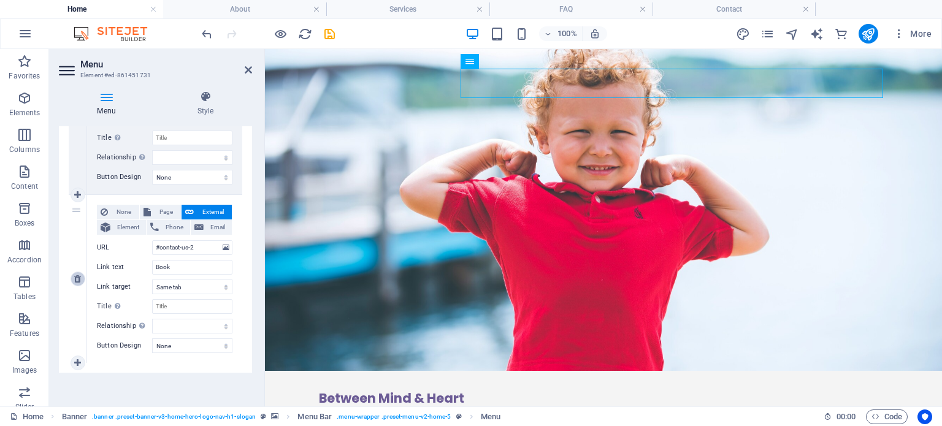
click at [72, 272] on link at bounding box center [78, 279] width 15 height 15
select select
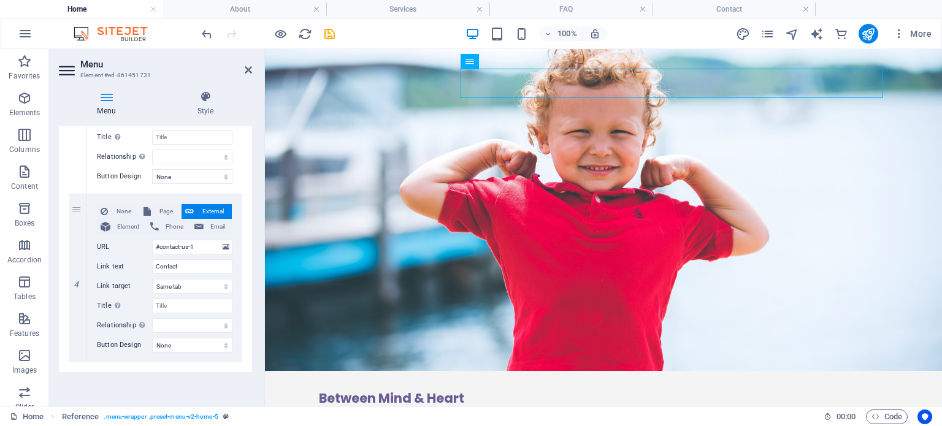
scroll to position [554, 0]
click at [80, 360] on icon at bounding box center [77, 363] width 7 height 9
select select
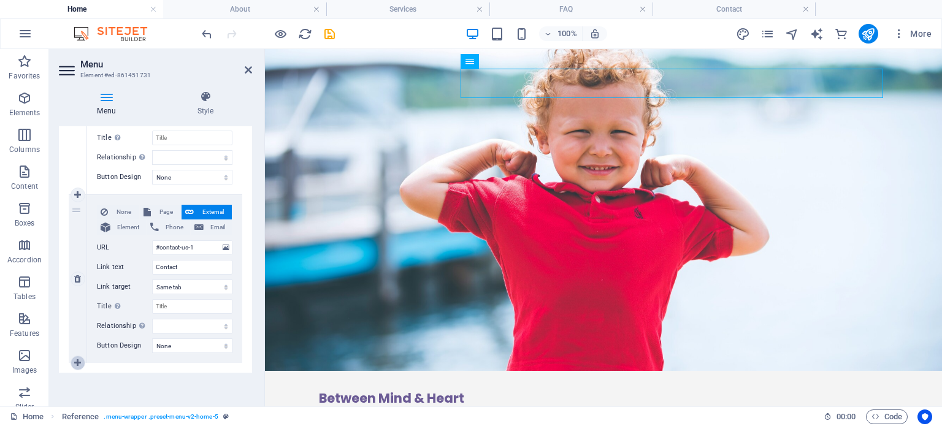
select select
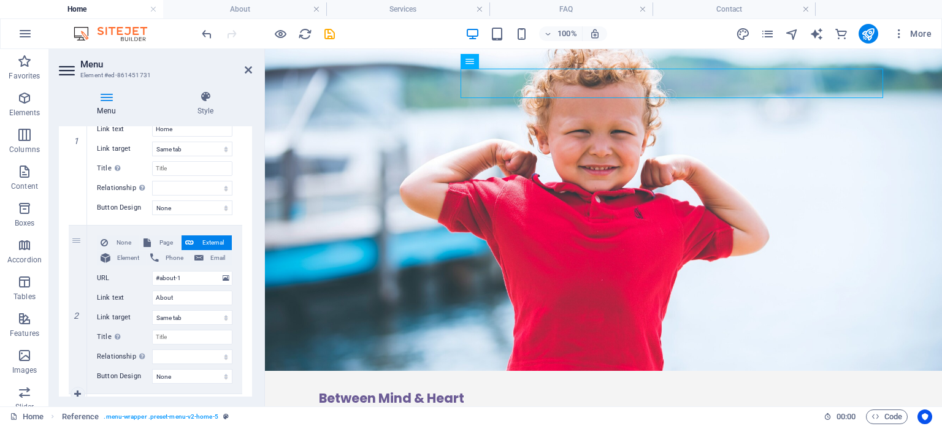
scroll to position [2, 0]
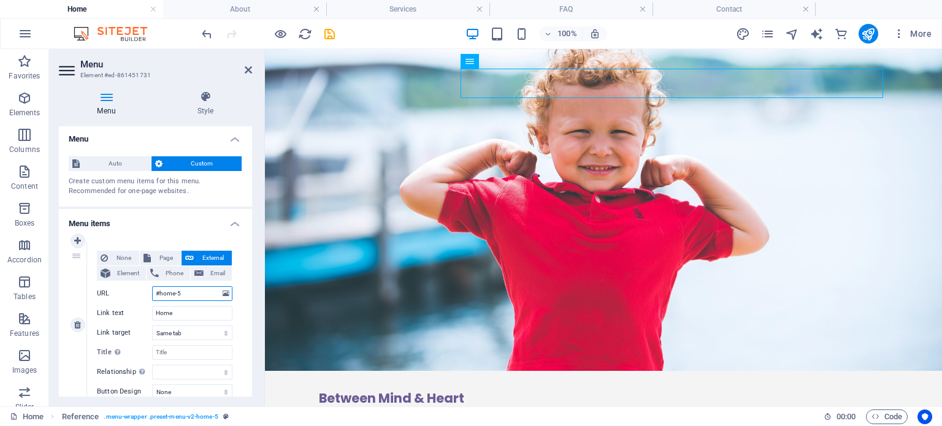
drag, startPoint x: 185, startPoint y: 293, endPoint x: 127, endPoint y: 291, distance: 58.3
click at [127, 291] on div "URL #home-5" at bounding box center [165, 293] width 136 height 15
type input "/home"
select select
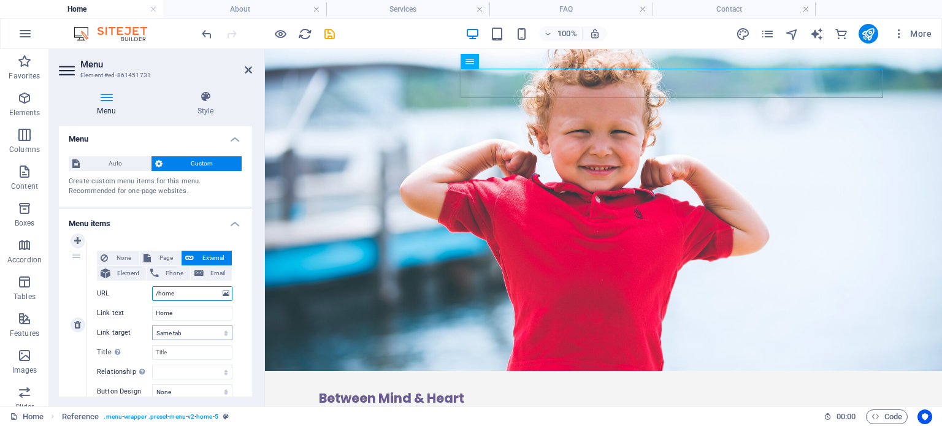
select select
type input "/home"
click at [209, 338] on select "New tab Same tab Overlay" at bounding box center [192, 333] width 80 height 15
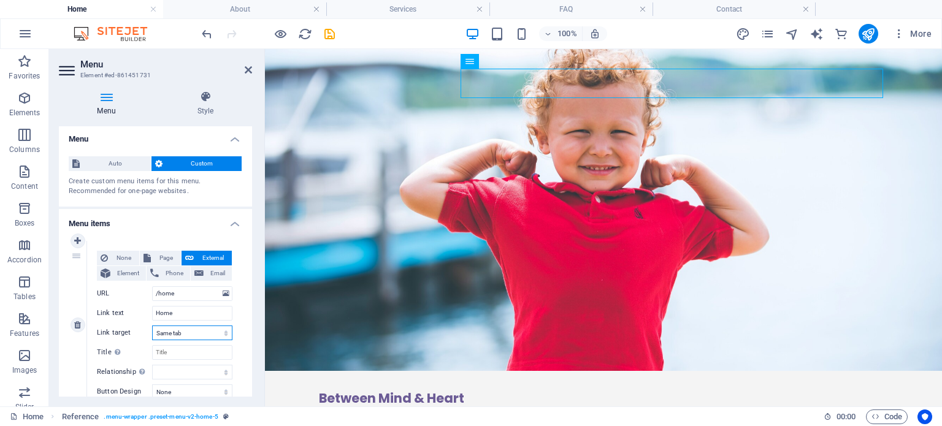
select select "blank"
click at [152, 326] on select "New tab Same tab Overlay" at bounding box center [192, 333] width 80 height 15
select select
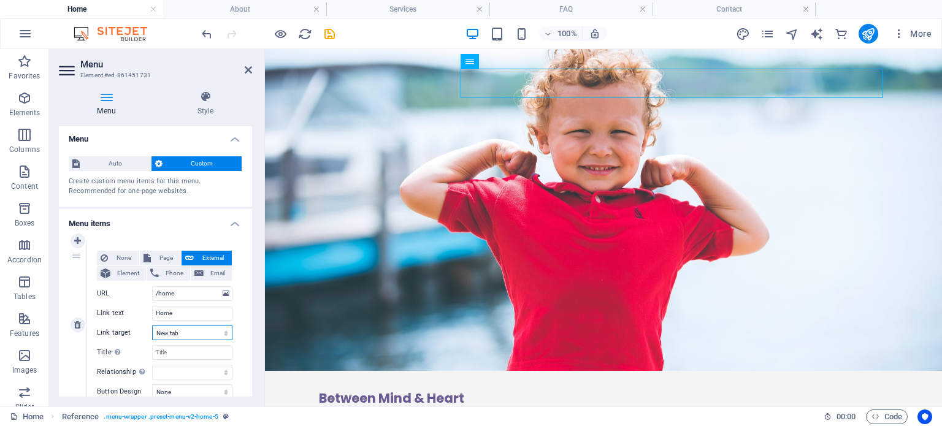
select select
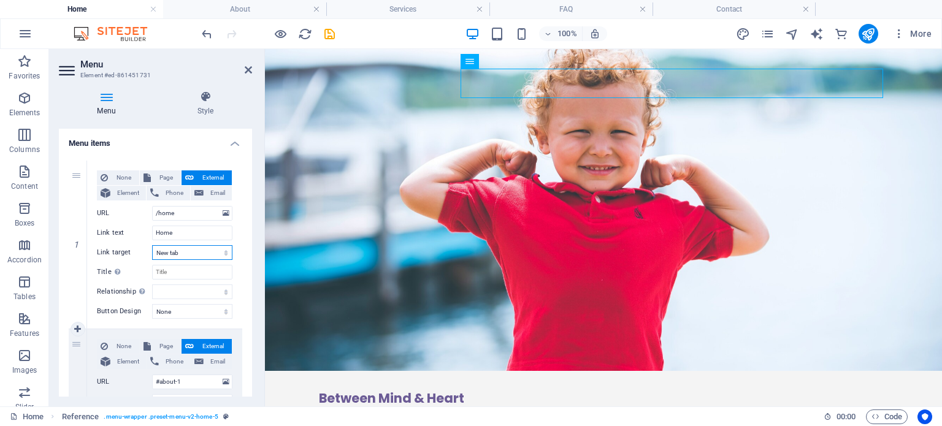
scroll to position [124, 0]
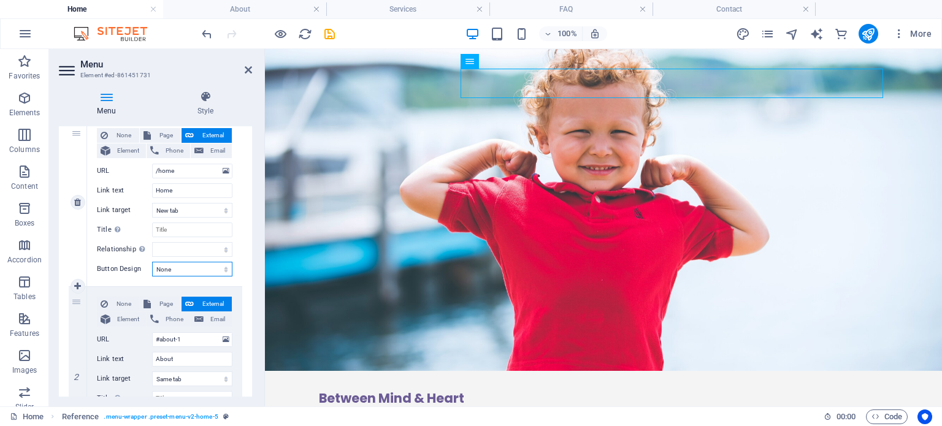
click at [188, 267] on select "None Default Primary Secondary" at bounding box center [192, 269] width 80 height 15
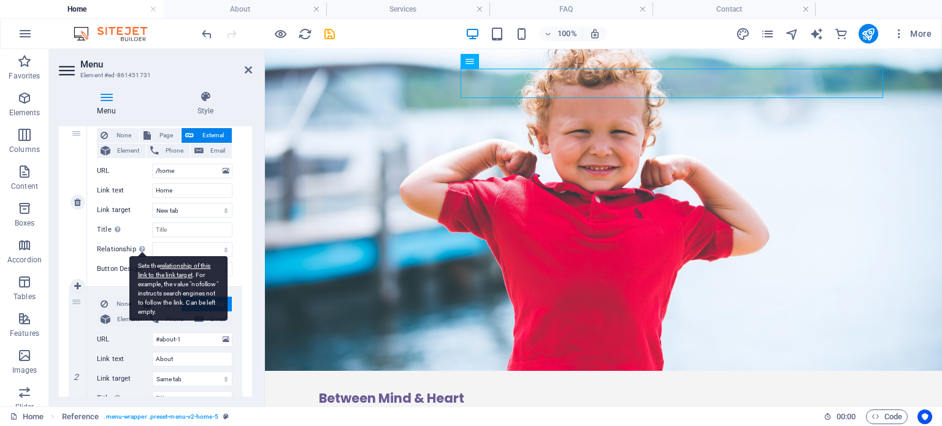
click at [145, 256] on div "Sets the relationship of this link to the link target . For example, the value …" at bounding box center [178, 288] width 98 height 64
click at [152, 256] on select "alternate author bookmark external help license next nofollow noreferrer noopen…" at bounding box center [192, 249] width 80 height 15
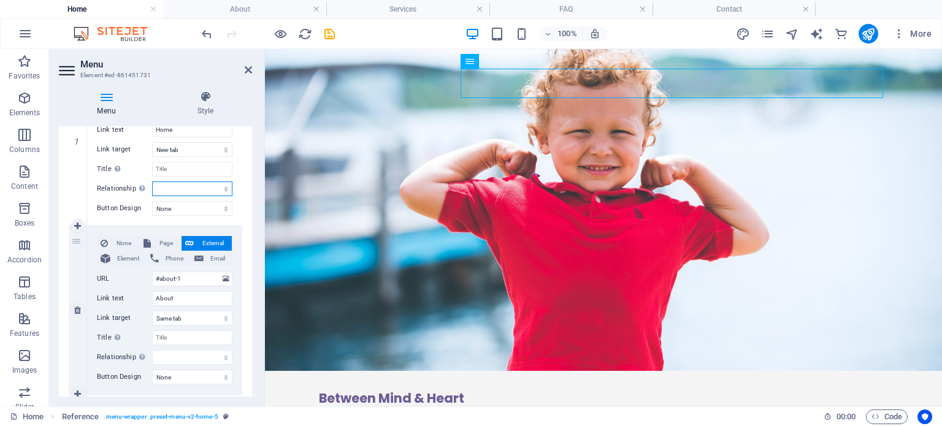
scroll to position [186, 0]
drag, startPoint x: 177, startPoint y: 279, endPoint x: 61, endPoint y: 279, distance: 115.9
type input "/about"
select select
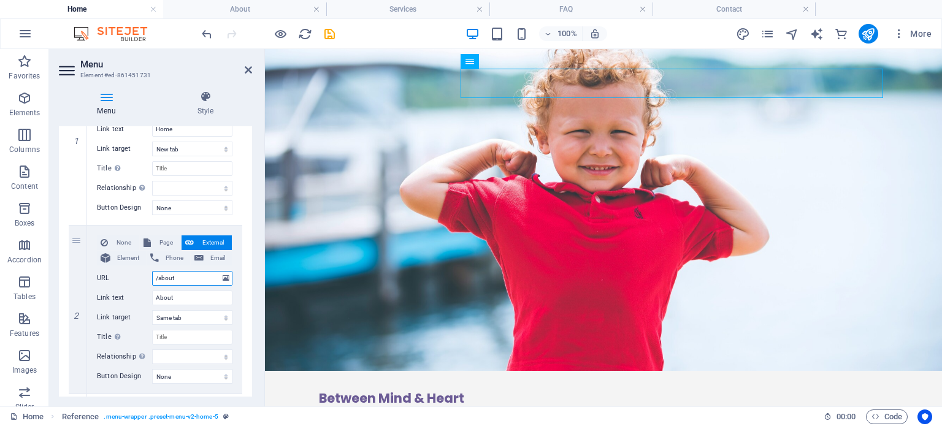
select select
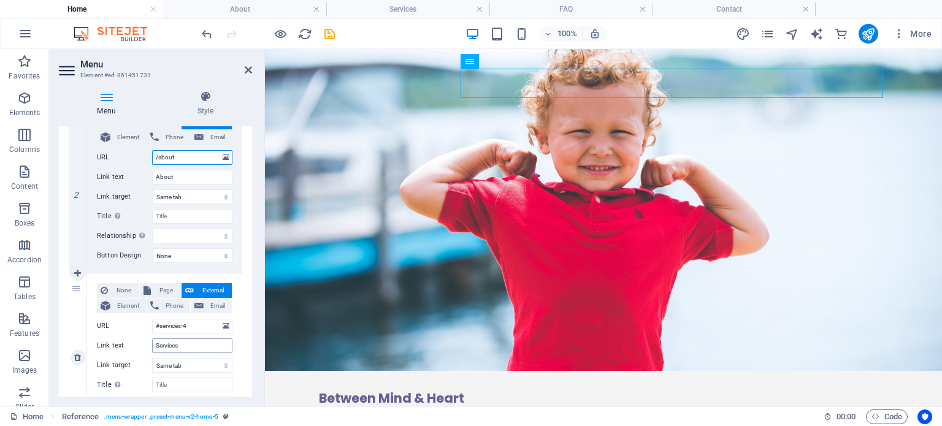
scroll to position [308, 0]
type input "/about"
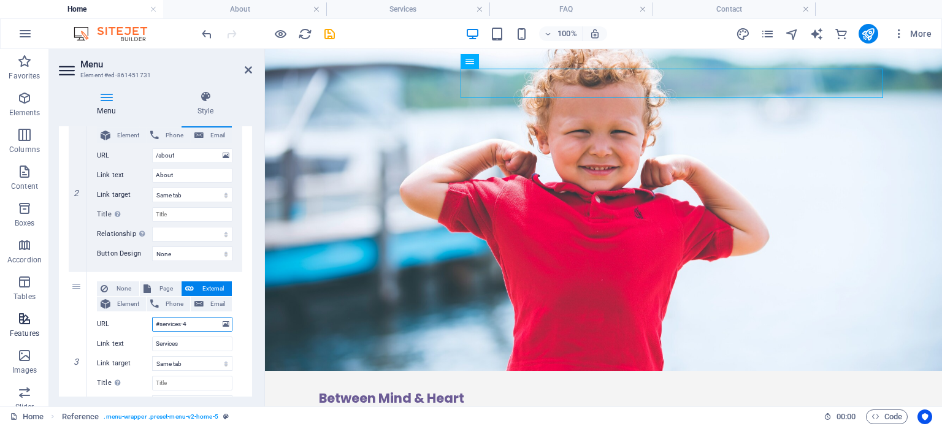
drag, startPoint x: 34, startPoint y: 323, endPoint x: 5, endPoint y: 318, distance: 29.8
click at [17, 321] on section "Favorites Elements Columns Content Boxes Accordion Tables Features Images Slide…" at bounding box center [471, 228] width 942 height 358
type input "/services"
select select
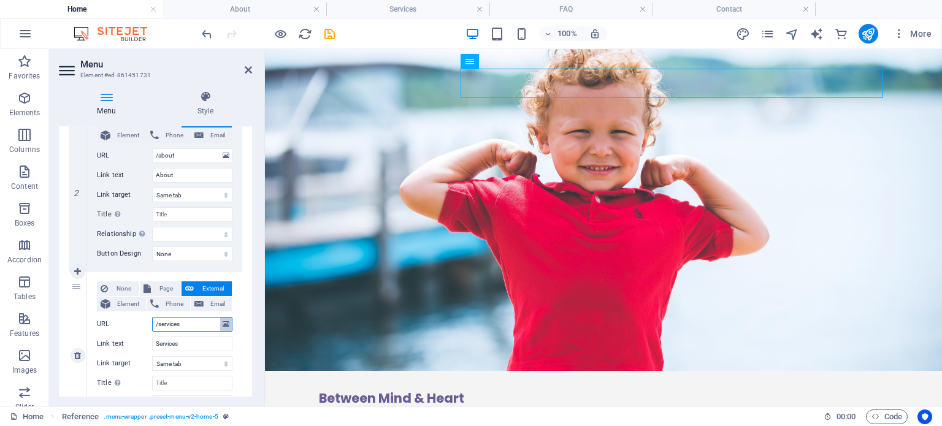
select select
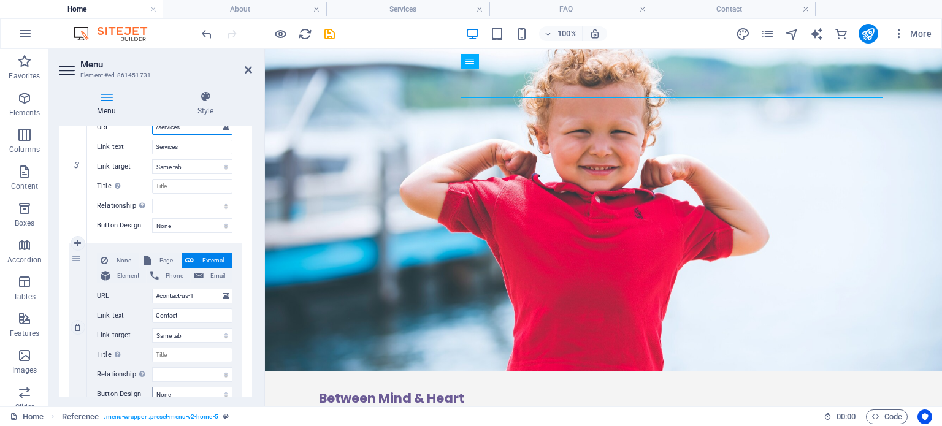
scroll to position [554, 0]
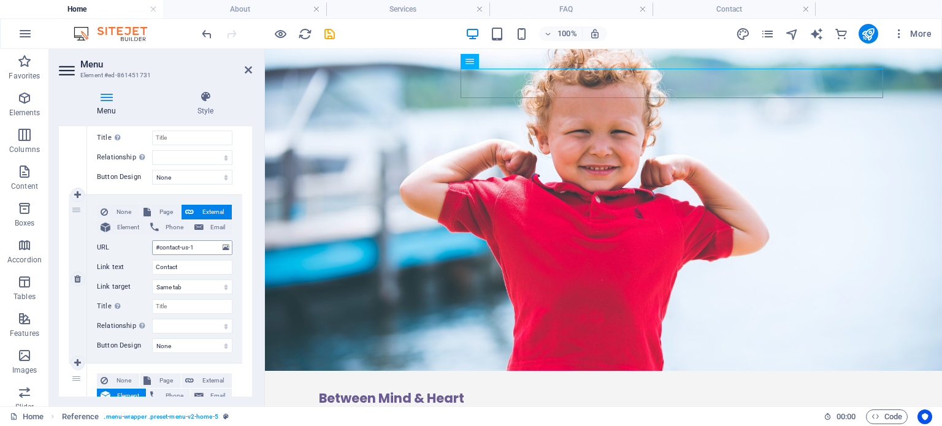
type input "/services"
drag, startPoint x: 197, startPoint y: 249, endPoint x: 23, endPoint y: 259, distance: 173.8
click at [23, 259] on section "Favorites Elements Columns Content Boxes Accordion Tables Features Images Slide…" at bounding box center [471, 228] width 942 height 358
type input "/contact"
select select
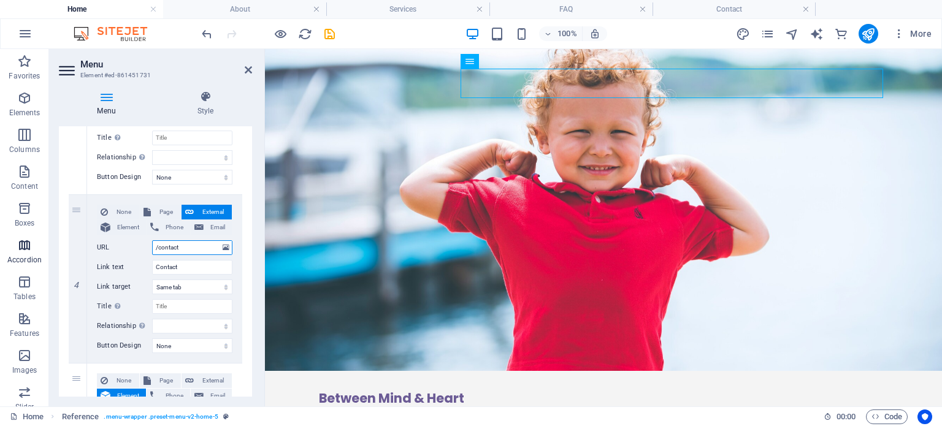
select select
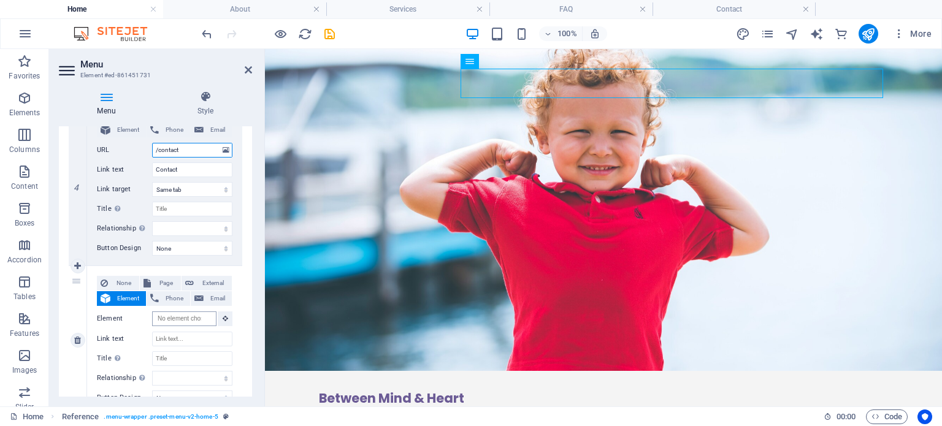
scroll to position [676, 0]
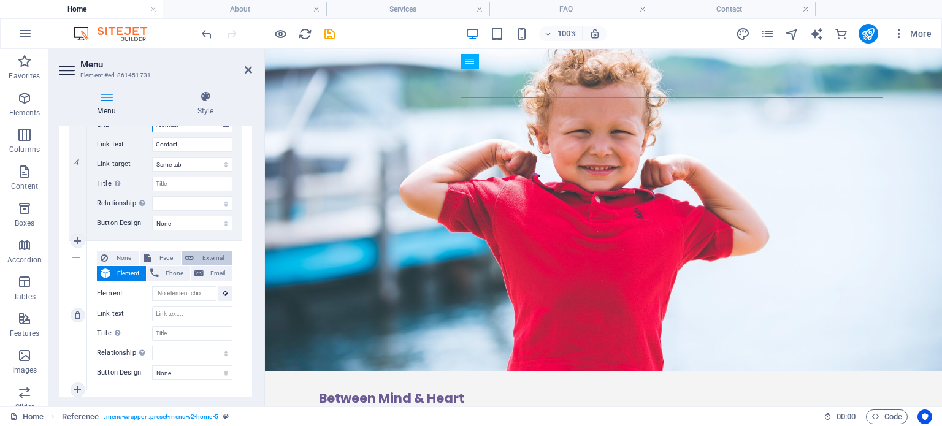
type input "/contact"
click at [199, 251] on span "External" at bounding box center [212, 258] width 31 height 15
select select
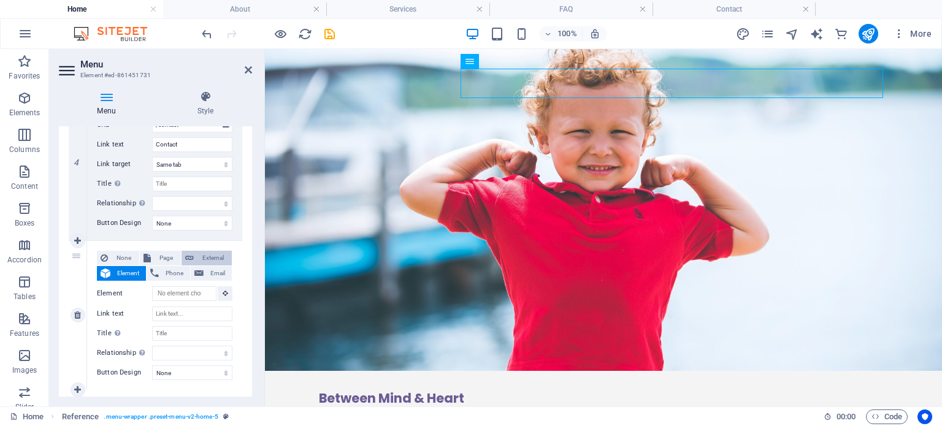
select select
select select "blank"
select select
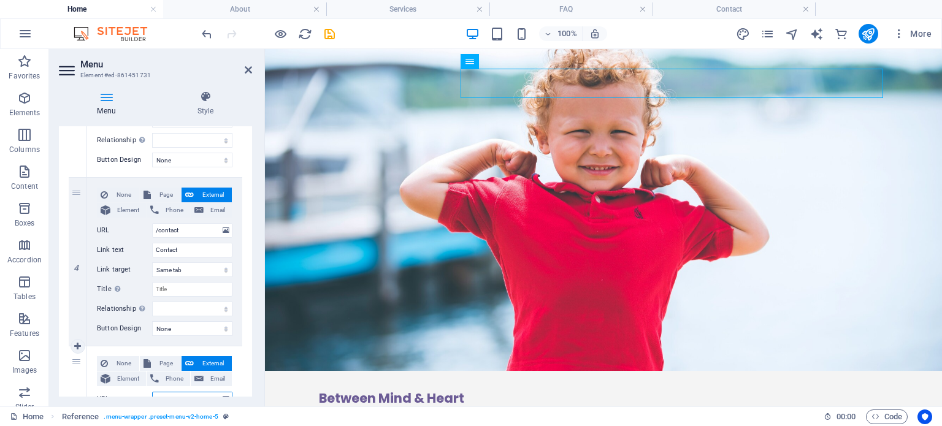
scroll to position [554, 0]
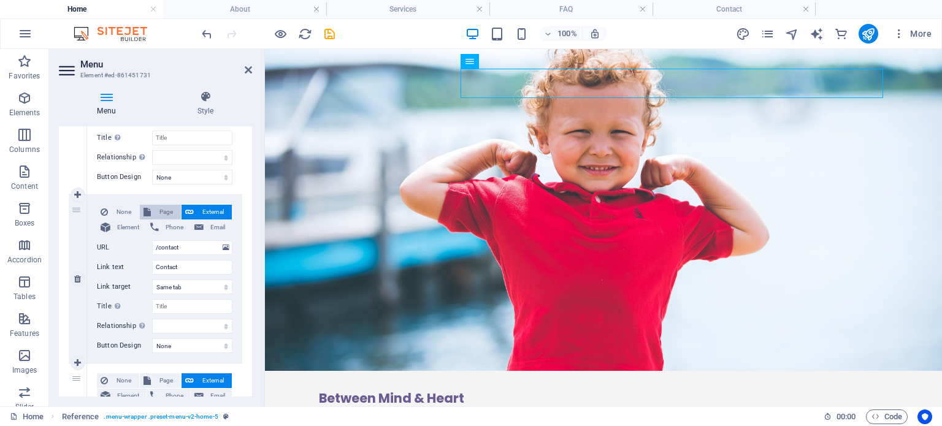
click at [165, 207] on span "Page" at bounding box center [166, 212] width 23 height 15
select select
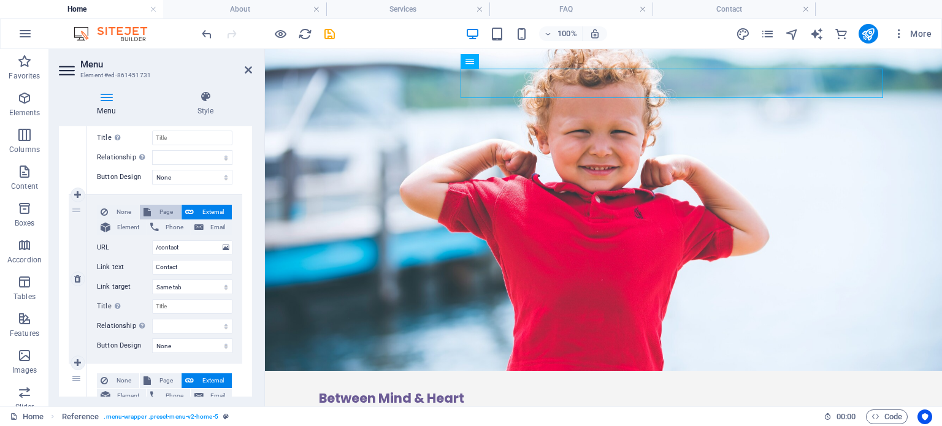
select select
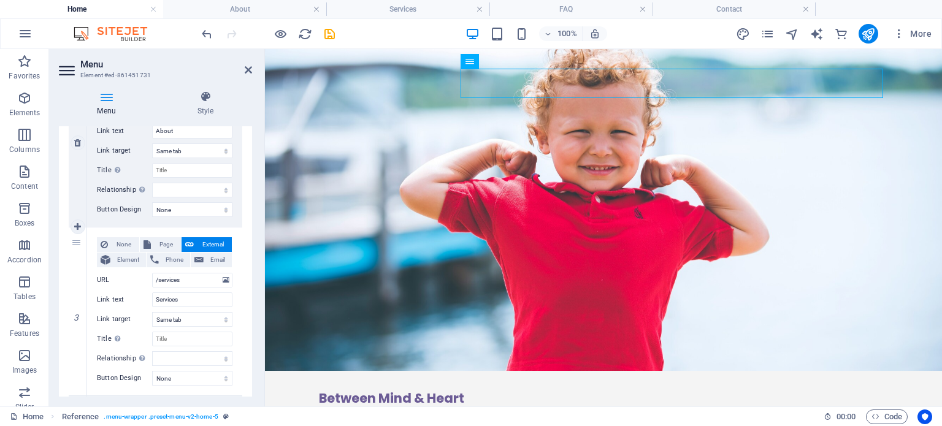
scroll to position [308, 0]
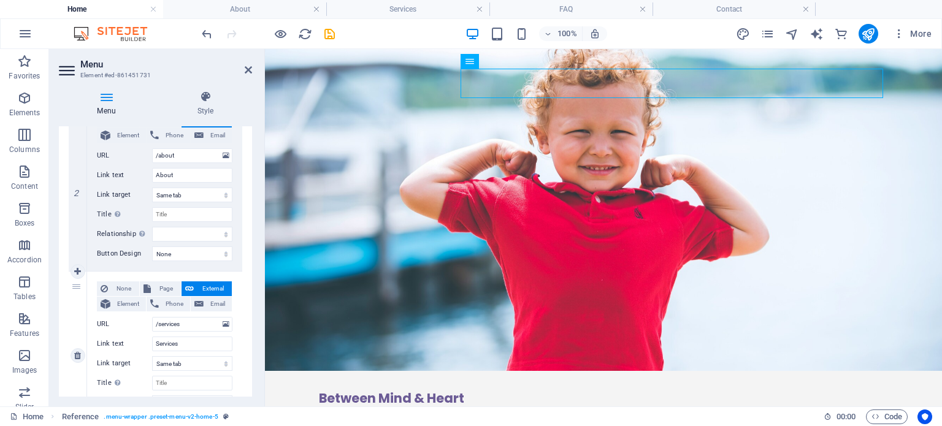
drag, startPoint x: 168, startPoint y: 287, endPoint x: 178, endPoint y: 274, distance: 16.2
click at [167, 287] on span "Page" at bounding box center [166, 288] width 23 height 15
select select
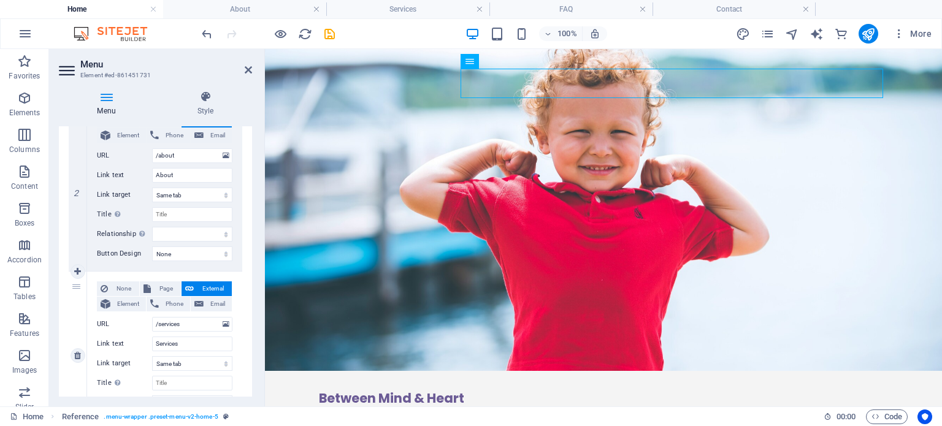
select select
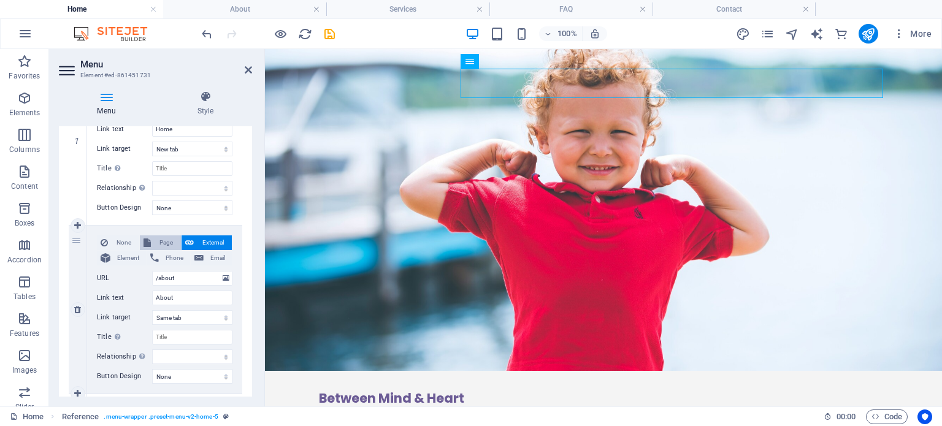
click at [162, 237] on span "Page" at bounding box center [166, 242] width 23 height 15
select select
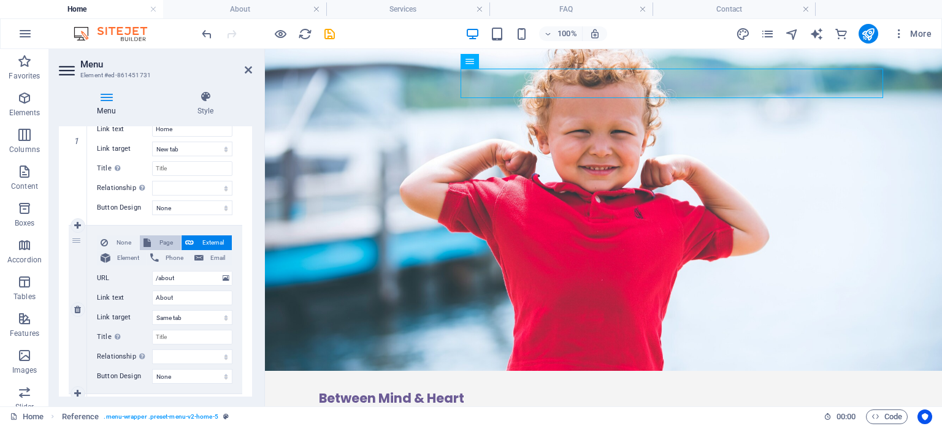
select select
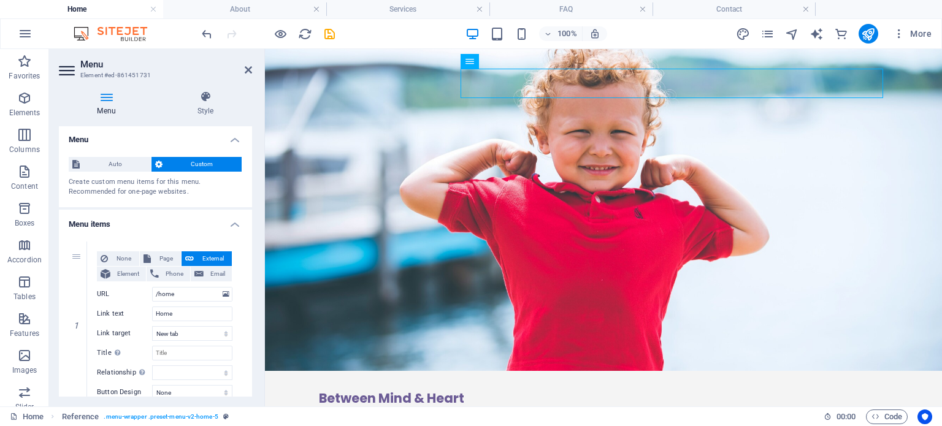
scroll to position [0, 0]
click at [167, 256] on span "Page" at bounding box center [166, 260] width 23 height 15
select select
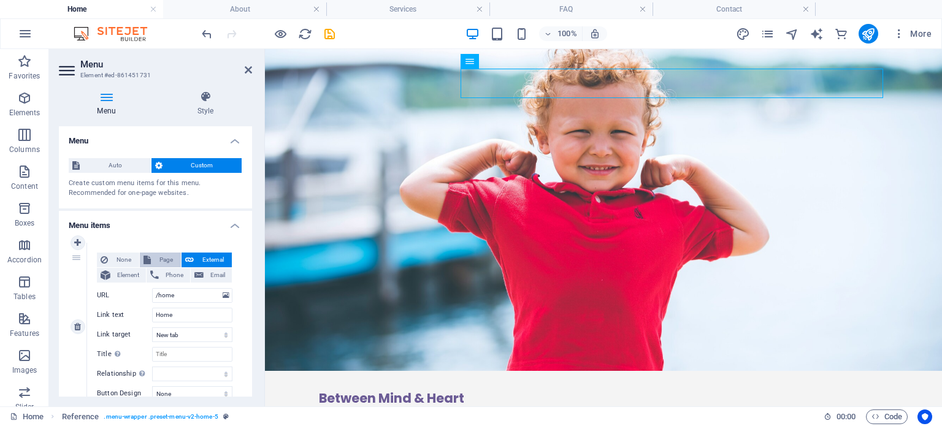
select select
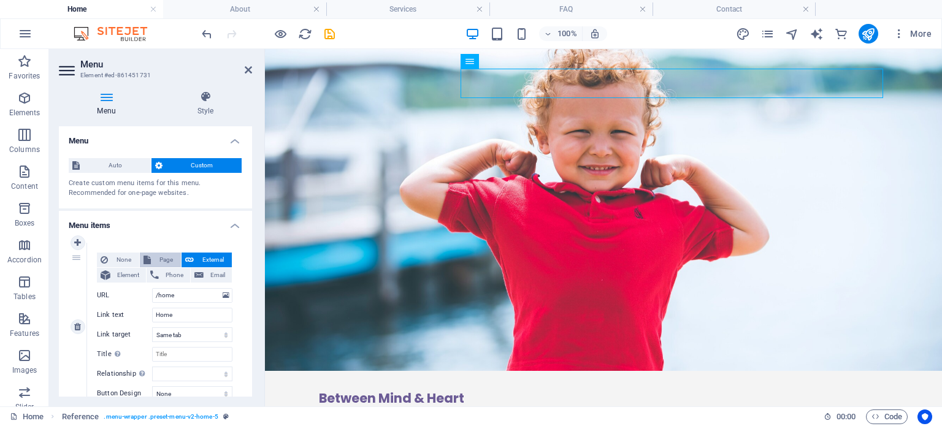
select select
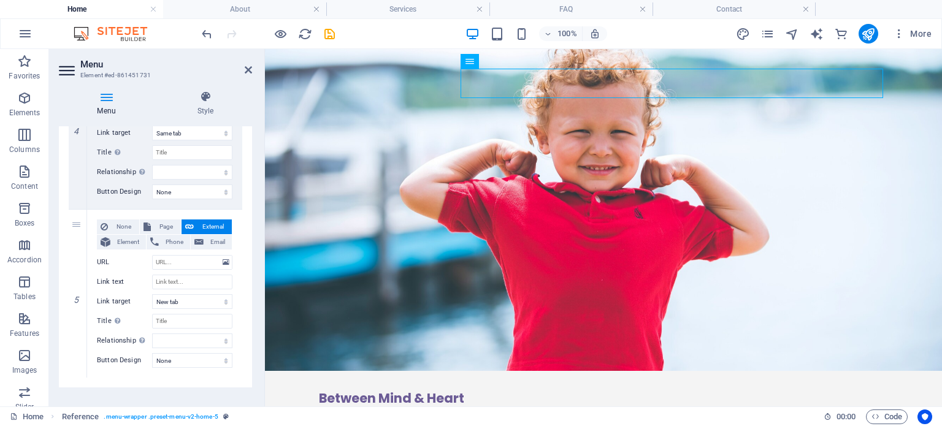
scroll to position [722, 0]
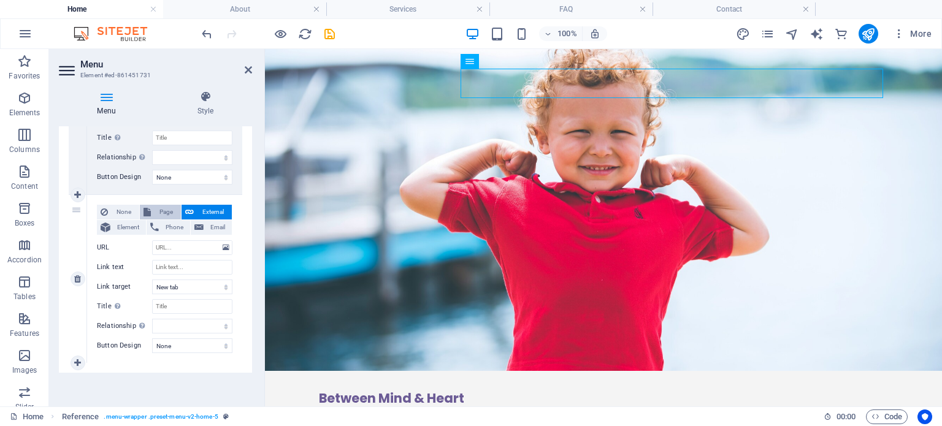
click at [167, 212] on span "Page" at bounding box center [166, 212] width 23 height 15
select select
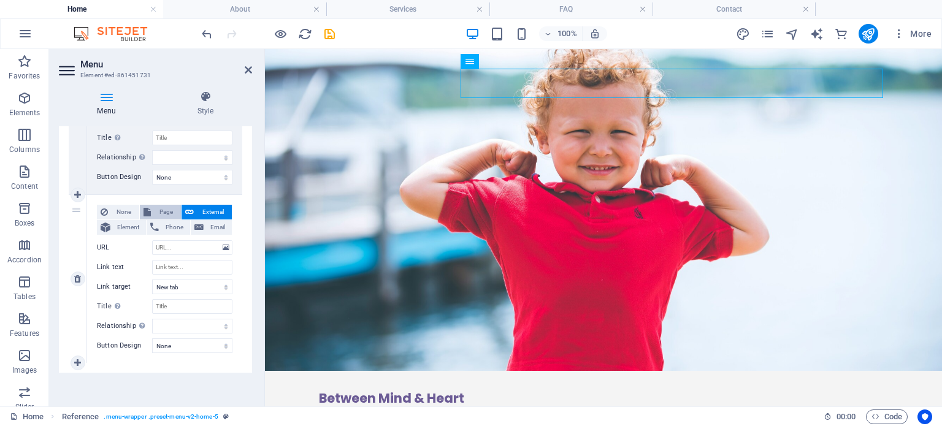
select select
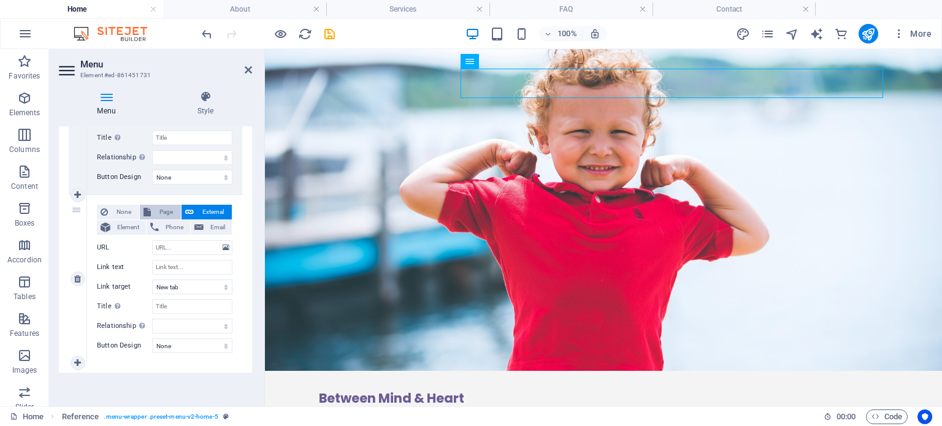
select select
click at [184, 247] on select "Home About Services FAQ Contact" at bounding box center [192, 247] width 80 height 15
select select "3"
click at [152, 240] on select "Home About Services FAQ Contact" at bounding box center [192, 247] width 80 height 15
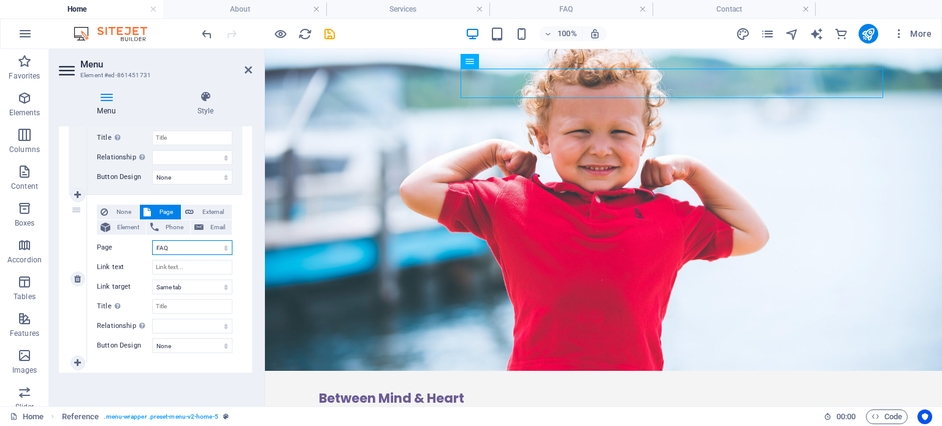
select select
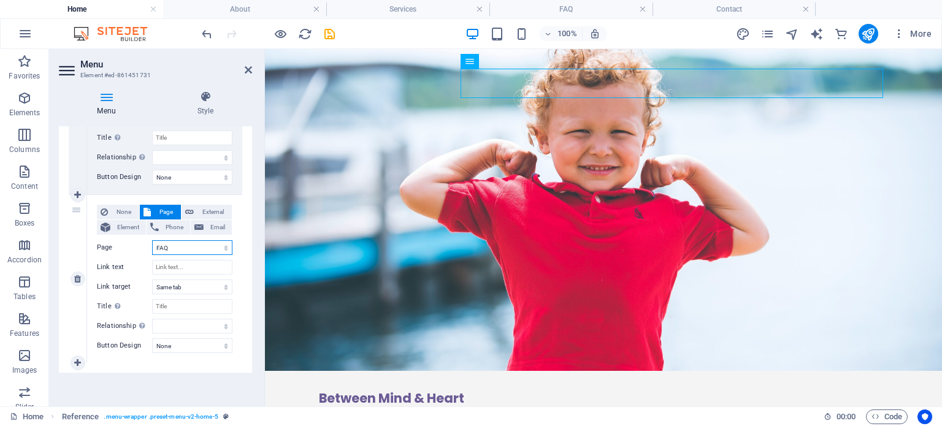
select select
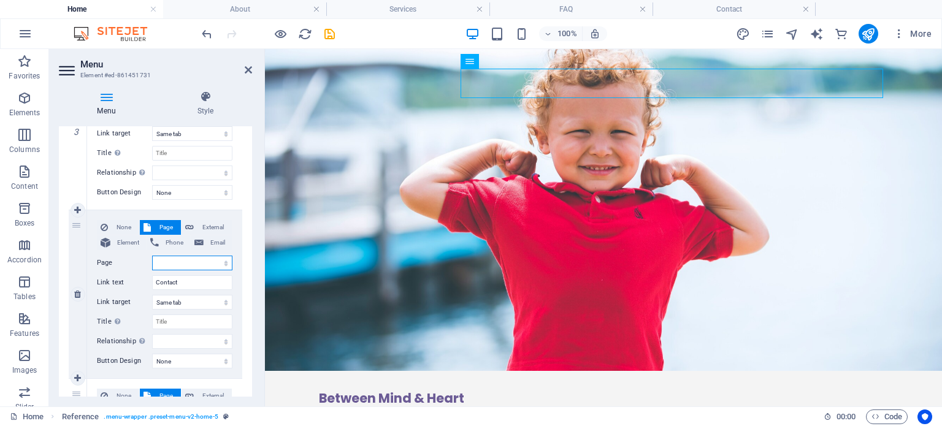
click at [201, 264] on select "Home About Services FAQ Contact" at bounding box center [192, 263] width 80 height 15
click at [131, 256] on label "Page" at bounding box center [124, 263] width 55 height 15
click at [152, 256] on select "Home About Services FAQ Contact" at bounding box center [192, 263] width 80 height 15
click at [187, 262] on select "Home About Services FAQ Contact" at bounding box center [192, 263] width 80 height 15
select select "4"
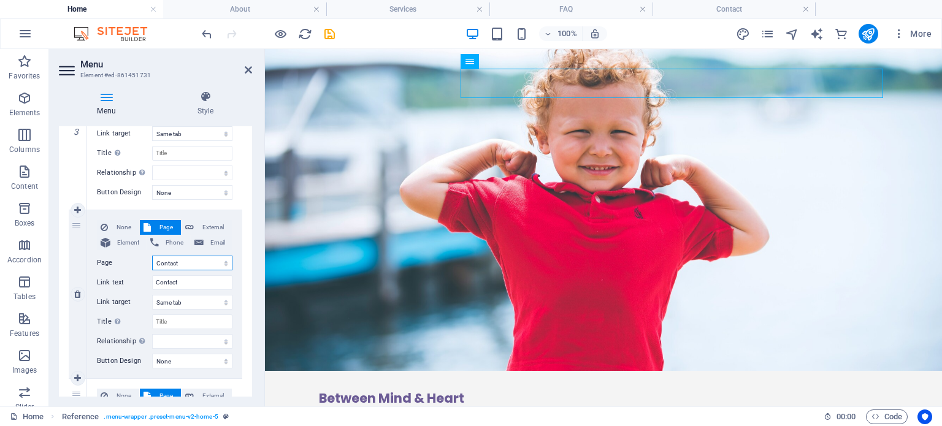
click at [152, 256] on select "Home About Services FAQ Contact" at bounding box center [192, 263] width 80 height 15
select select
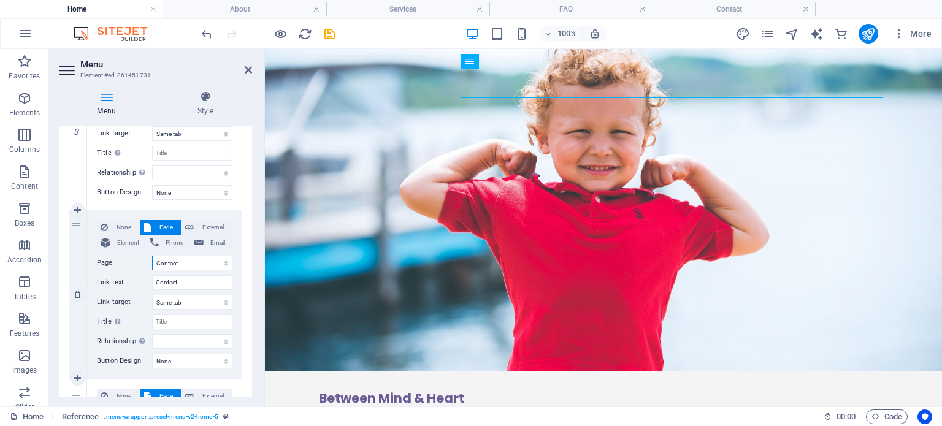
select select
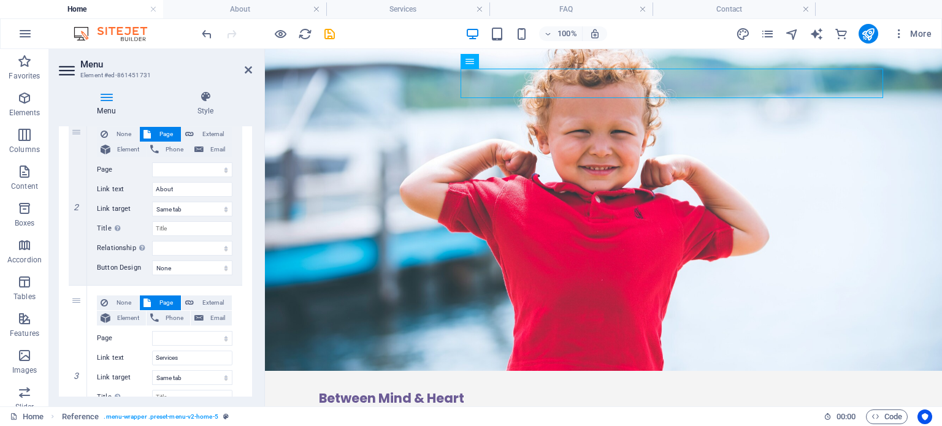
scroll to position [293, 0]
click at [207, 172] on select "Home About Services FAQ Contact" at bounding box center [192, 171] width 80 height 15
click at [145, 186] on label "Link text" at bounding box center [124, 190] width 55 height 15
click at [152, 186] on input "About" at bounding box center [192, 190] width 80 height 15
click at [208, 169] on select "Home About Services FAQ Contact" at bounding box center [192, 171] width 80 height 15
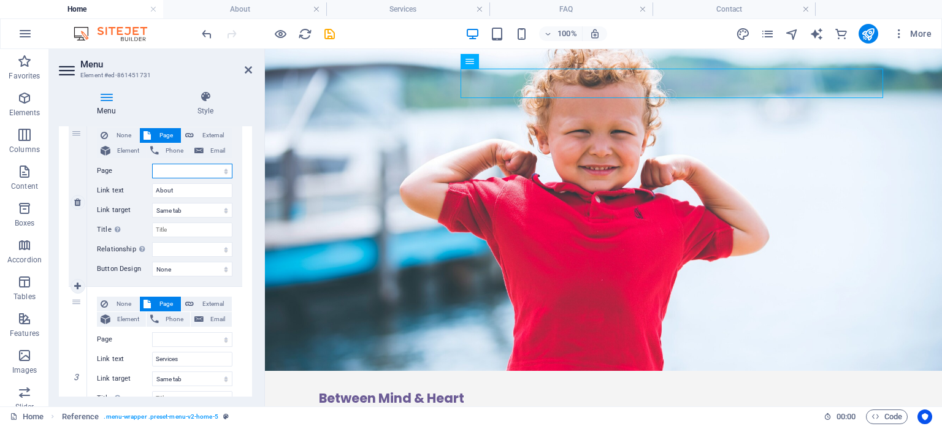
select select "1"
click at [152, 164] on select "Home About Services FAQ Contact" at bounding box center [192, 171] width 80 height 15
select select
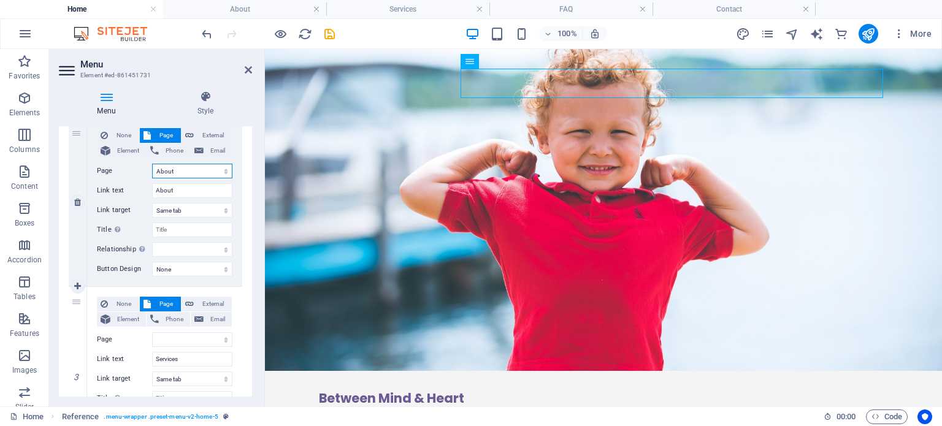
select select
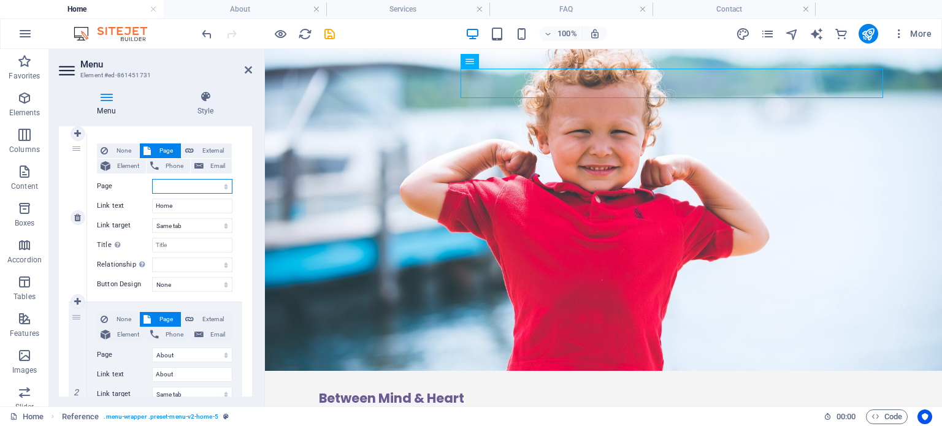
click at [210, 188] on select "Home About Services FAQ Contact" at bounding box center [192, 186] width 80 height 15
select select "0"
click at [152, 179] on select "Home About Services FAQ Contact" at bounding box center [192, 186] width 80 height 15
select select
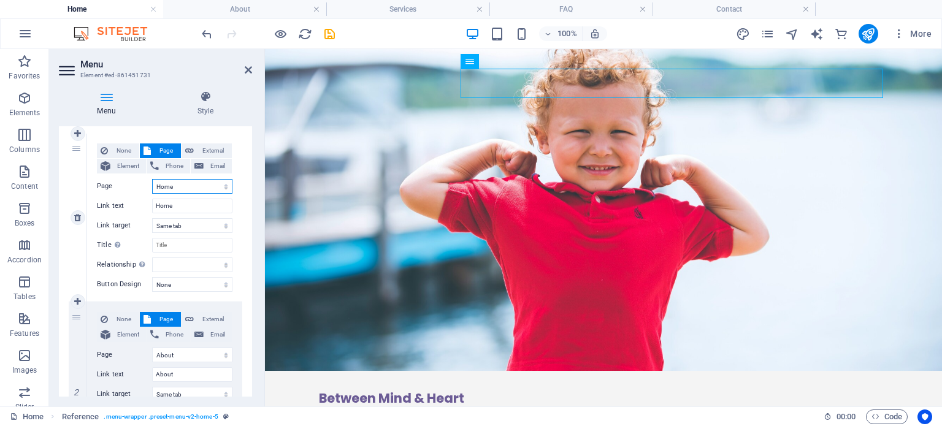
select select
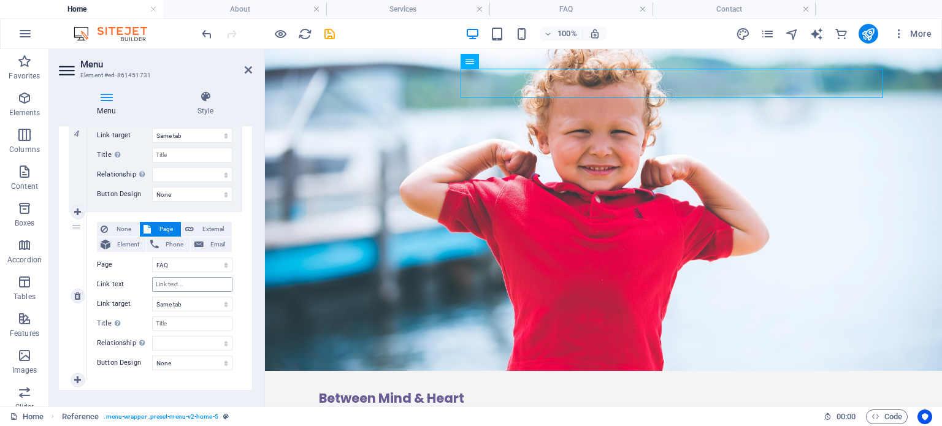
scroll to position [722, 0]
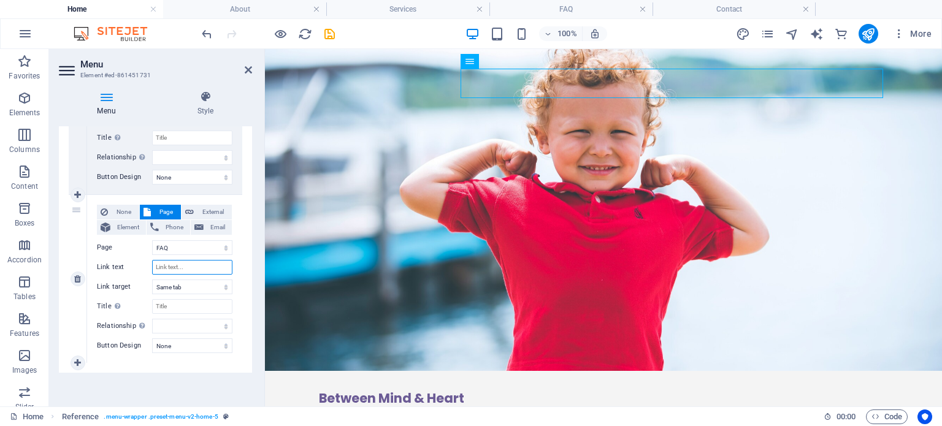
click at [200, 269] on input "Link text" at bounding box center [192, 267] width 80 height 15
type input "FAQ"
select select
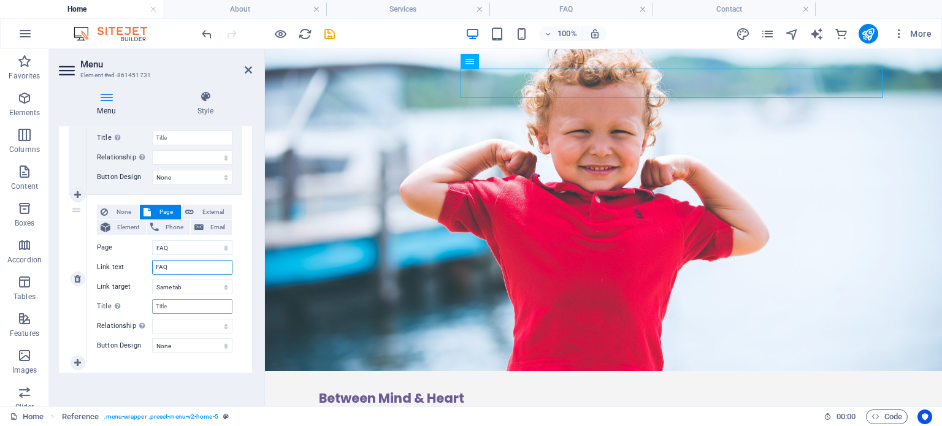
select select
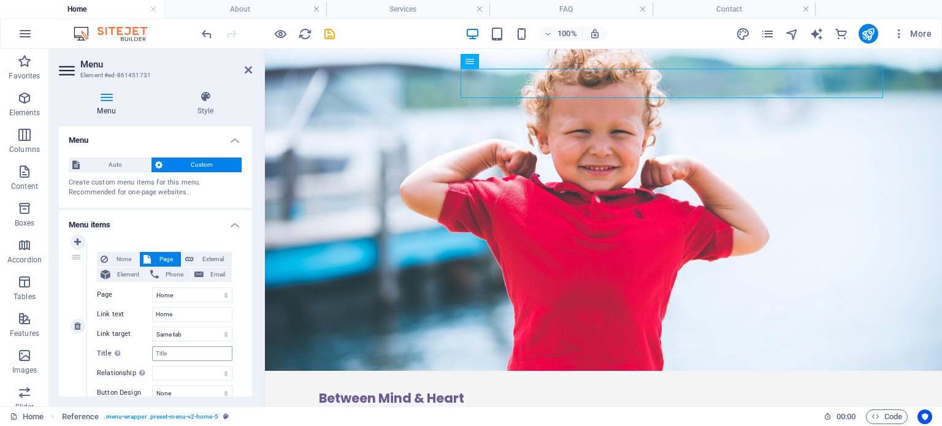
scroll to position [0, 0]
type input "FAQ"
click at [206, 92] on icon at bounding box center [205, 97] width 93 height 12
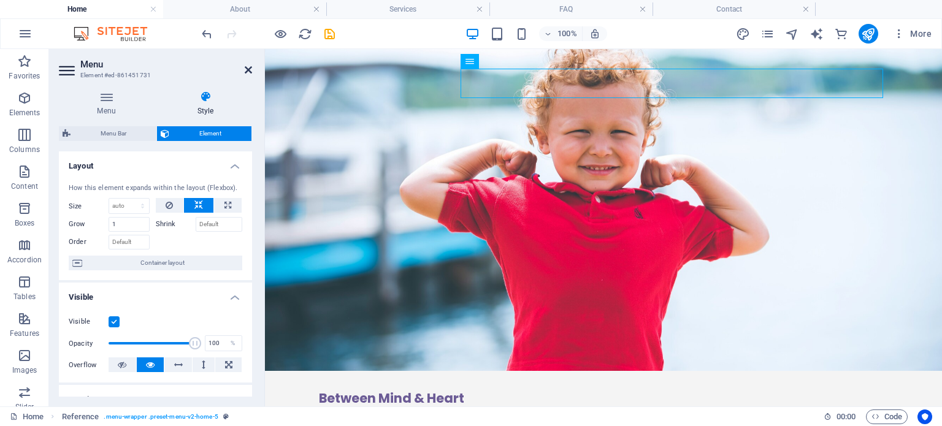
click at [250, 66] on icon at bounding box center [248, 70] width 7 height 10
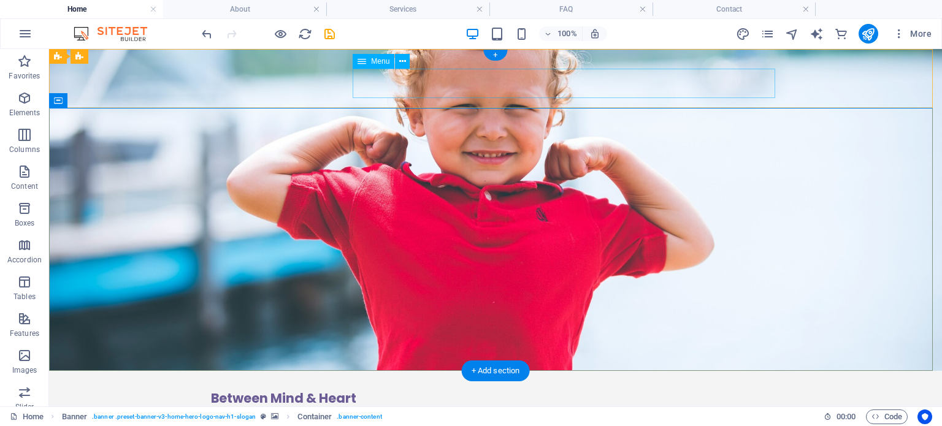
click at [476, 406] on nav "Home About Services Contact FAQ" at bounding box center [495, 420] width 569 height 29
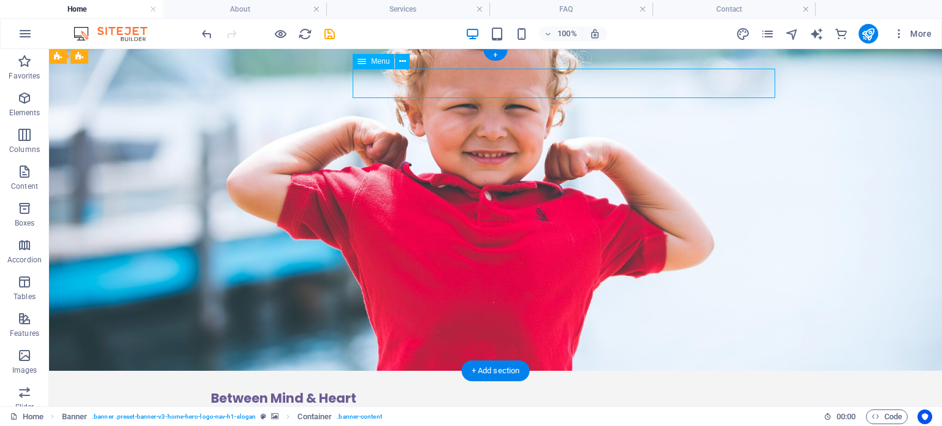
click at [476, 406] on nav "Home About Services Contact FAQ" at bounding box center [495, 420] width 569 height 29
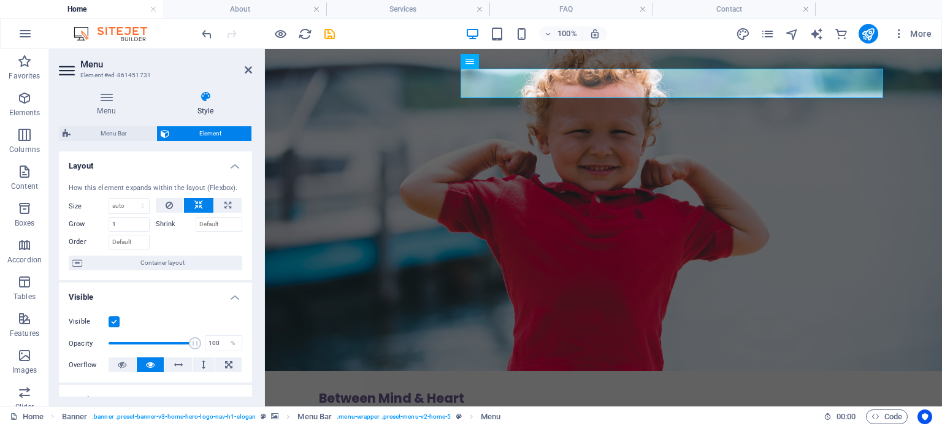
click at [205, 90] on div "Menu Style Menu Auto Custom Create custom menu items for this menu. Recommended…" at bounding box center [155, 244] width 213 height 326
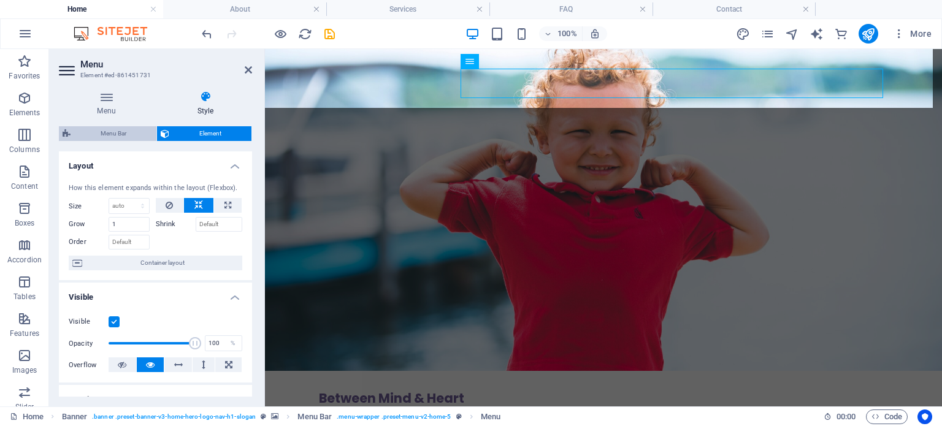
click at [123, 129] on span "Menu Bar" at bounding box center [113, 133] width 78 height 15
select select "rem"
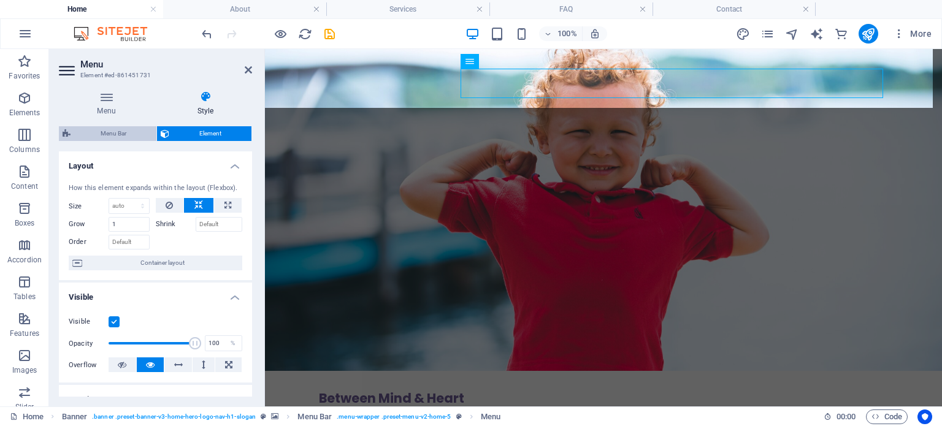
select select "preset-menu-v2-home-5"
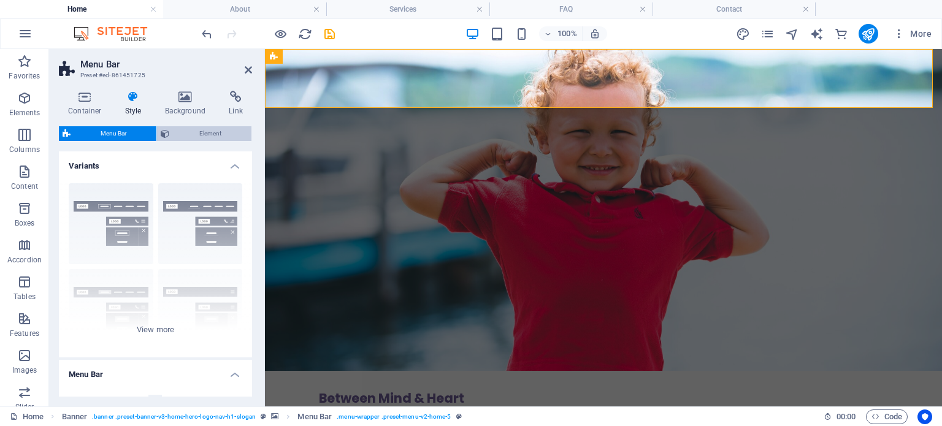
click at [207, 137] on span "Element" at bounding box center [210, 133] width 75 height 15
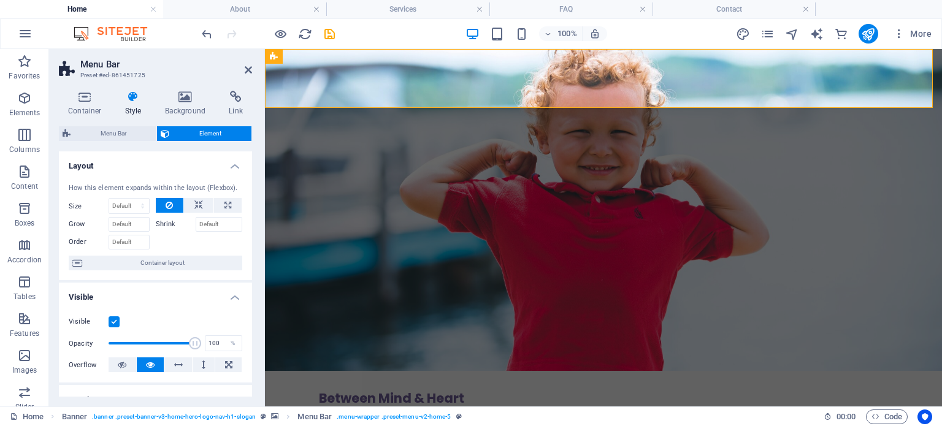
click at [129, 102] on icon at bounding box center [133, 97] width 35 height 12
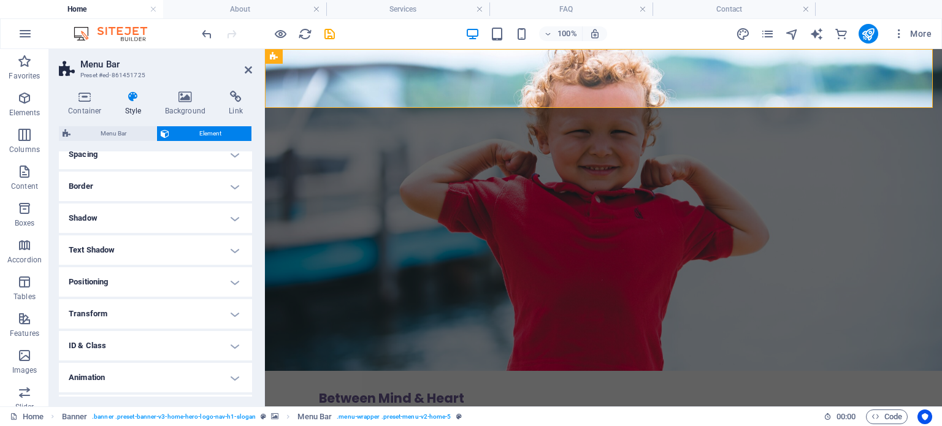
scroll to position [272, 0]
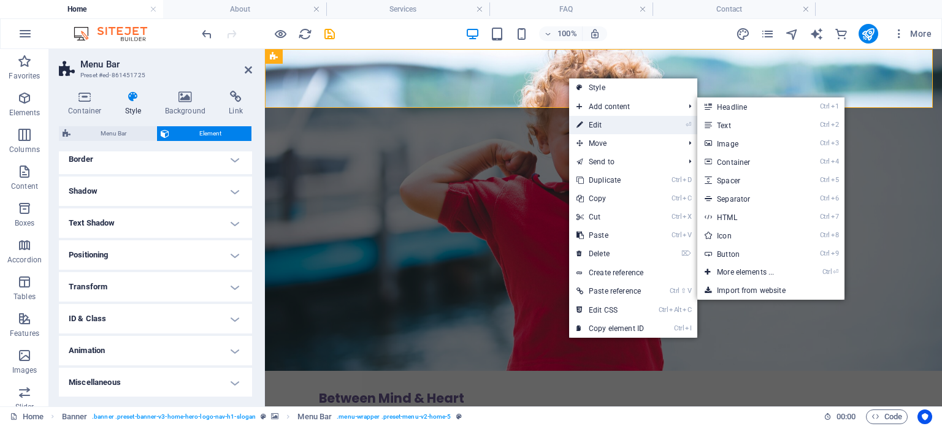
click at [607, 123] on link "⏎ Edit" at bounding box center [610, 125] width 82 height 18
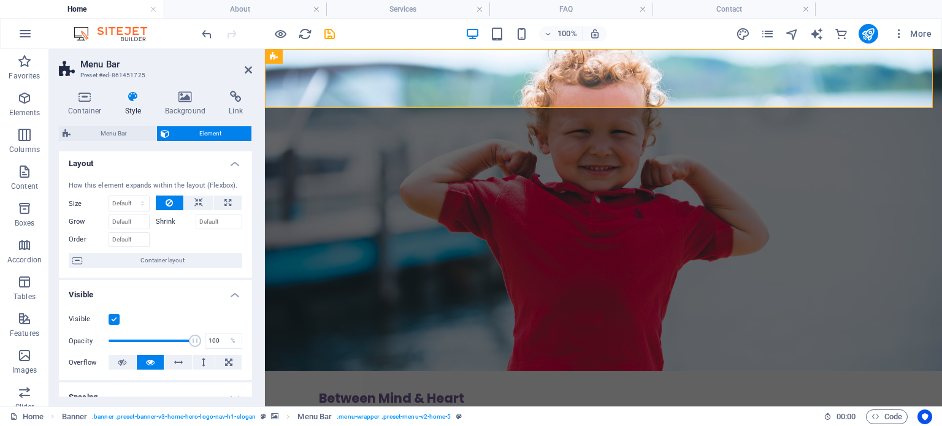
scroll to position [0, 0]
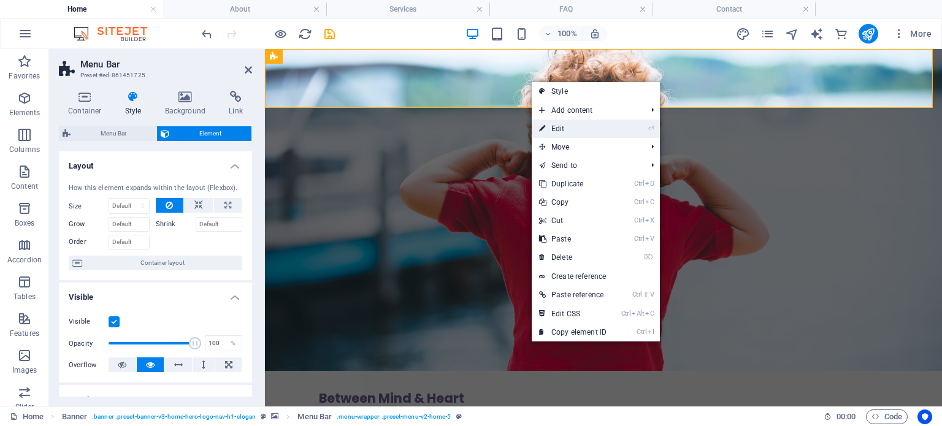
click at [574, 128] on link "⏎ Edit" at bounding box center [573, 129] width 82 height 18
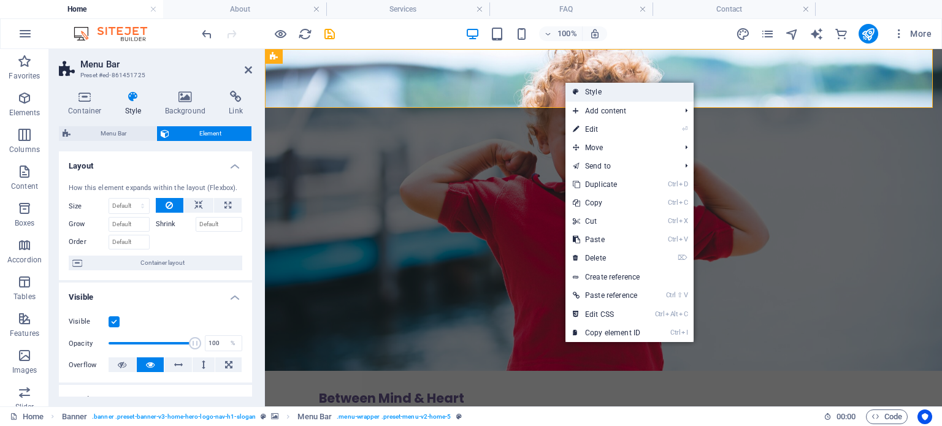
click at [615, 90] on link "Style" at bounding box center [629, 92] width 128 height 18
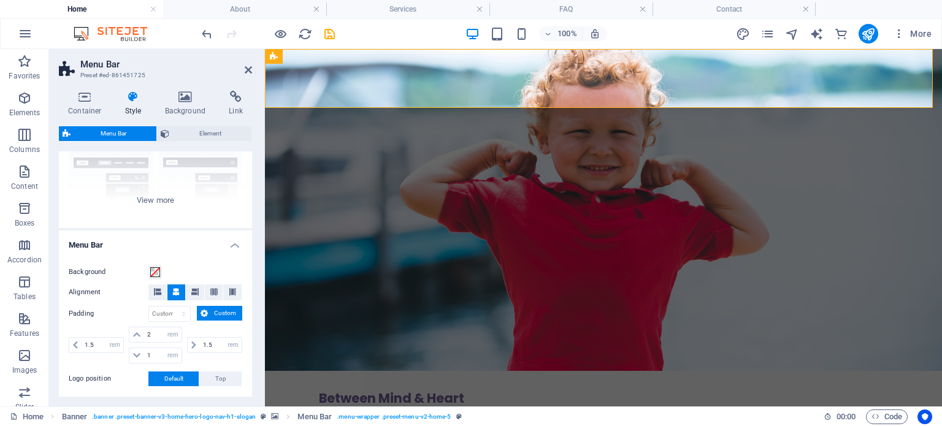
scroll to position [123, 0]
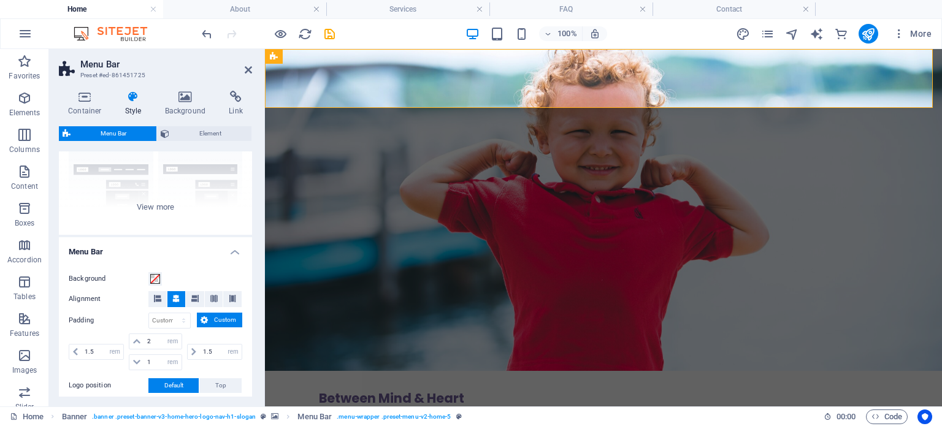
click at [151, 270] on div "Background Alignment Padding px rem % vh vw Custom Custom 1.5 px rem % vh vw 2 …" at bounding box center [155, 332] width 198 height 147
click at [153, 274] on span at bounding box center [155, 279] width 10 height 10
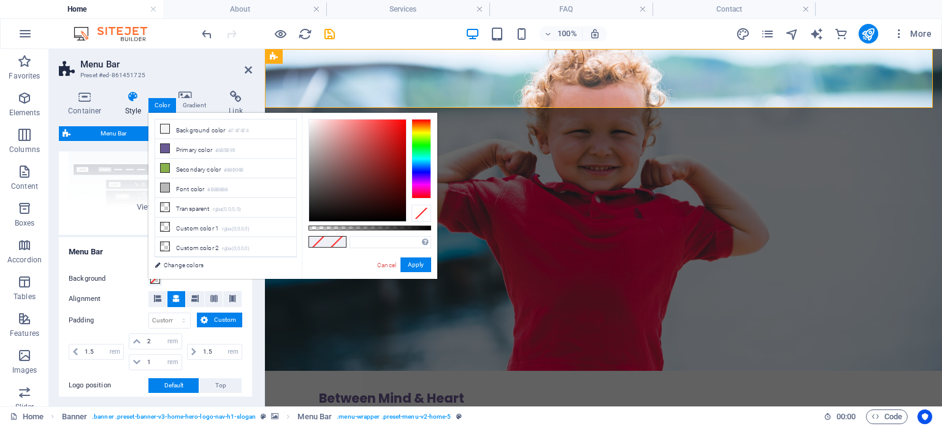
click at [154, 274] on div "less Background color #F4F4F4 Primary color #6B5B95 Secondary color #88B04B Fon…" at bounding box center [292, 196] width 289 height 166
click at [141, 267] on div "Background Alignment Padding px rem % vh vw Custom Custom 1.5 px rem % vh vw 2 …" at bounding box center [155, 332] width 198 height 147
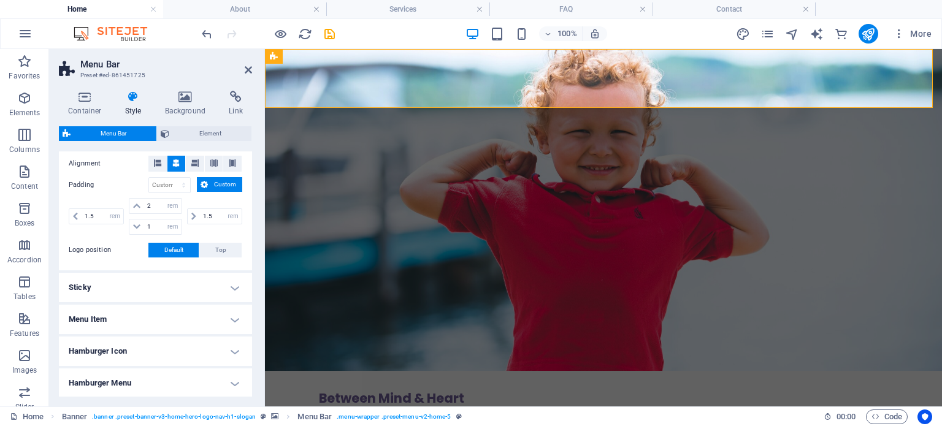
scroll to position [307, 0]
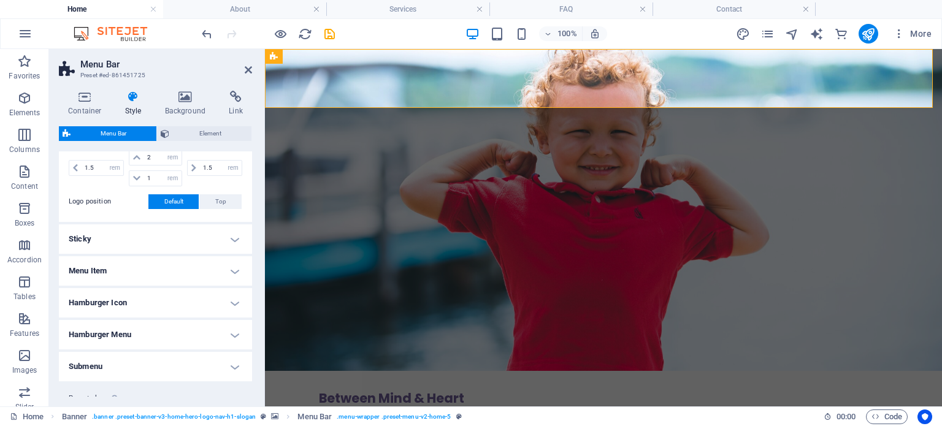
click at [224, 240] on h4 "Sticky" at bounding box center [155, 238] width 193 height 29
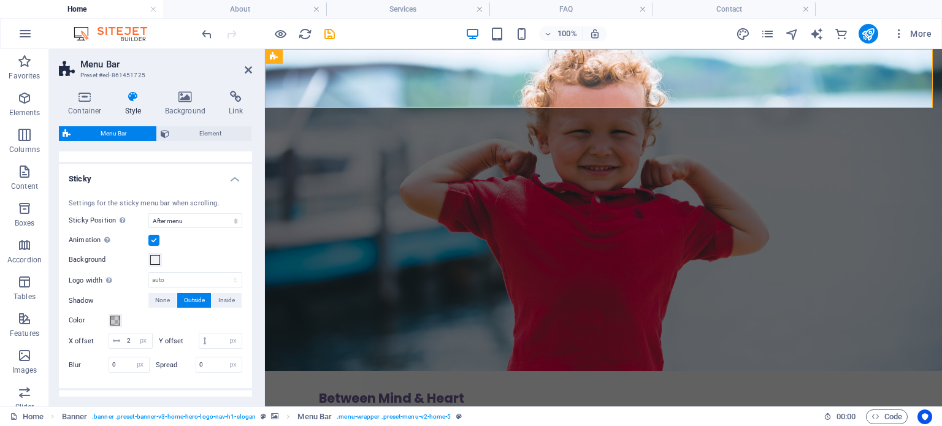
scroll to position [368, 0]
click at [120, 317] on span at bounding box center [115, 320] width 10 height 10
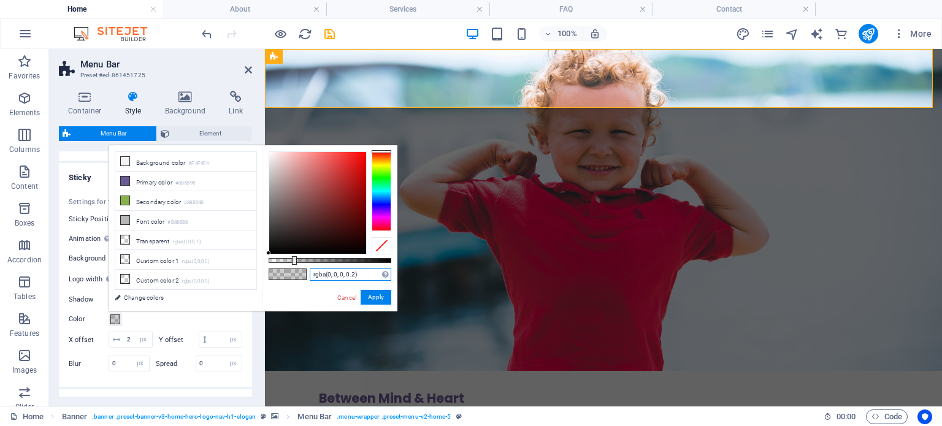
drag, startPoint x: 360, startPoint y: 280, endPoint x: 257, endPoint y: 262, distance: 104.5
click at [257, 262] on div "less Background color #F4F4F4 Primary color #6B5B95 Secondary color #88B04B Fon…" at bounding box center [253, 228] width 289 height 166
paste input "#51a38e"
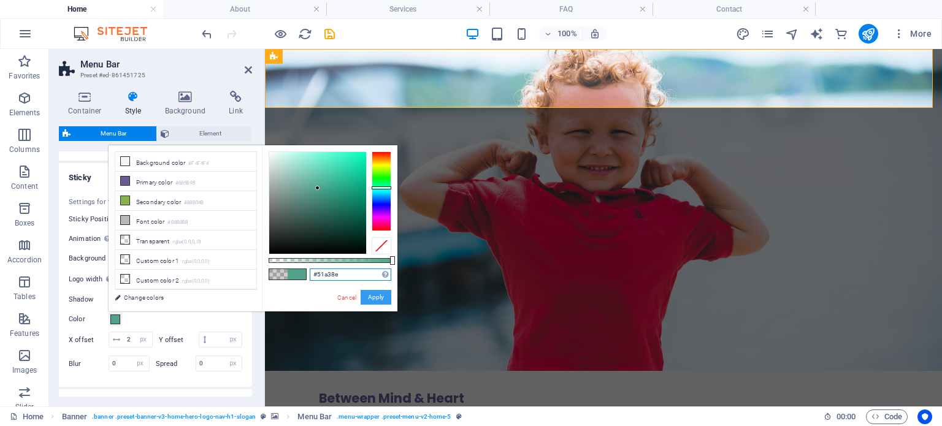
type input "#51a38e"
click at [373, 295] on button "Apply" at bounding box center [376, 297] width 31 height 15
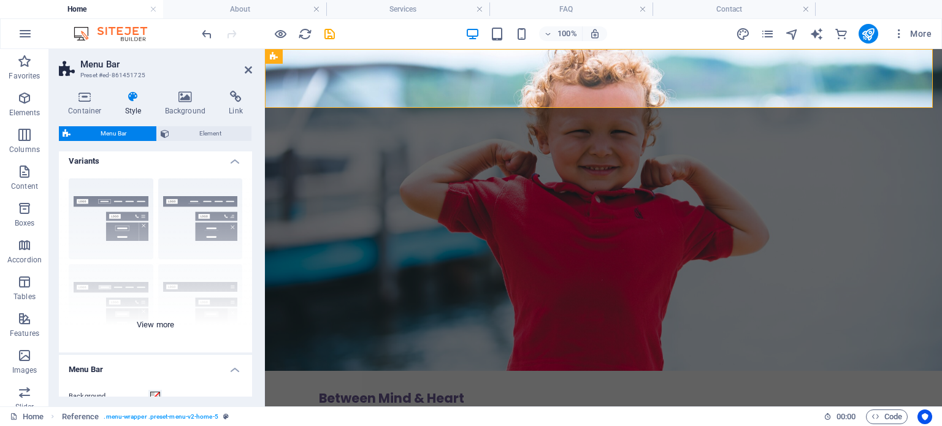
scroll to position [0, 0]
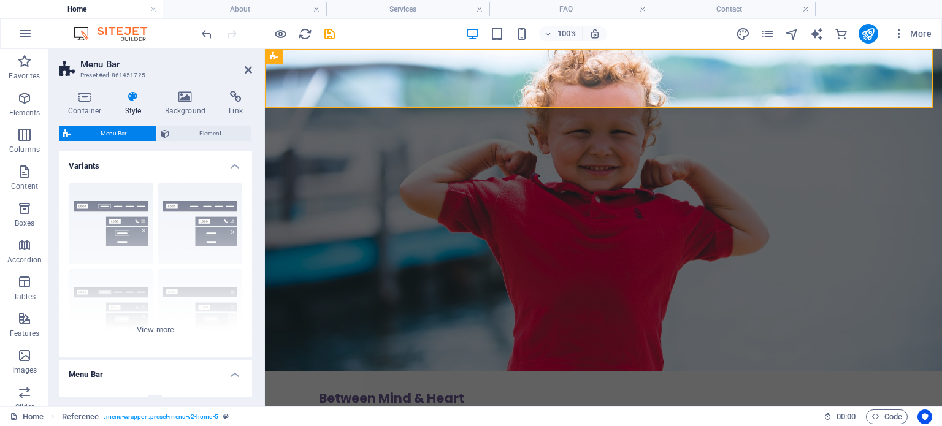
click at [235, 171] on h4 "Variants" at bounding box center [155, 162] width 193 height 22
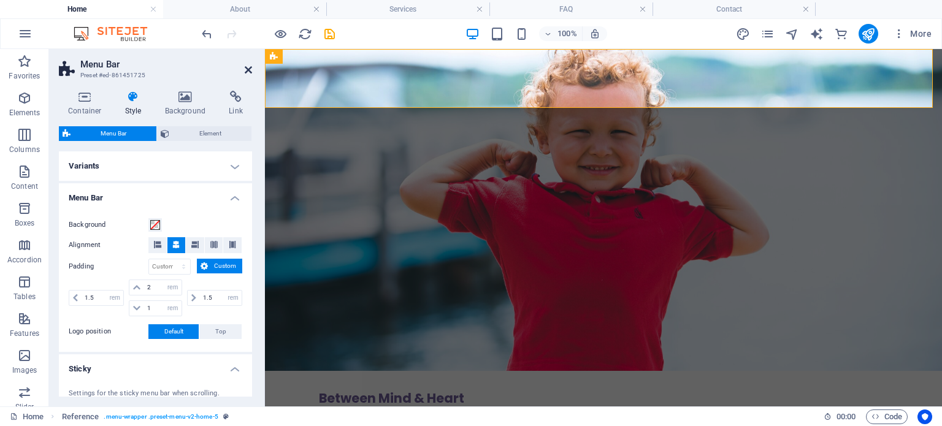
click at [249, 71] on icon at bounding box center [248, 70] width 7 height 10
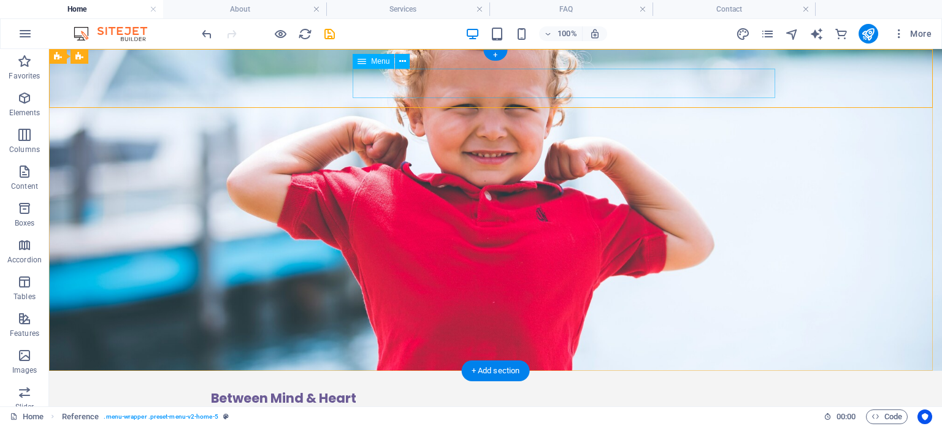
click at [515, 406] on nav "Home About Services Contact FAQ" at bounding box center [495, 420] width 569 height 29
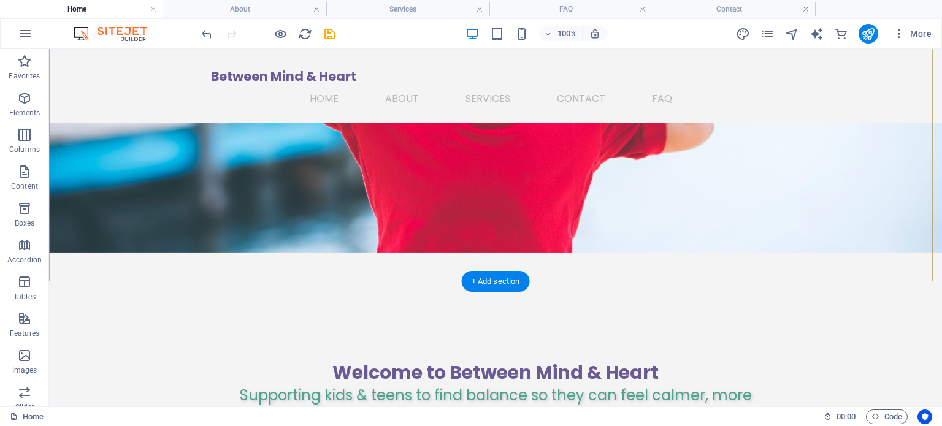
scroll to position [123, 0]
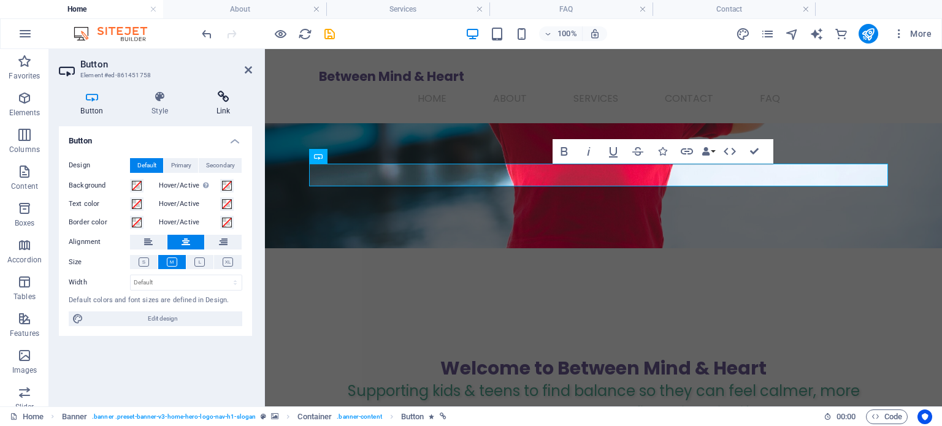
click at [233, 110] on h4 "Link" at bounding box center [223, 104] width 58 height 26
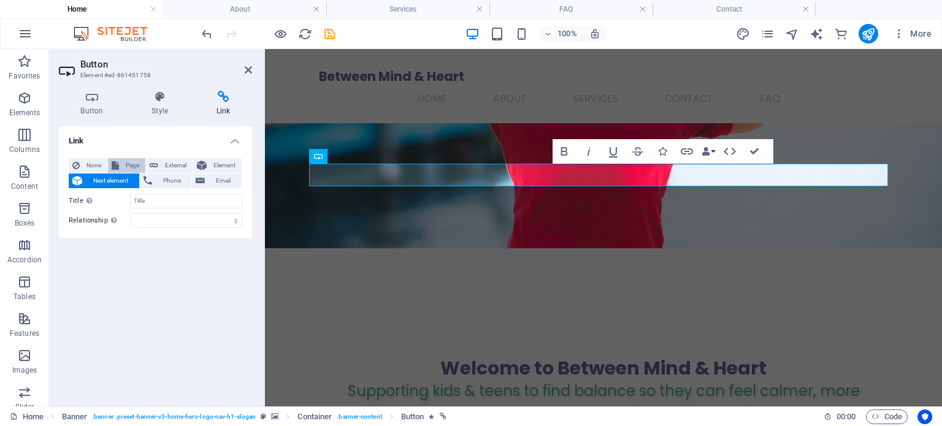
click at [128, 164] on span "Page" at bounding box center [132, 165] width 19 height 15
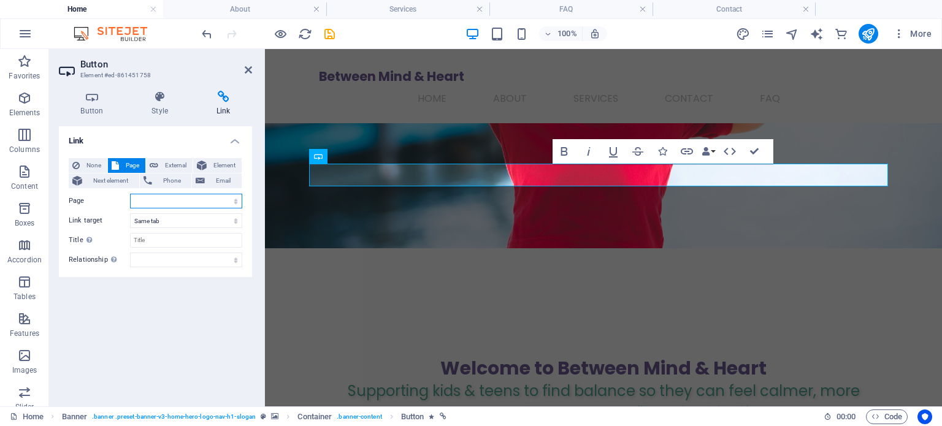
click at [212, 201] on select "Home About Services FAQ Contact" at bounding box center [186, 201] width 112 height 15
select select "2"
click at [130, 194] on select "Home About Services FAQ Contact" at bounding box center [186, 201] width 112 height 15
click at [177, 355] on div "Link None Page External Element Next element Phone Email Page Home About Servic…" at bounding box center [155, 261] width 193 height 270
click at [240, 140] on h4 "Link" at bounding box center [155, 137] width 193 height 22
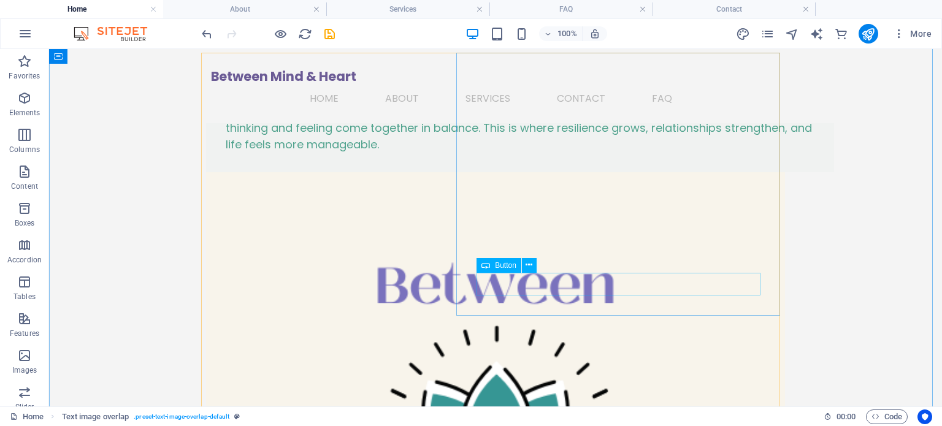
scroll to position [797, 0]
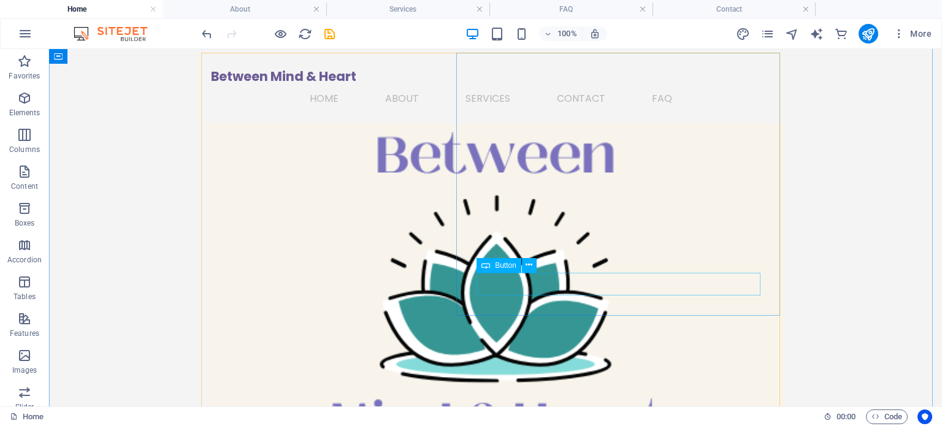
select select
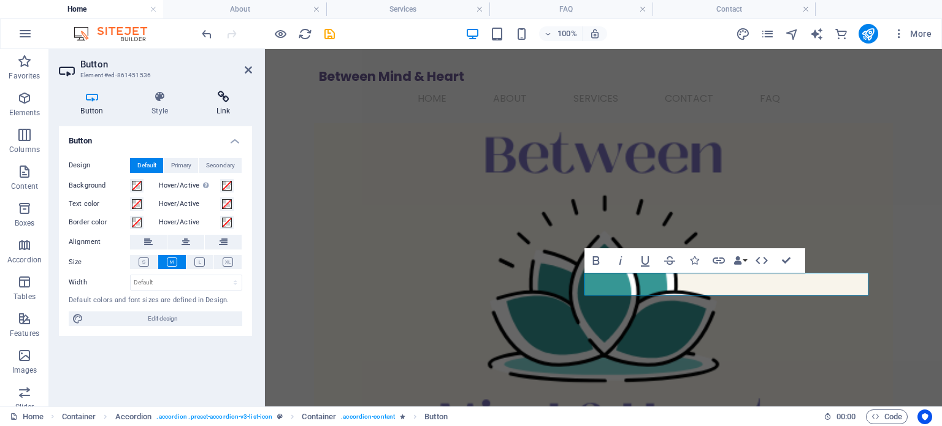
click at [218, 97] on icon at bounding box center [223, 97] width 58 height 12
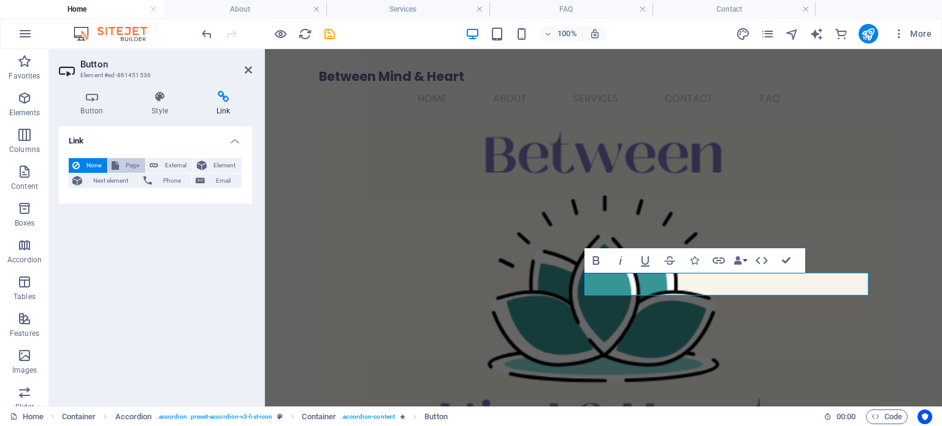
click at [126, 166] on span "Page" at bounding box center [132, 165] width 19 height 15
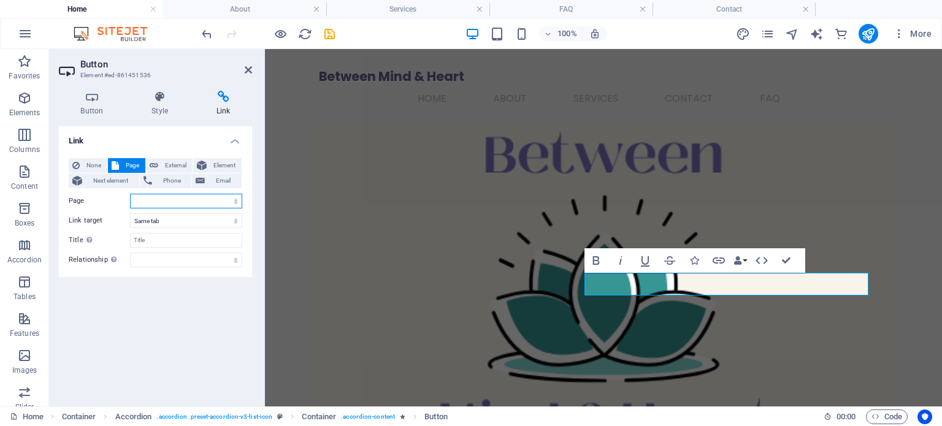
click at [209, 197] on select "Home About Services FAQ Contact" at bounding box center [186, 201] width 112 height 15
select select "2"
click at [130, 194] on select "Home About Services FAQ Contact" at bounding box center [186, 201] width 112 height 15
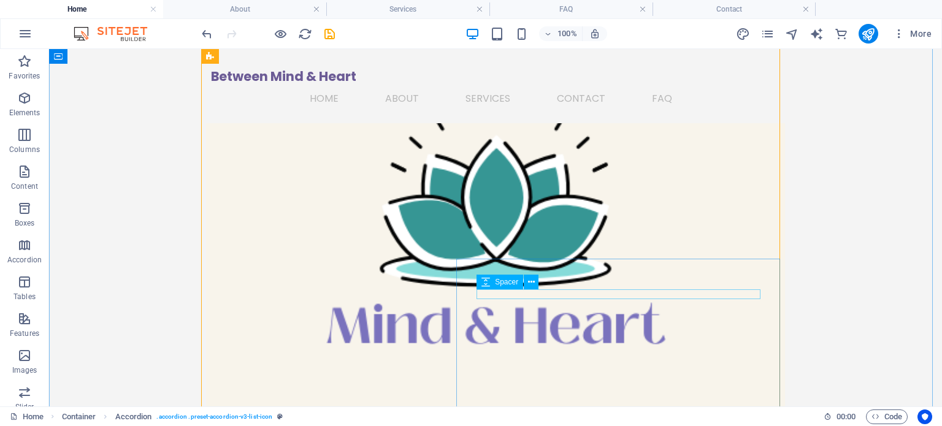
scroll to position [981, 0]
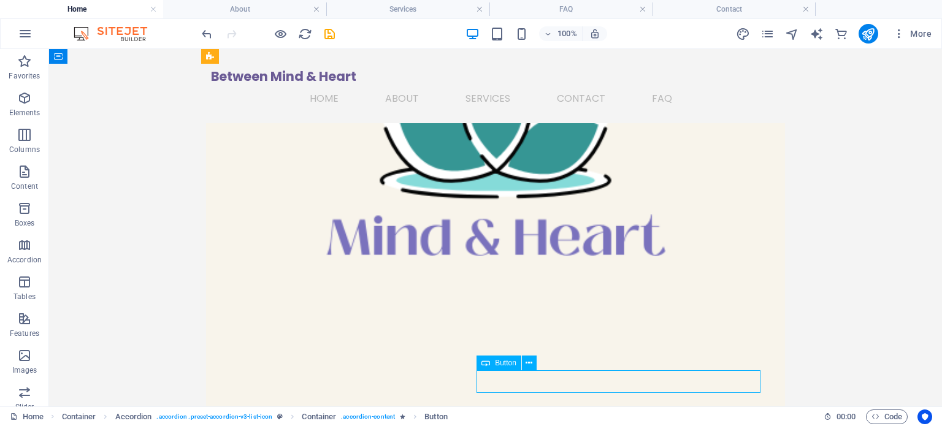
select select
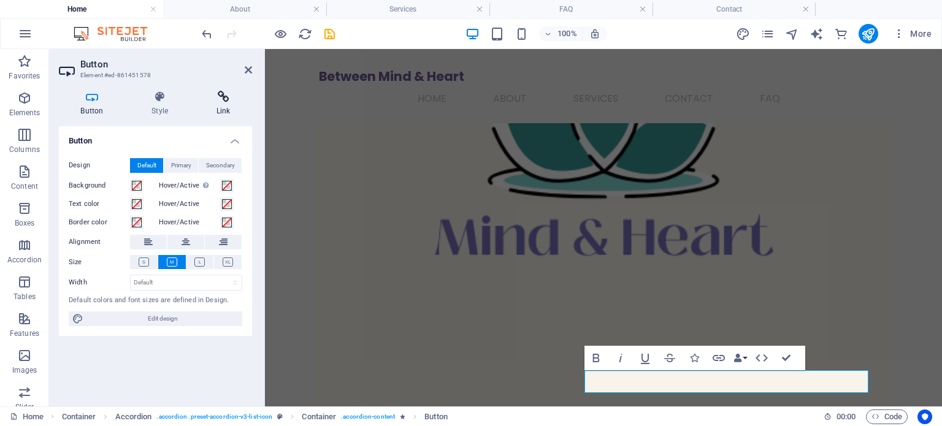
click at [217, 93] on icon at bounding box center [223, 97] width 58 height 12
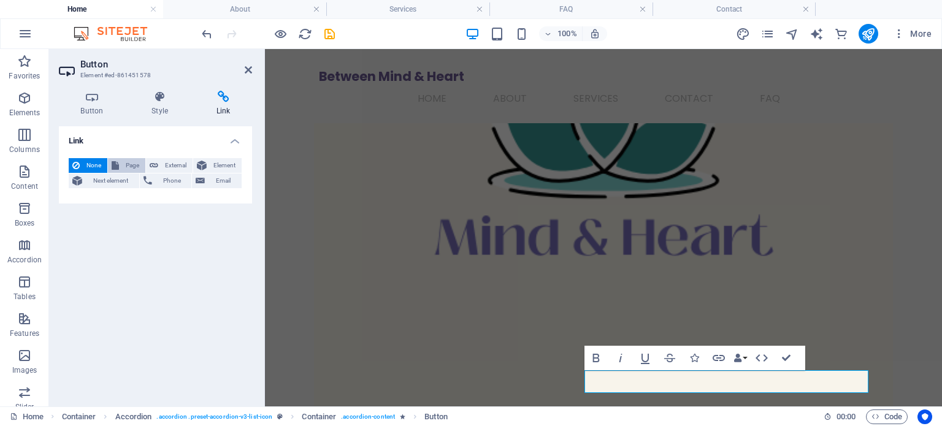
click at [123, 169] on span "Page" at bounding box center [132, 165] width 19 height 15
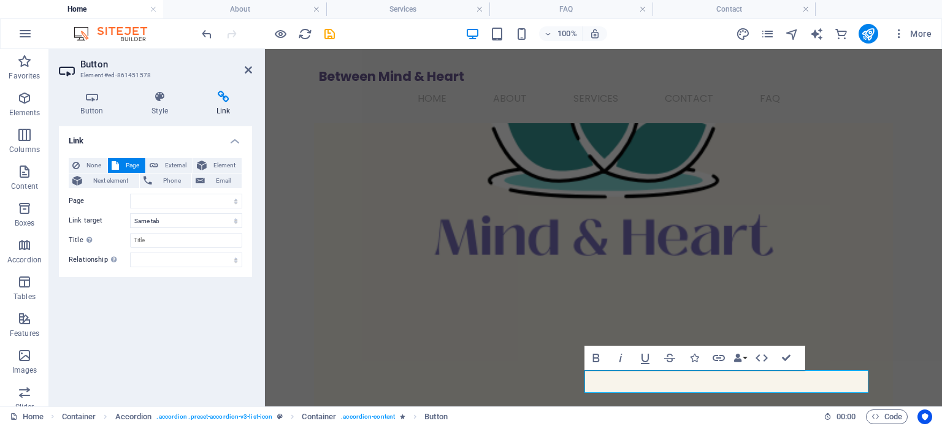
click at [213, 210] on div "None Page External Element Next element Phone Email Page Home About Services FA…" at bounding box center [156, 212] width 174 height 109
click at [213, 205] on select "Home About Services FAQ Contact" at bounding box center [186, 201] width 112 height 15
select select "2"
click at [130, 194] on select "Home About Services FAQ Contact" at bounding box center [186, 201] width 112 height 15
click at [250, 67] on icon at bounding box center [248, 70] width 7 height 10
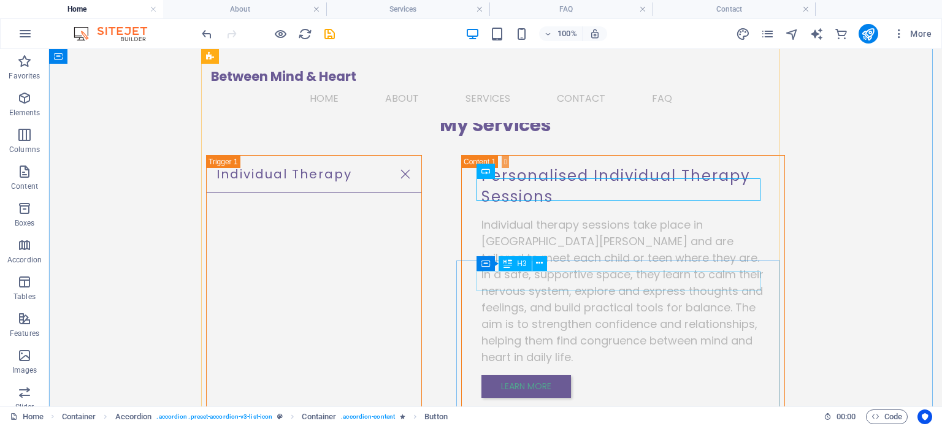
scroll to position [1410, 0]
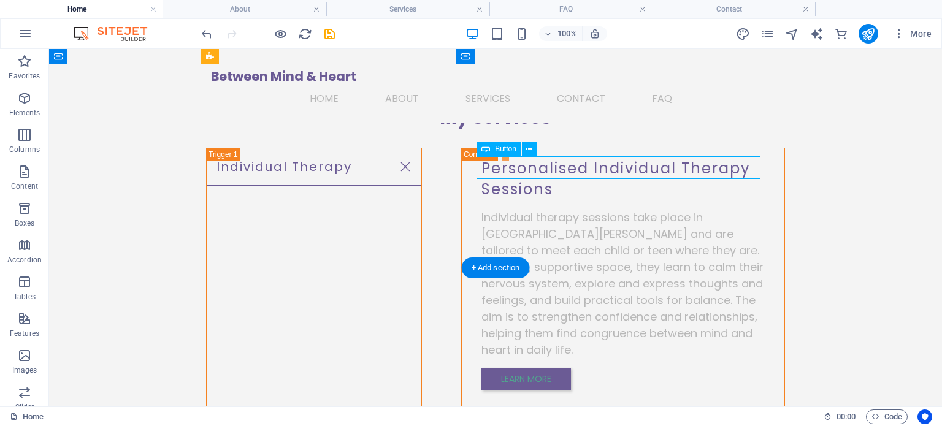
select select
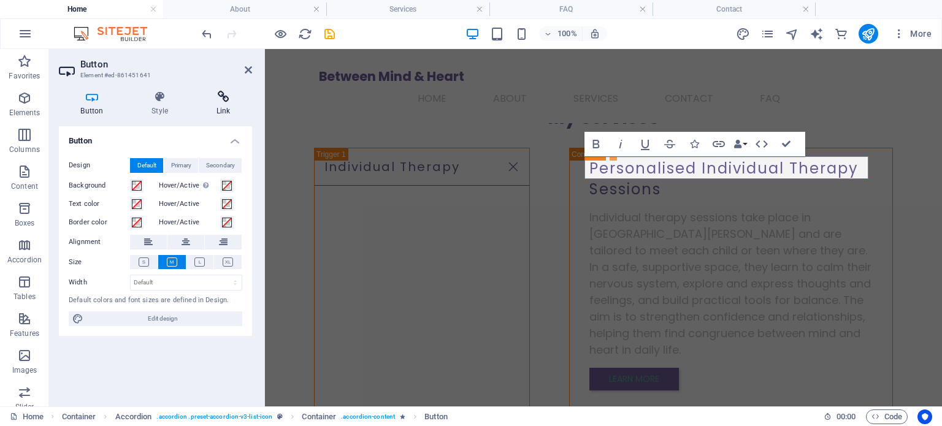
click at [223, 106] on h4 "Link" at bounding box center [223, 104] width 58 height 26
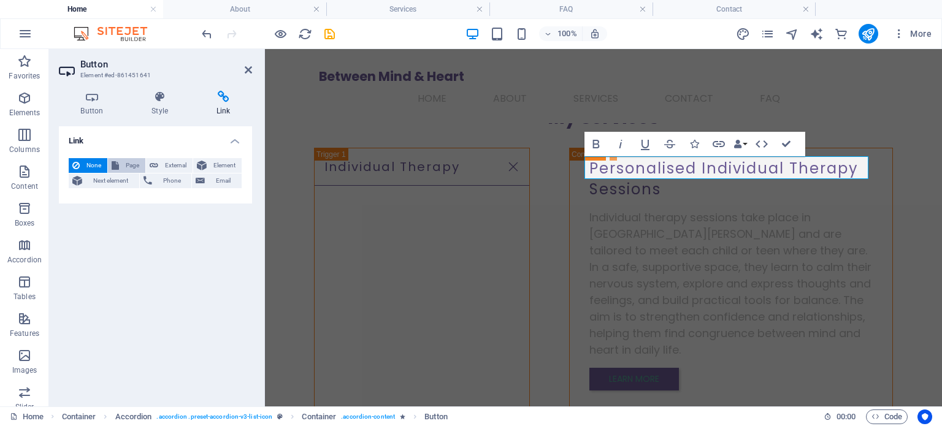
click at [128, 164] on span "Page" at bounding box center [132, 165] width 19 height 15
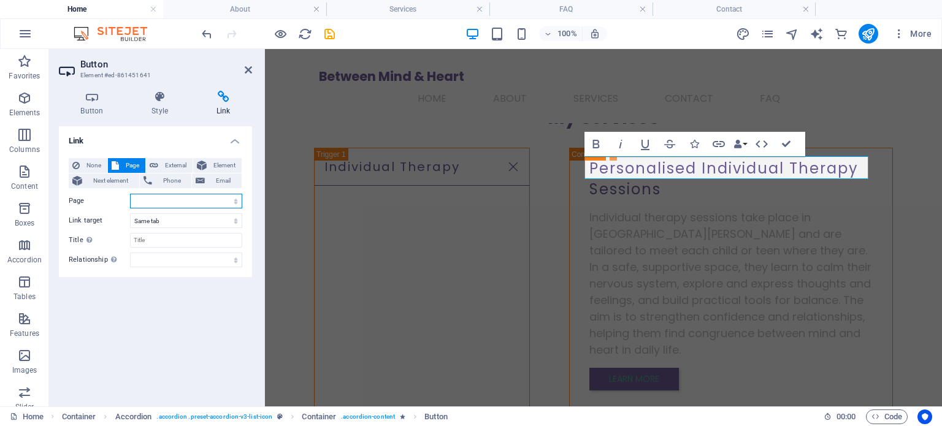
click at [189, 199] on select "Home About Services FAQ Contact" at bounding box center [186, 201] width 112 height 15
select select "2"
click at [130, 194] on select "Home About Services FAQ Contact" at bounding box center [186, 201] width 112 height 15
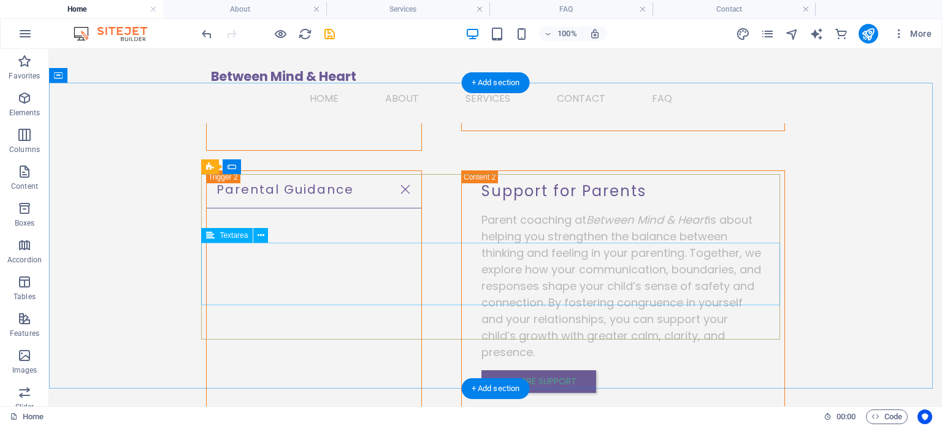
scroll to position [1717, 0]
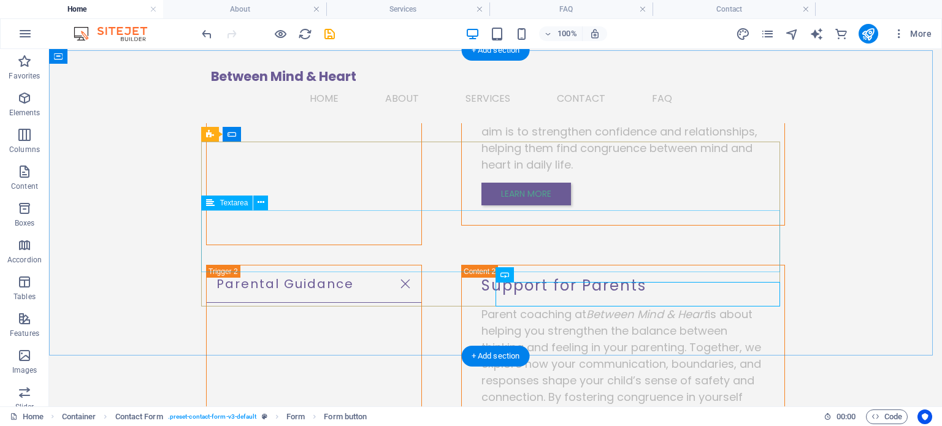
scroll to position [1594, 0]
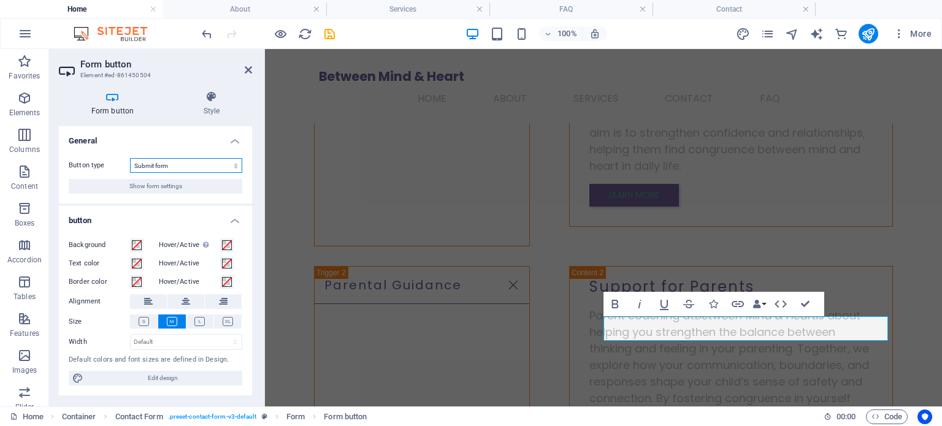
click at [204, 165] on select "Submit form Reset form No action" at bounding box center [186, 165] width 112 height 15
click at [206, 167] on select "Submit form Reset form No action" at bounding box center [186, 165] width 112 height 15
click at [185, 188] on button "Show form settings" at bounding box center [156, 186] width 174 height 15
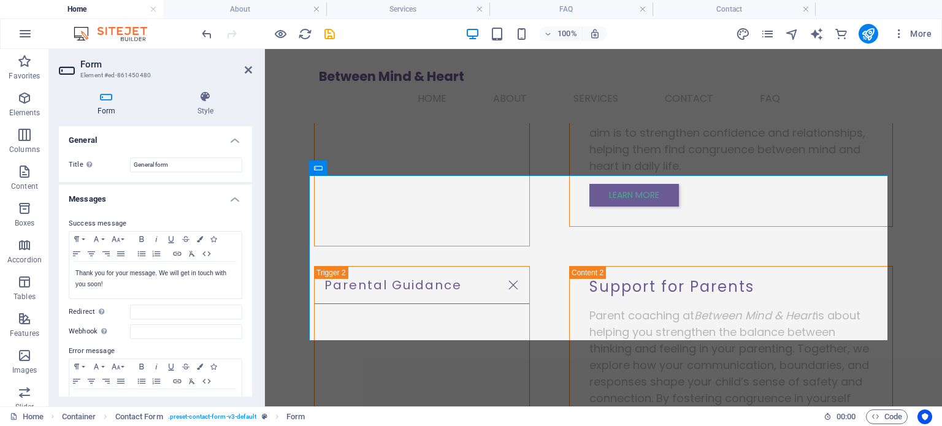
scroll to position [0, 0]
click at [246, 68] on icon at bounding box center [248, 70] width 7 height 10
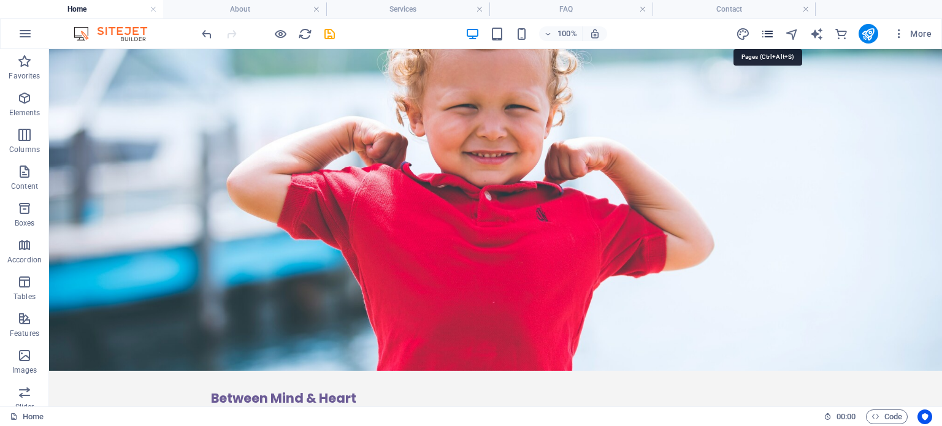
click at [773, 34] on icon "pages" at bounding box center [767, 34] width 14 height 14
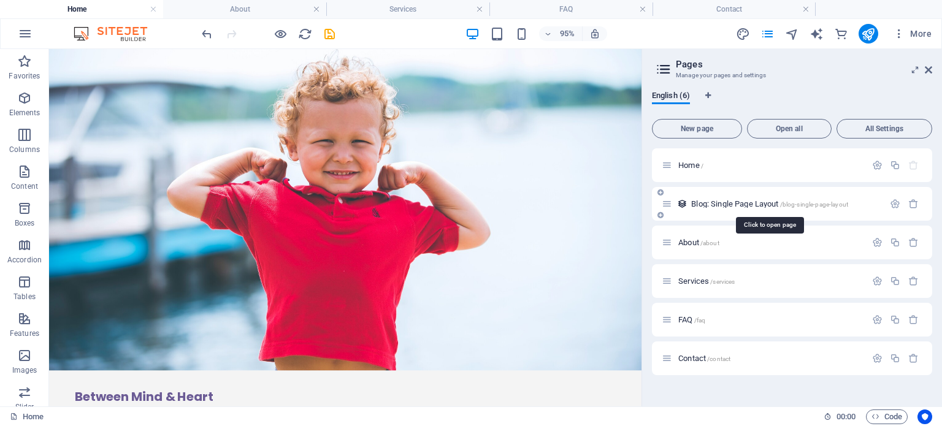
click at [828, 202] on span "/blog-single-page-layout" at bounding box center [814, 204] width 68 height 7
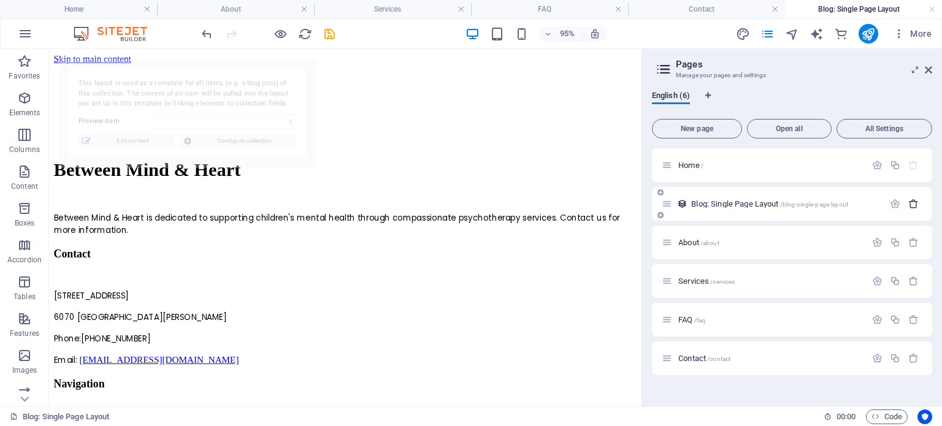
click at [917, 203] on icon "button" at bounding box center [913, 204] width 10 height 10
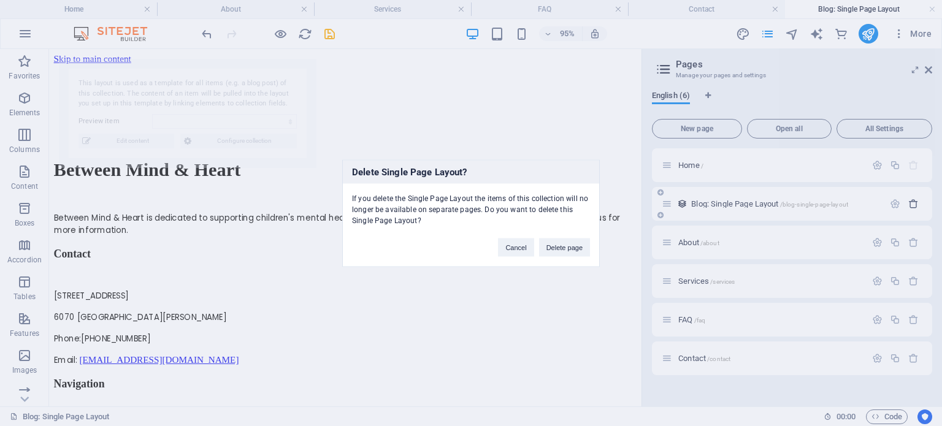
select select "68a7178fa9423c3f0102e71f"
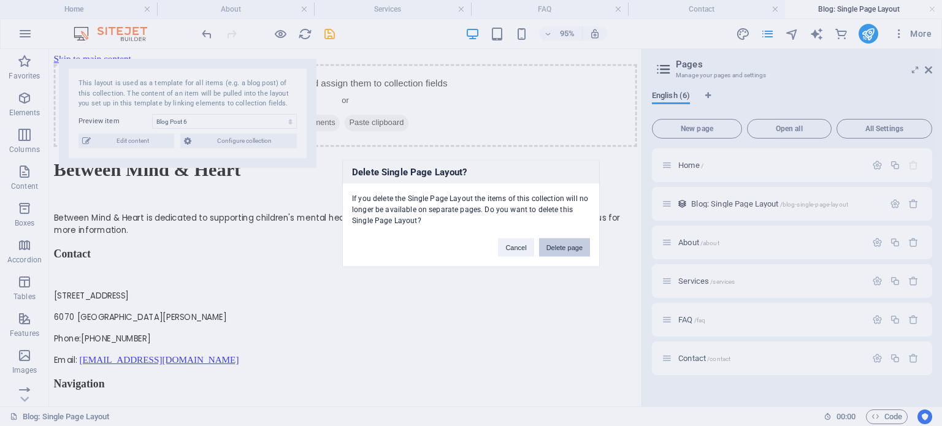
click at [563, 240] on button "Delete page" at bounding box center [564, 247] width 51 height 18
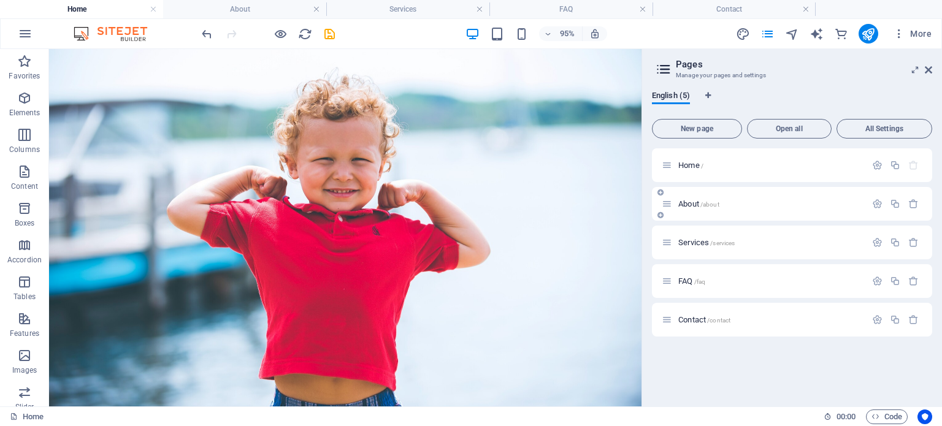
click at [704, 205] on span "/about" at bounding box center [709, 204] width 19 height 7
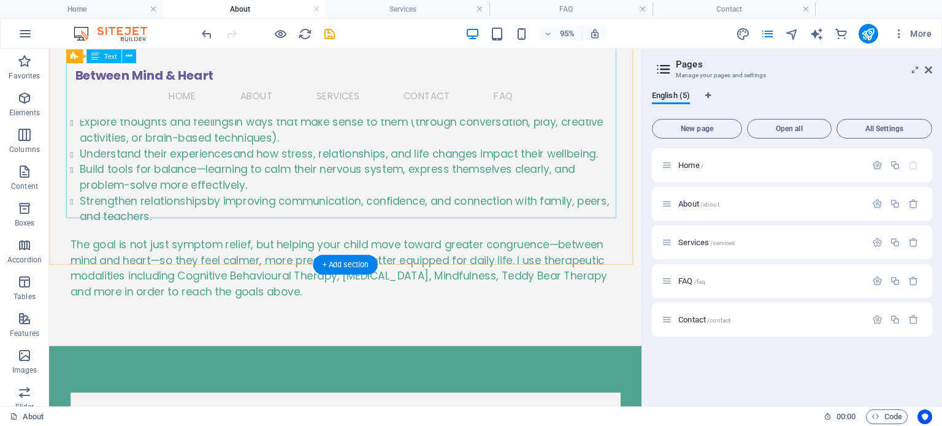
scroll to position [1410, 0]
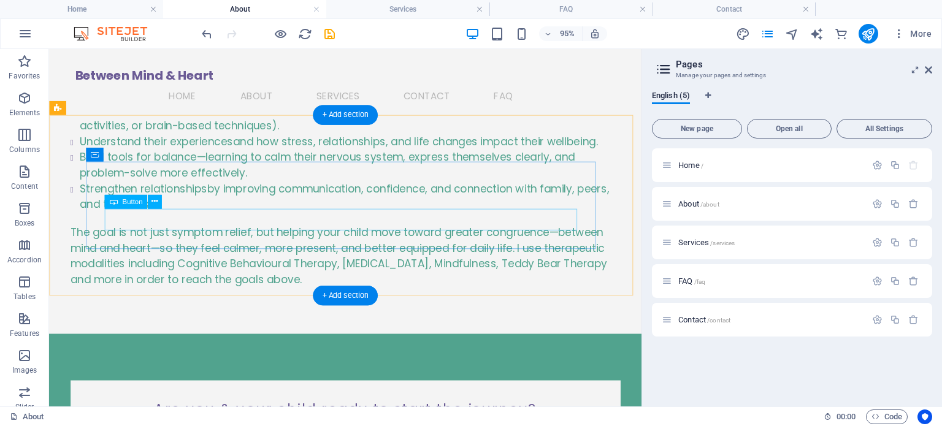
drag, startPoint x: 380, startPoint y: 224, endPoint x: 212, endPoint y: 329, distance: 197.5
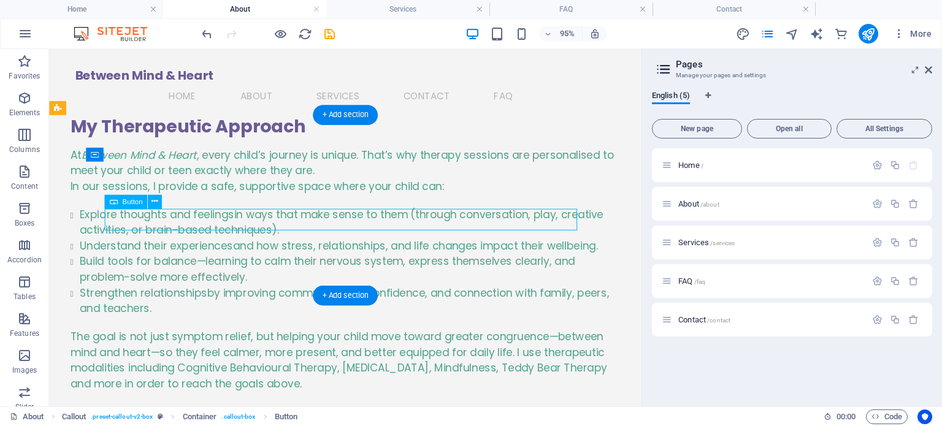
scroll to position [1303, 0]
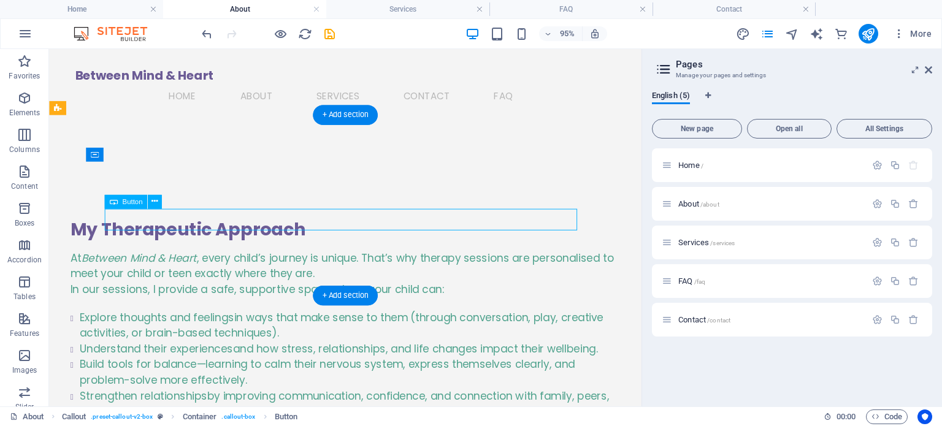
select select
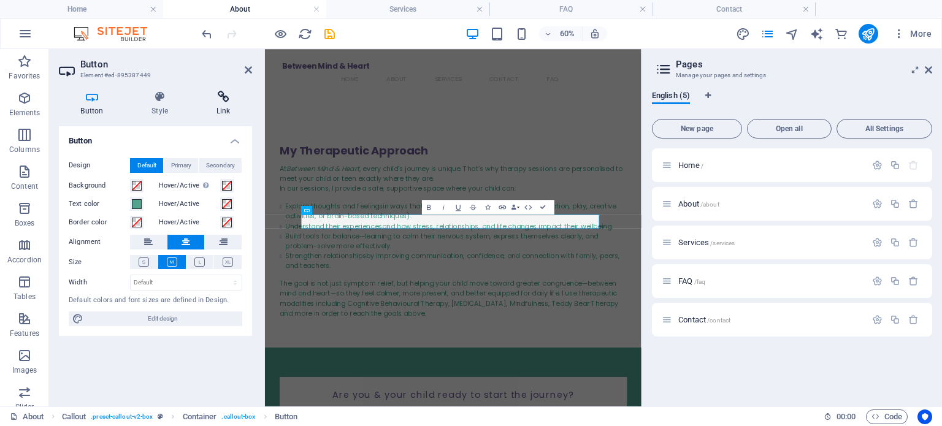
click at [223, 101] on icon at bounding box center [223, 97] width 58 height 12
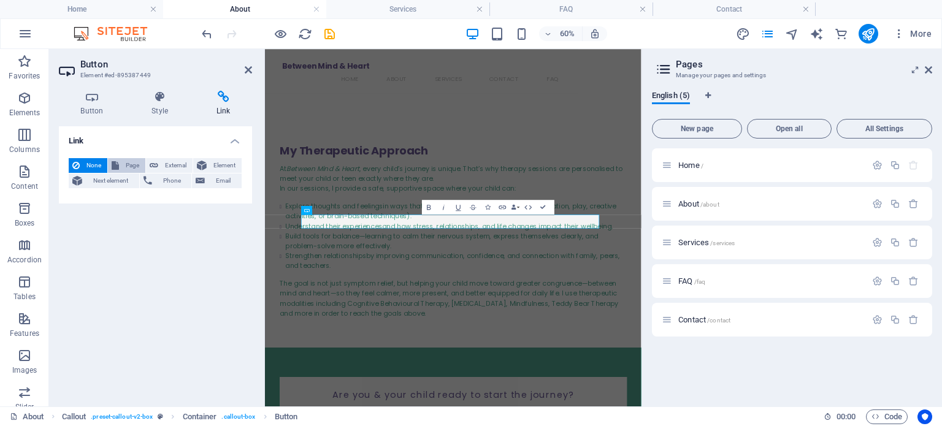
click at [124, 162] on span "Page" at bounding box center [132, 165] width 19 height 15
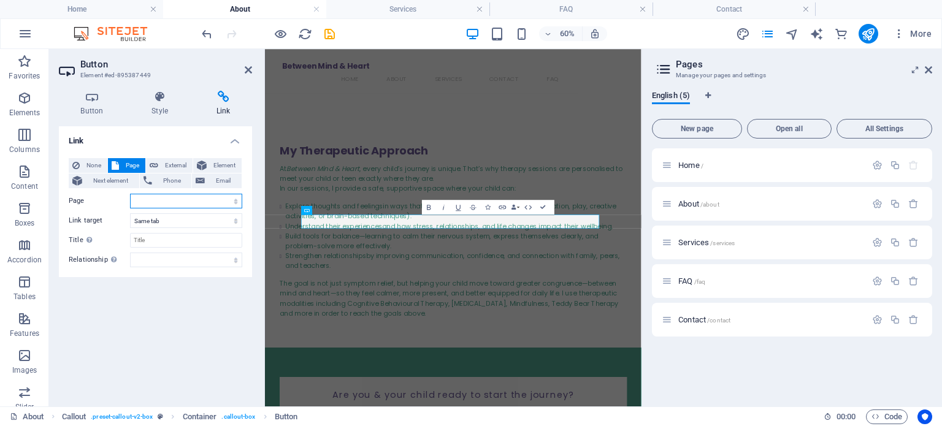
click at [199, 201] on select "Home About Services FAQ Contact" at bounding box center [186, 201] width 112 height 15
select select "4"
click at [130, 194] on select "Home About Services FAQ Contact" at bounding box center [186, 201] width 112 height 15
click at [251, 74] on icon at bounding box center [248, 70] width 7 height 10
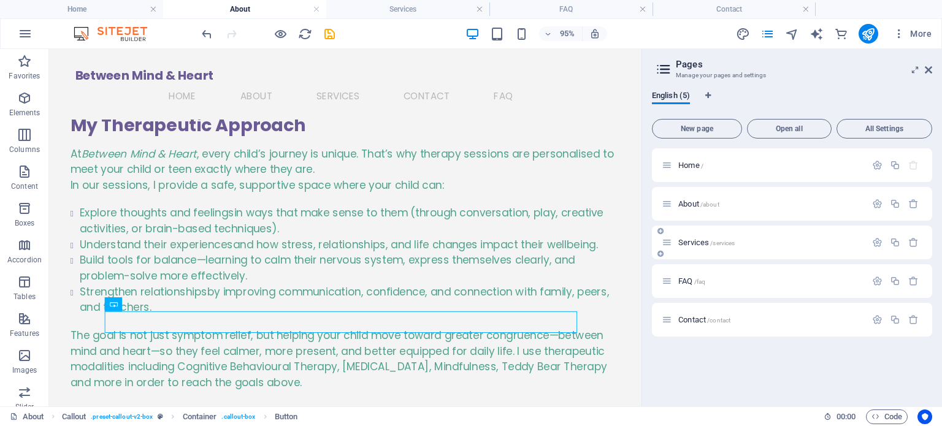
click at [696, 237] on div "Services /services" at bounding box center [764, 242] width 204 height 14
click at [700, 240] on span "Services /services" at bounding box center [706, 242] width 56 height 9
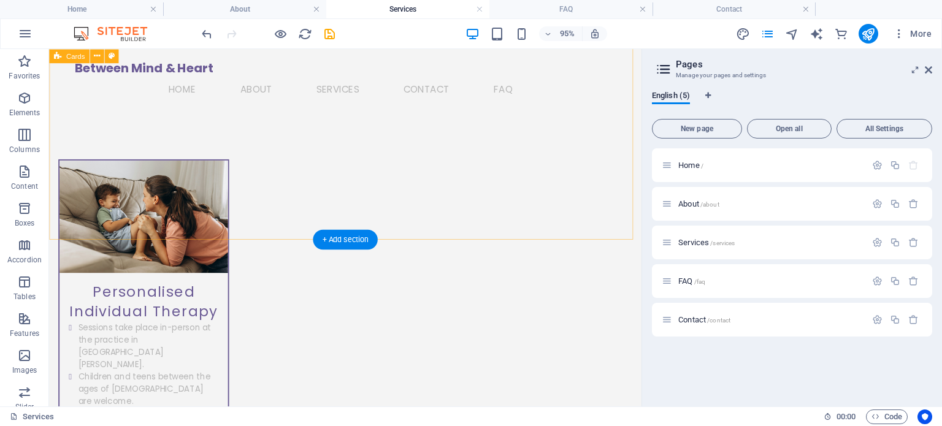
scroll to position [0, 0]
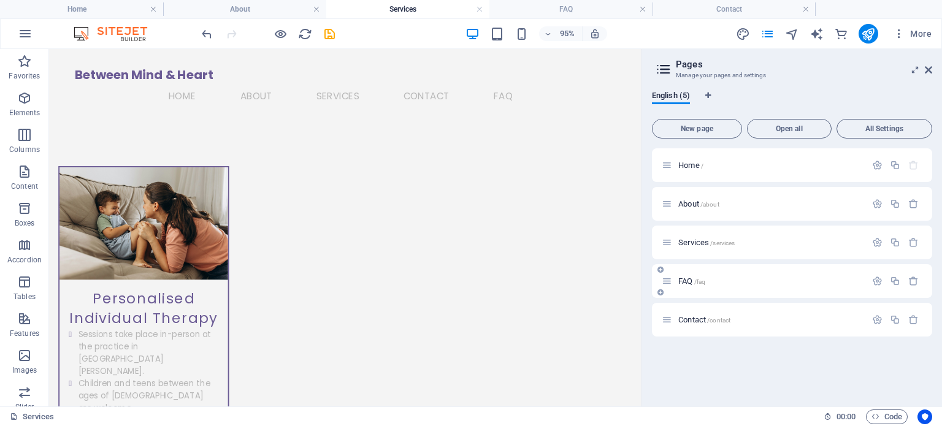
click at [697, 281] on span "/faq" at bounding box center [700, 281] width 12 height 7
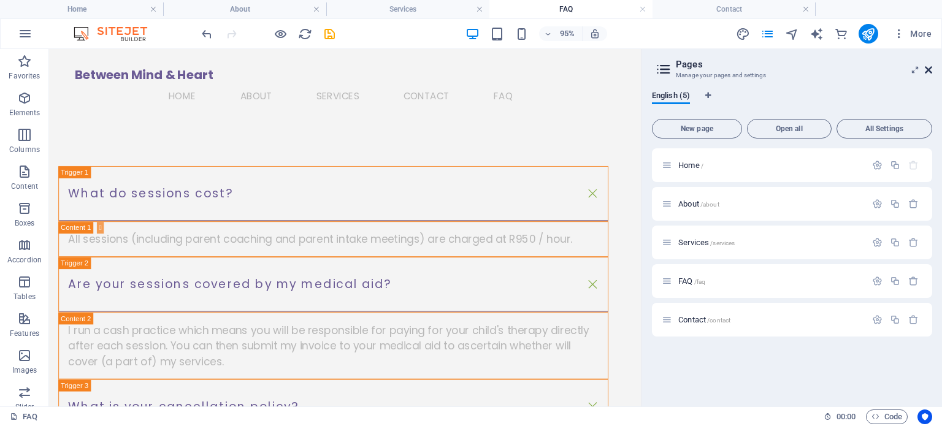
click at [928, 69] on icon at bounding box center [928, 70] width 7 height 10
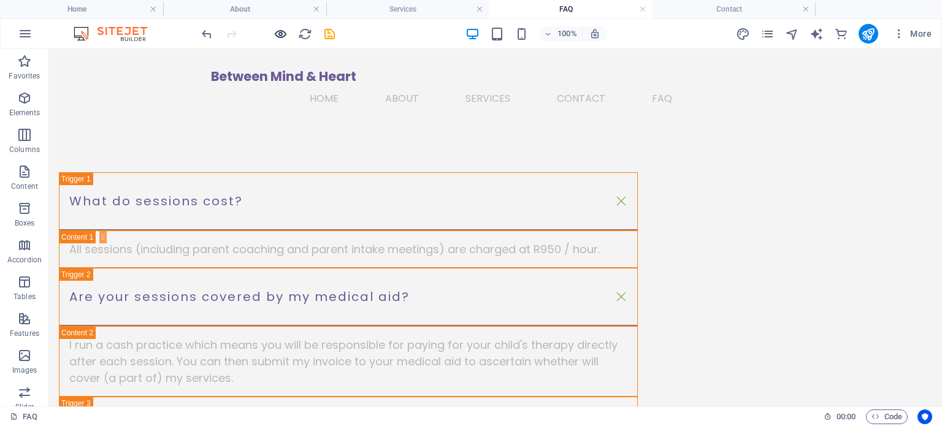
click at [282, 36] on icon "button" at bounding box center [281, 34] width 14 height 14
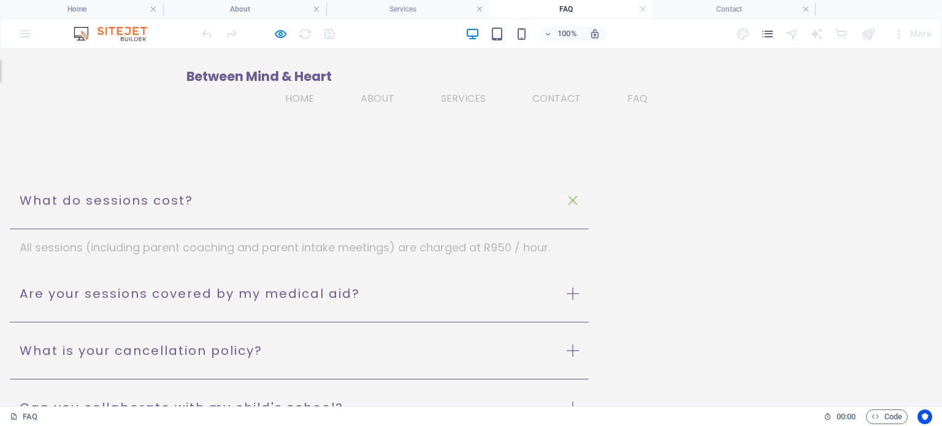
click at [242, 83] on span "Between Mind & Heart" at bounding box center [258, 76] width 145 height 18
click at [304, 81] on span "Between Mind & Heart" at bounding box center [258, 76] width 145 height 18
click at [324, 84] on link "Home" at bounding box center [304, 98] width 39 height 29
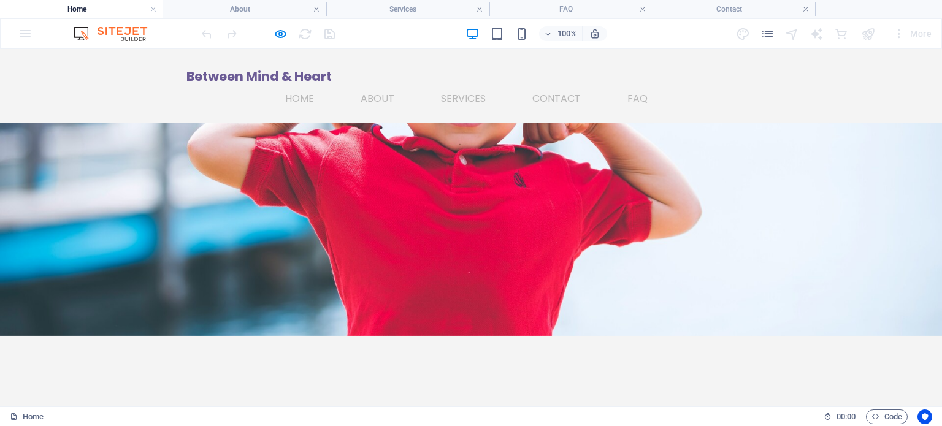
scroll to position [61, 0]
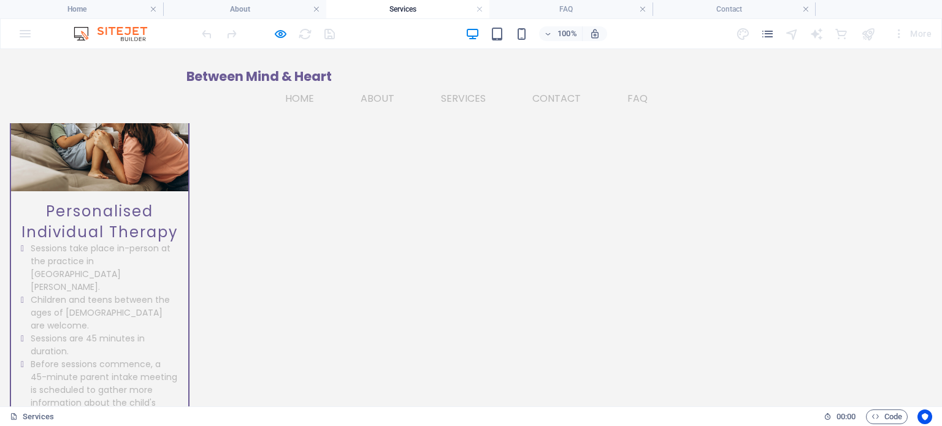
scroll to position [0, 0]
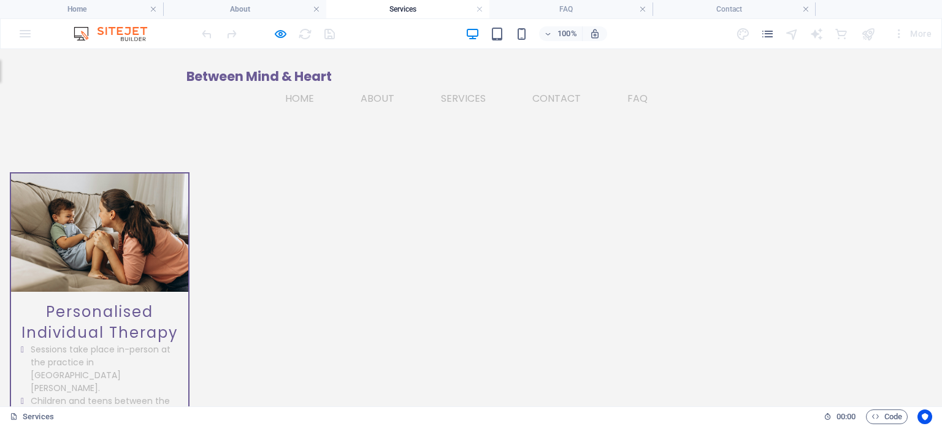
click at [324, 84] on link "Home" at bounding box center [304, 98] width 39 height 29
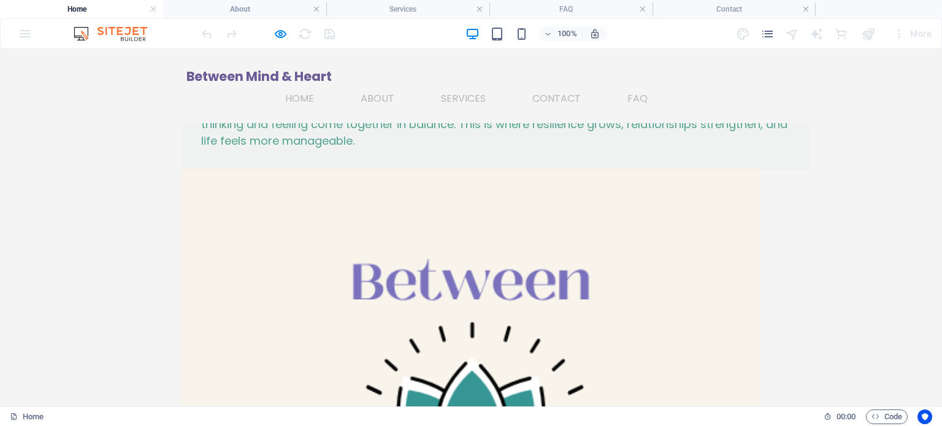
scroll to position [675, 0]
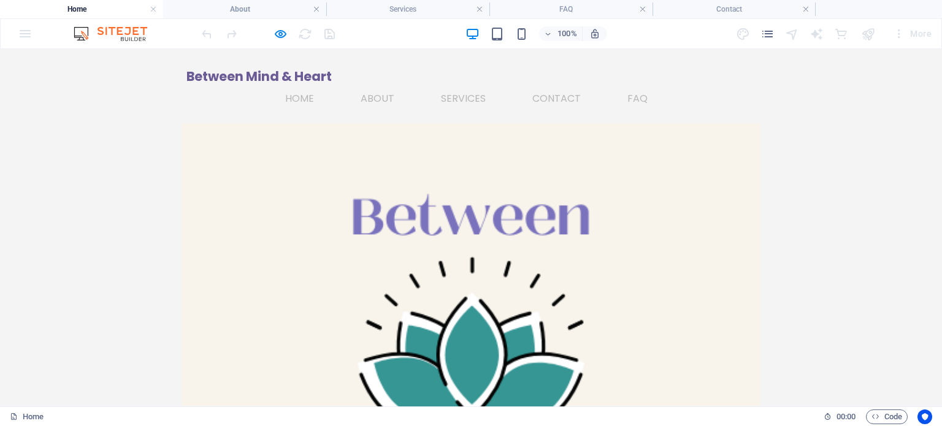
scroll to position [736, 0]
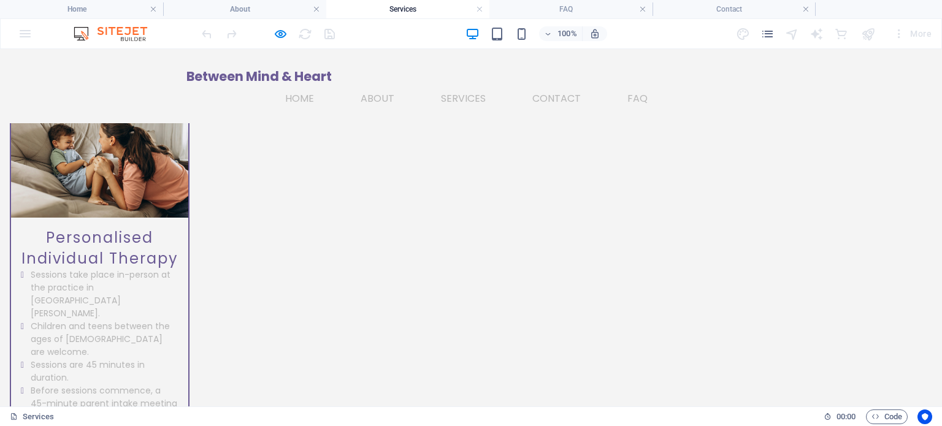
scroll to position [0, 0]
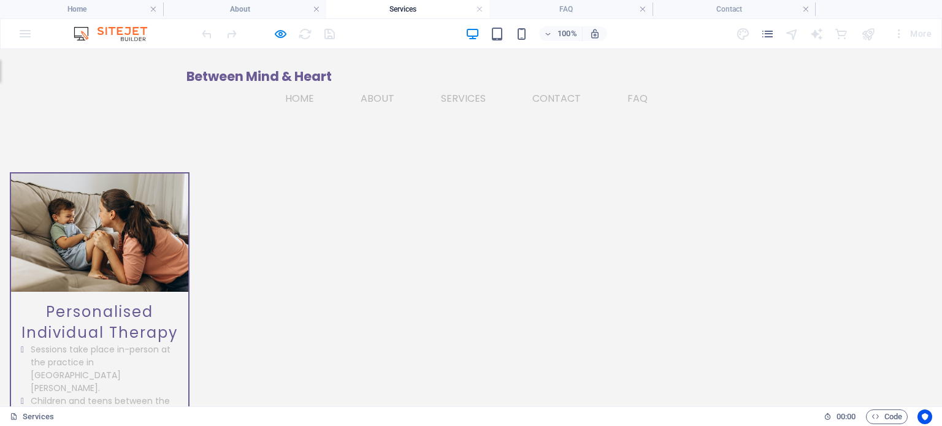
click at [324, 85] on link "Home" at bounding box center [304, 98] width 39 height 29
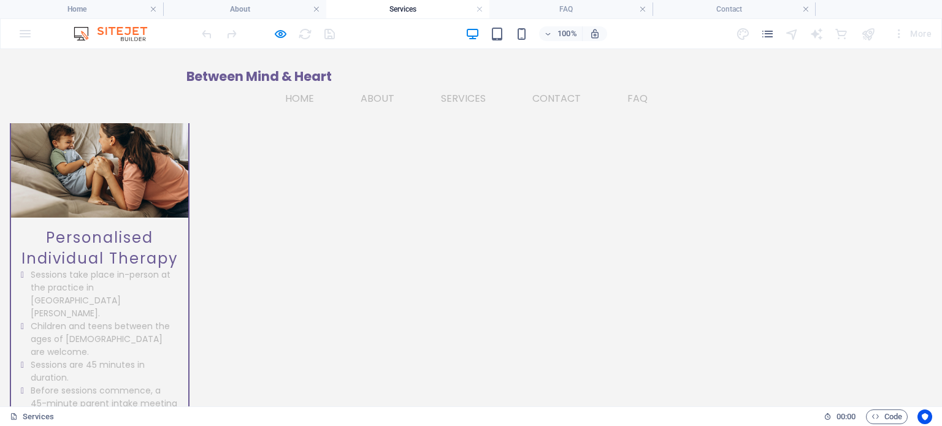
scroll to position [736, 0]
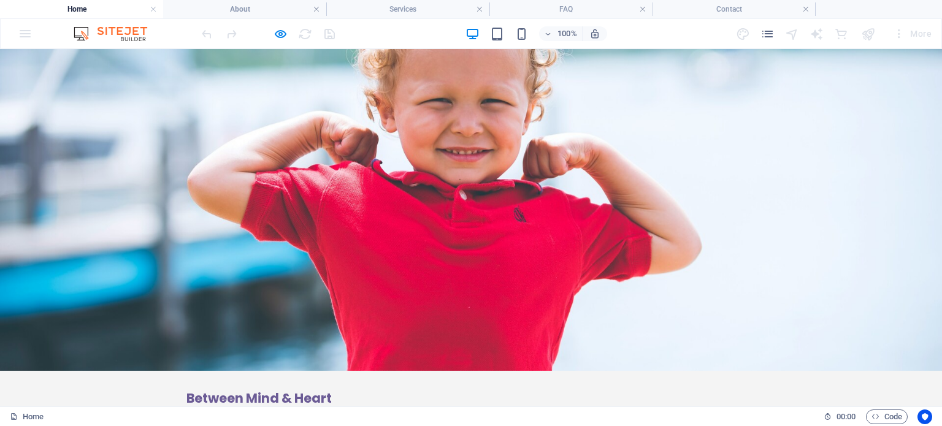
scroll to position [0, 0]
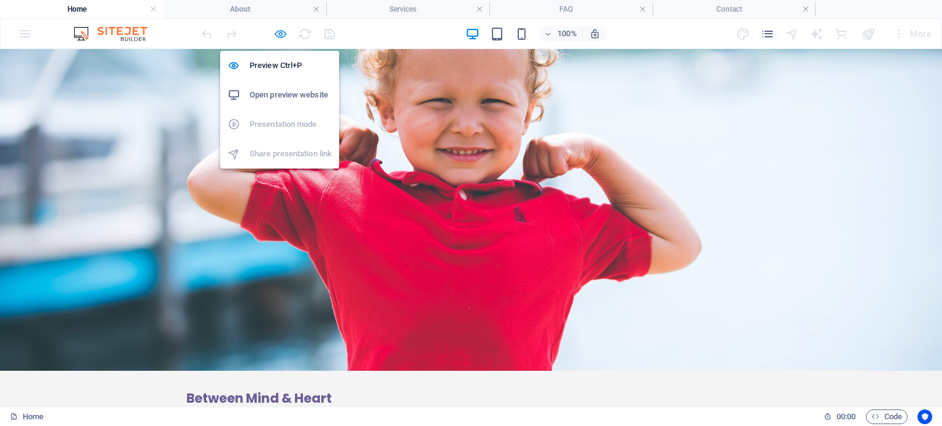
click at [280, 30] on icon "button" at bounding box center [281, 34] width 14 height 14
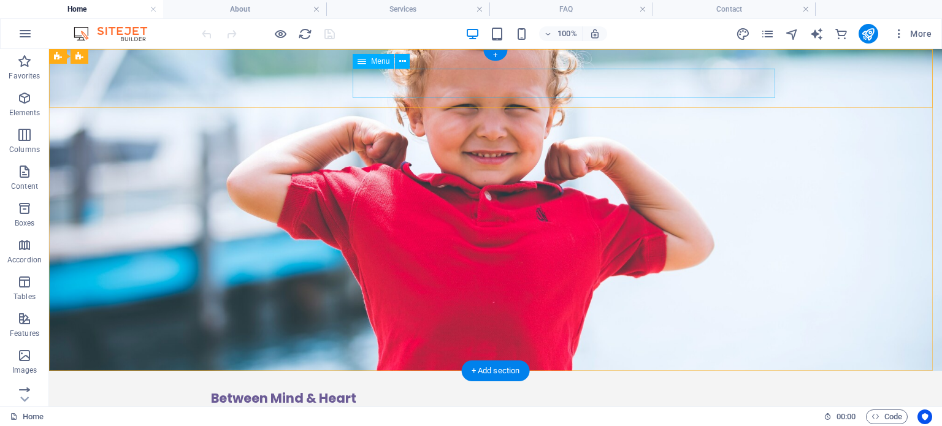
click at [473, 406] on nav "Home About Services Contact FAQ" at bounding box center [495, 420] width 569 height 29
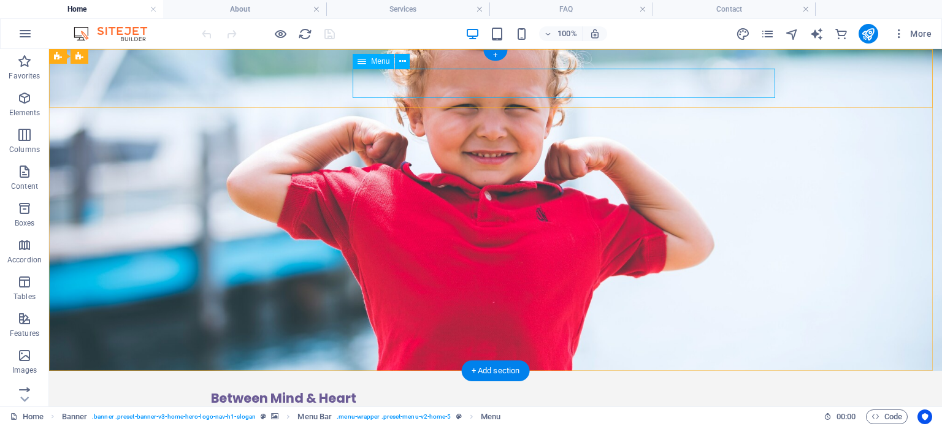
click at [410, 406] on nav "Home About Services Contact FAQ" at bounding box center [495, 420] width 569 height 29
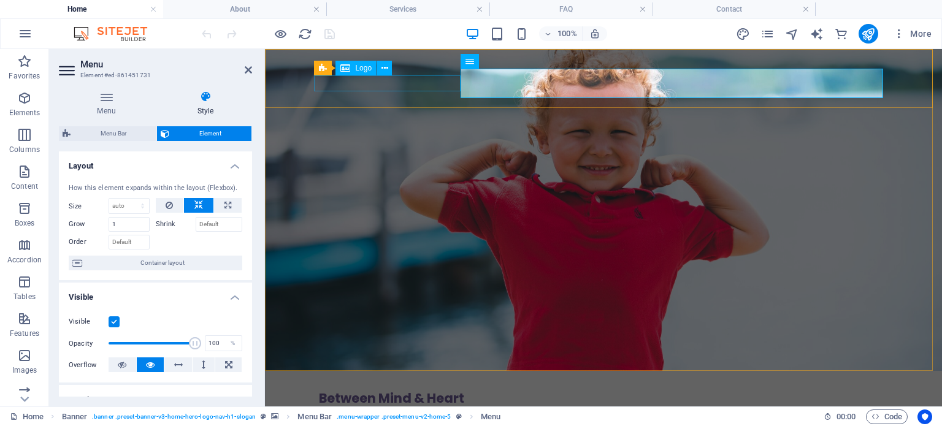
click at [344, 69] on icon at bounding box center [345, 68] width 10 height 15
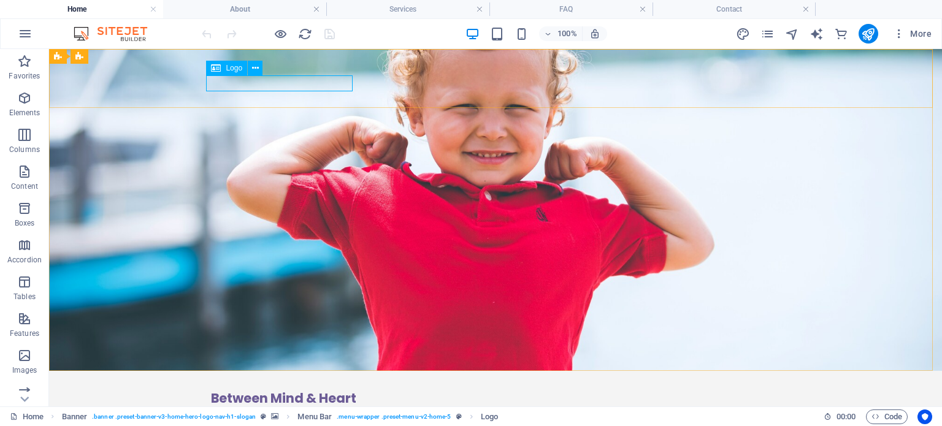
click at [220, 67] on icon at bounding box center [216, 68] width 10 height 15
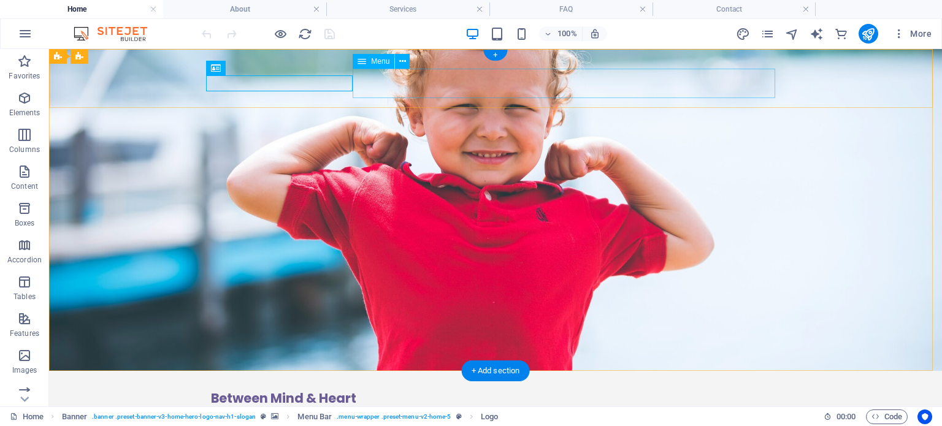
click at [415, 406] on nav "Home About Services Contact FAQ" at bounding box center [495, 420] width 569 height 29
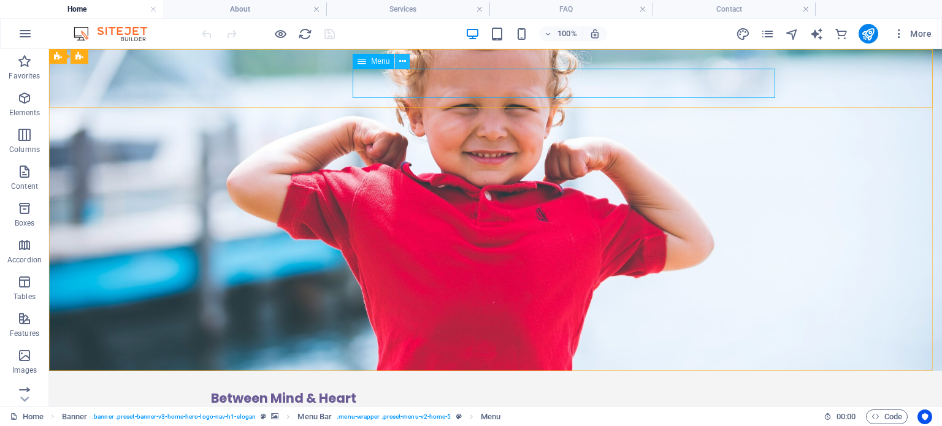
click at [402, 61] on icon at bounding box center [402, 61] width 7 height 13
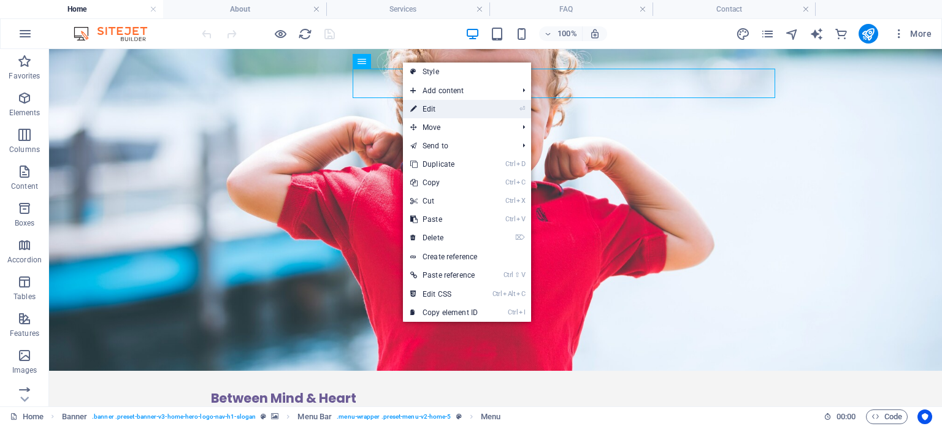
click at [493, 109] on li "⏎ Edit" at bounding box center [467, 109] width 128 height 18
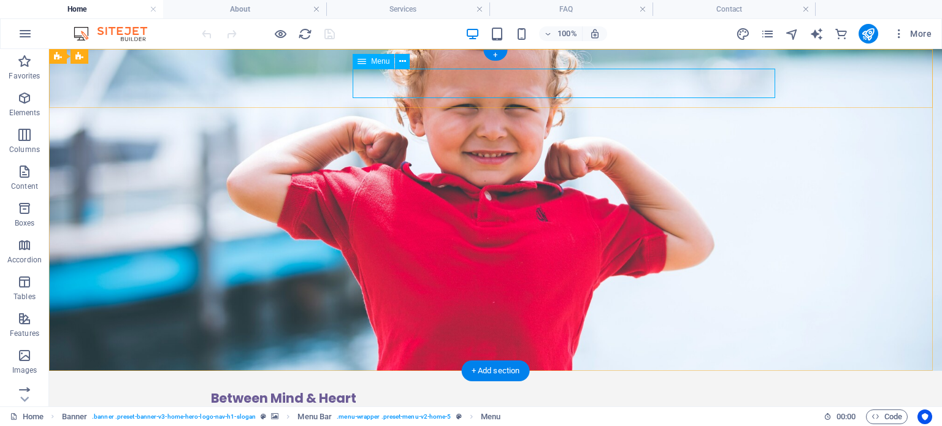
click at [600, 406] on nav "Home About Services Contact FAQ" at bounding box center [495, 420] width 569 height 29
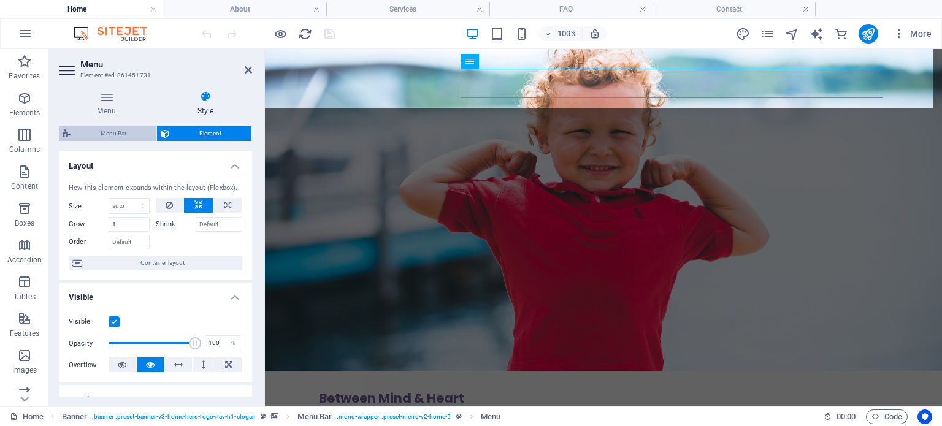
click at [128, 132] on span "Menu Bar" at bounding box center [113, 133] width 78 height 15
select select "rem"
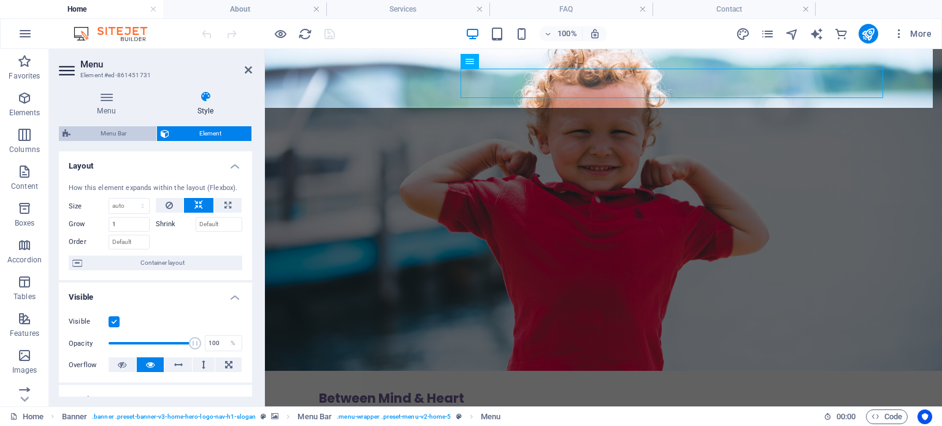
select select "sticky_menu"
select select "px"
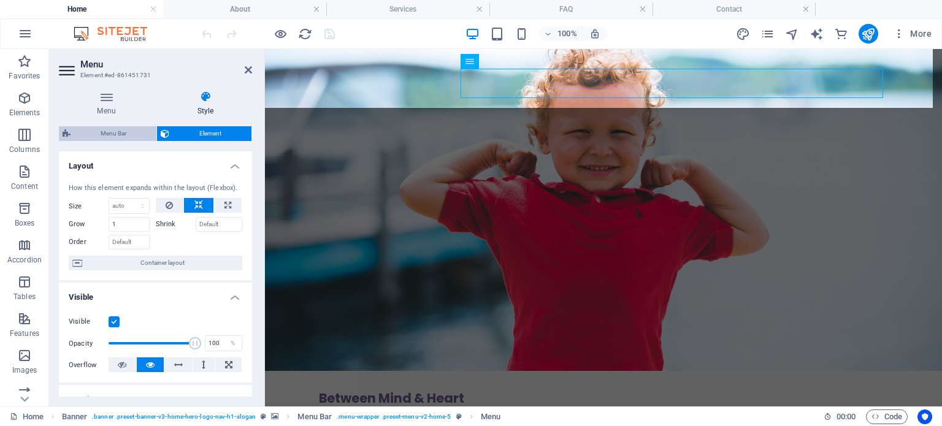
select select "preset-menu-v2-home-5"
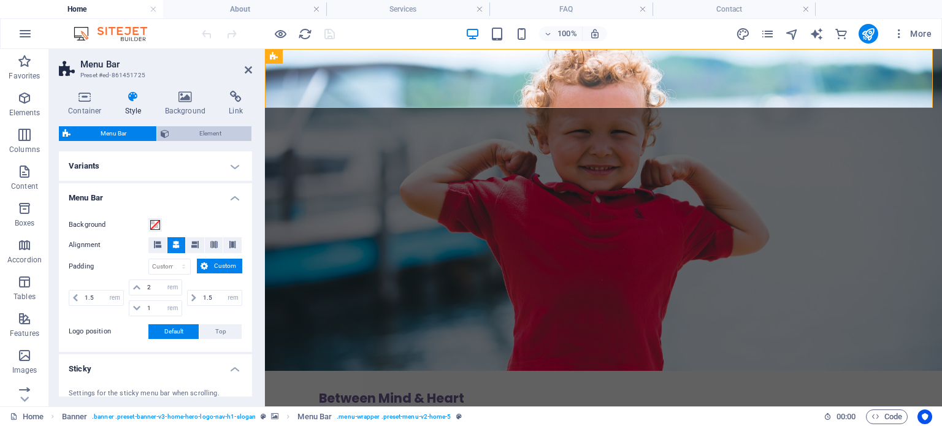
click at [191, 132] on span "Element" at bounding box center [210, 133] width 75 height 15
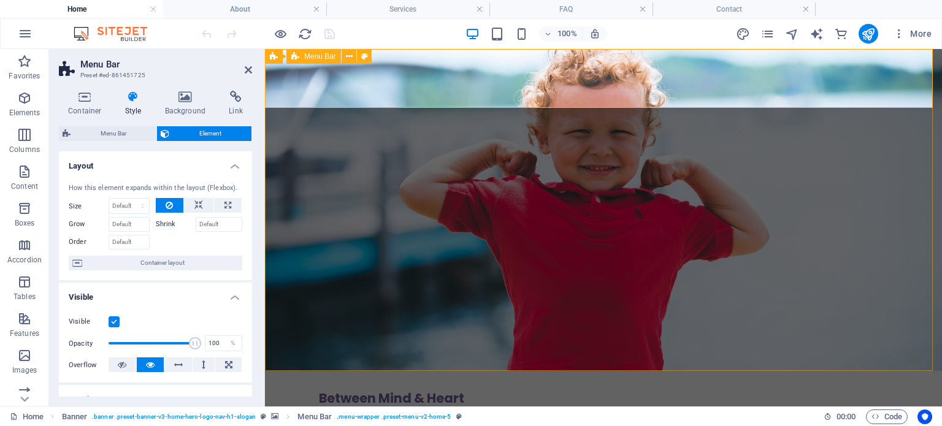
click at [913, 371] on div "Between Mind & Heart Home About Services Contact FAQ Menu" at bounding box center [603, 408] width 677 height 74
click at [245, 71] on icon at bounding box center [248, 70] width 7 height 10
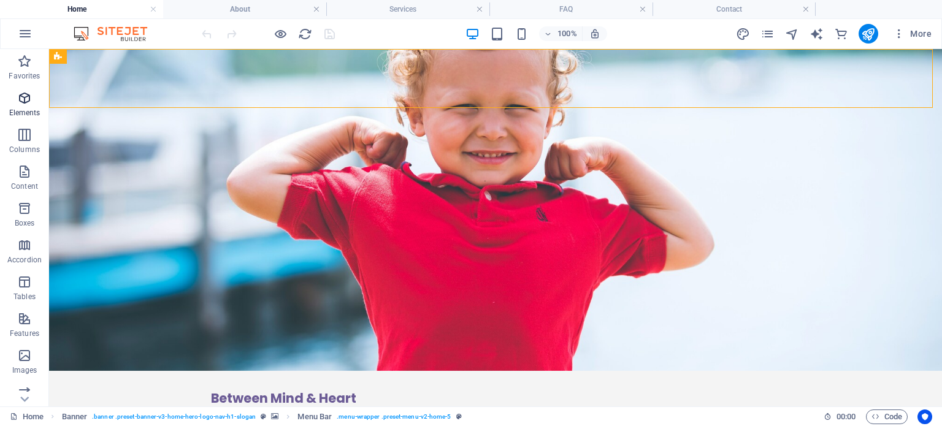
click at [33, 96] on span "Elements" at bounding box center [24, 105] width 49 height 29
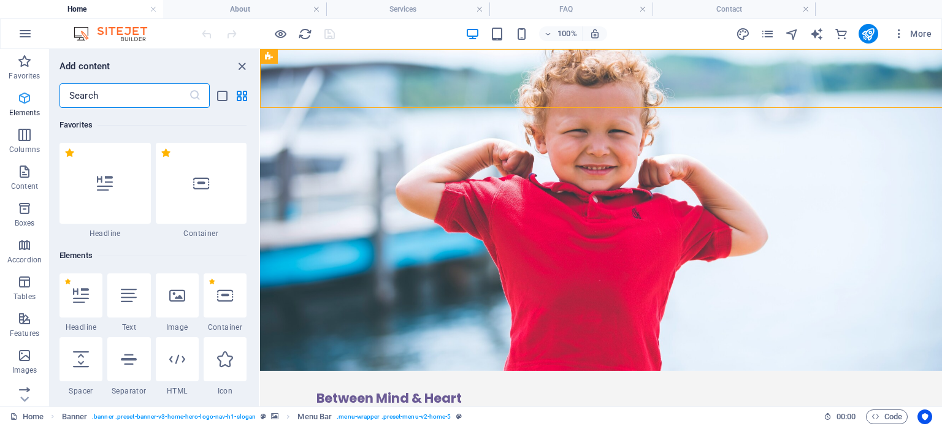
click at [102, 68] on h6 "Add content" at bounding box center [84, 66] width 51 height 15
click at [241, 65] on icon "close panel" at bounding box center [242, 66] width 14 height 14
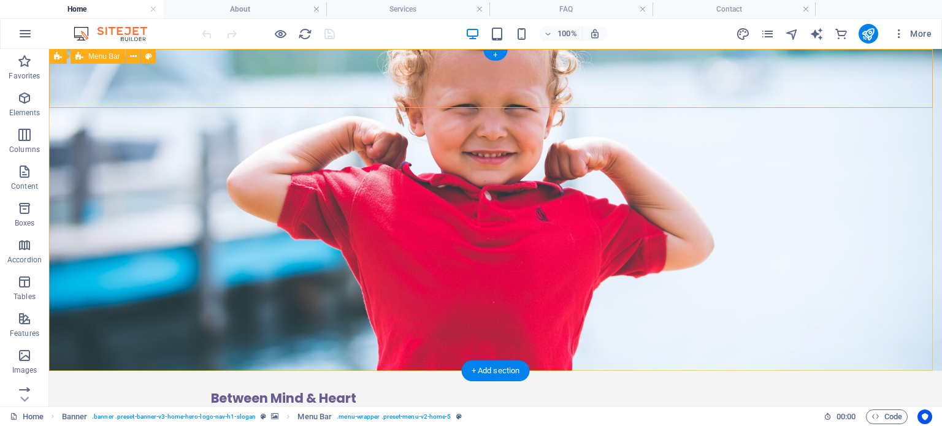
click at [99, 371] on div "Between Mind & Heart Home About Services Contact FAQ Menu" at bounding box center [495, 408] width 893 height 74
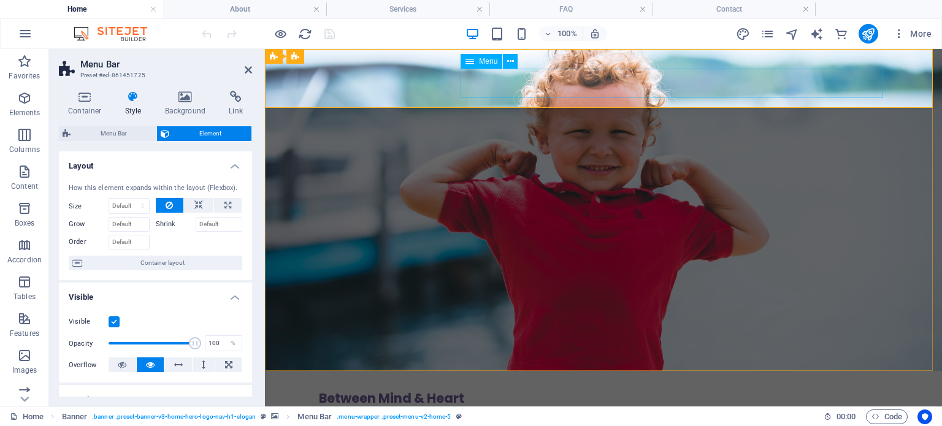
click at [601, 406] on nav "Home About Services Contact FAQ" at bounding box center [603, 420] width 569 height 29
click at [478, 62] on div "Menu" at bounding box center [482, 61] width 42 height 15
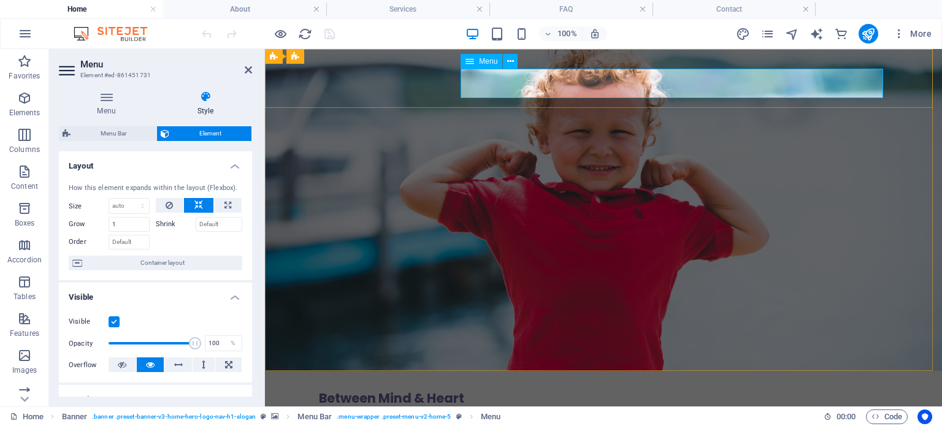
click at [478, 62] on div "Menu" at bounding box center [482, 61] width 42 height 15
click at [509, 59] on icon at bounding box center [510, 61] width 7 height 13
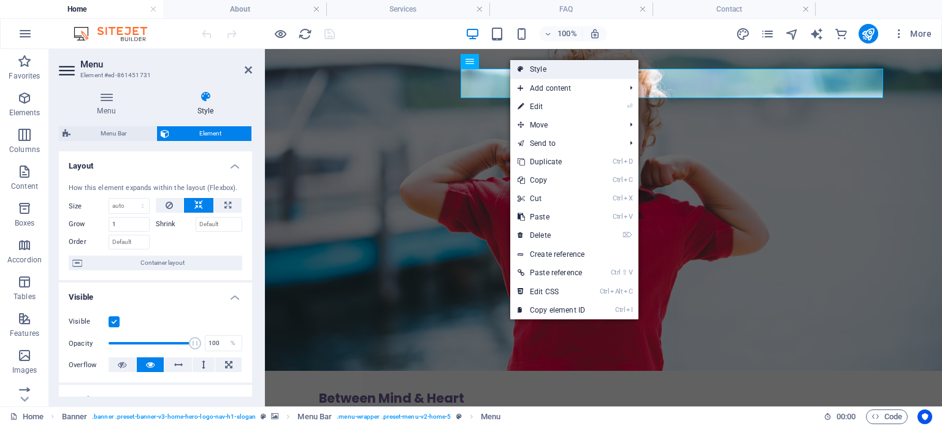
click at [544, 65] on link "Style" at bounding box center [574, 69] width 128 height 18
select select "rem"
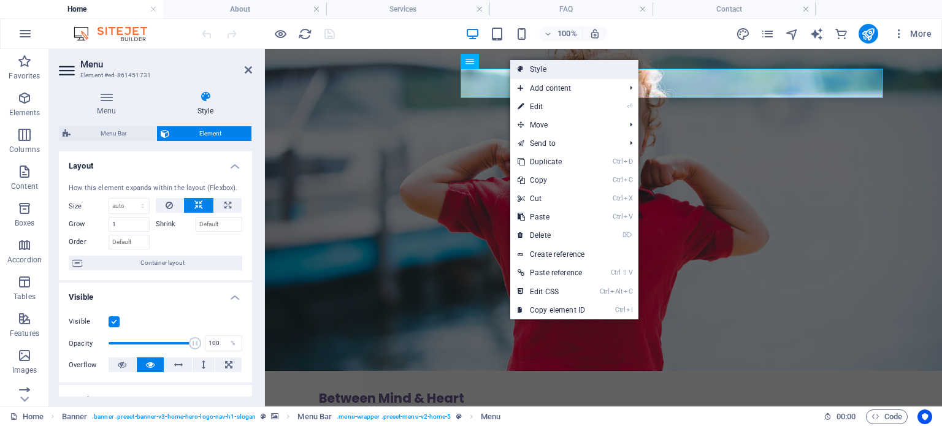
select select "sticky_menu"
select select "px"
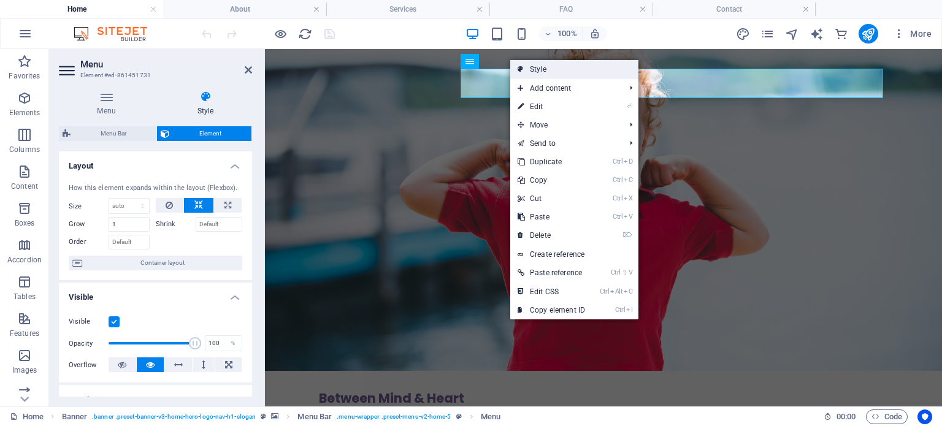
select select "preset-menu-v2-home-5"
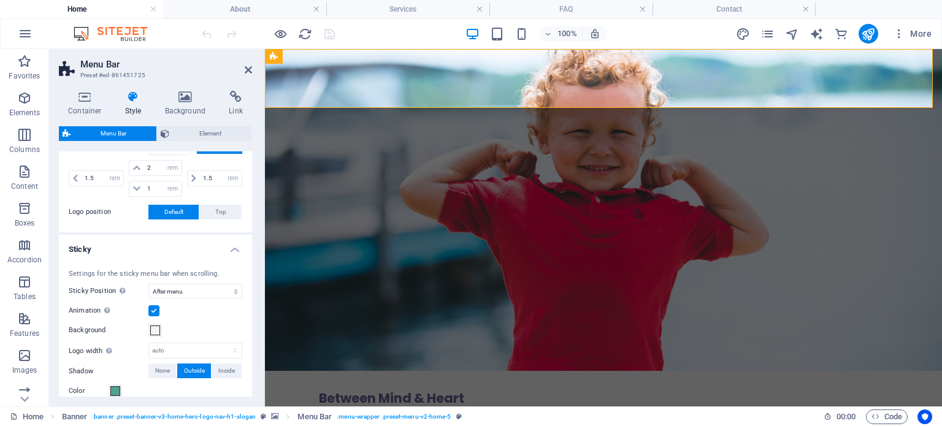
scroll to position [123, 0]
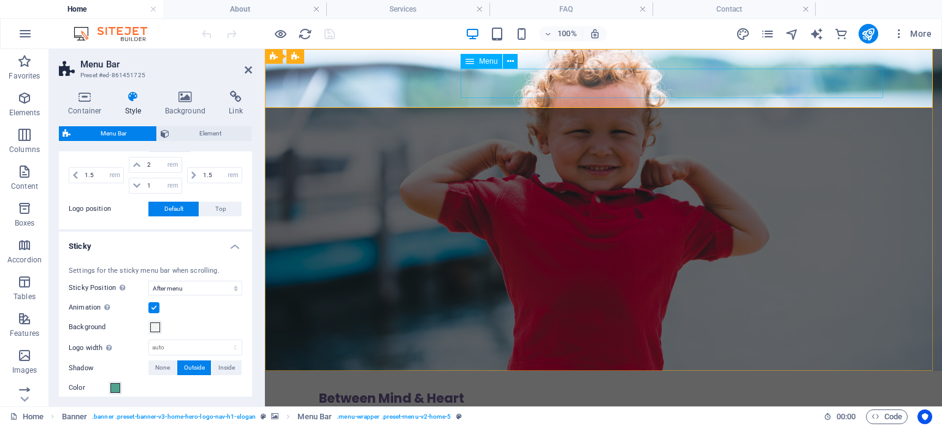
click at [608, 406] on nav "Home About Services Contact FAQ" at bounding box center [603, 420] width 569 height 29
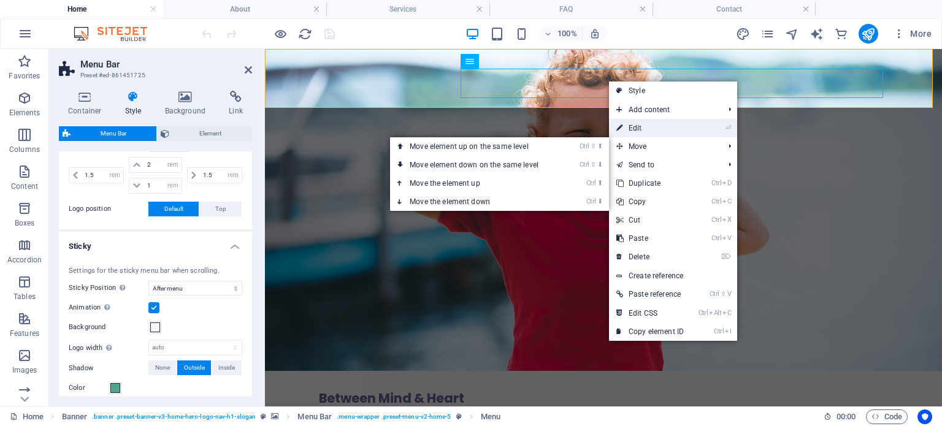
click at [674, 125] on link "⏎ Edit" at bounding box center [650, 128] width 82 height 18
